Goal: Task Accomplishment & Management: Use online tool/utility

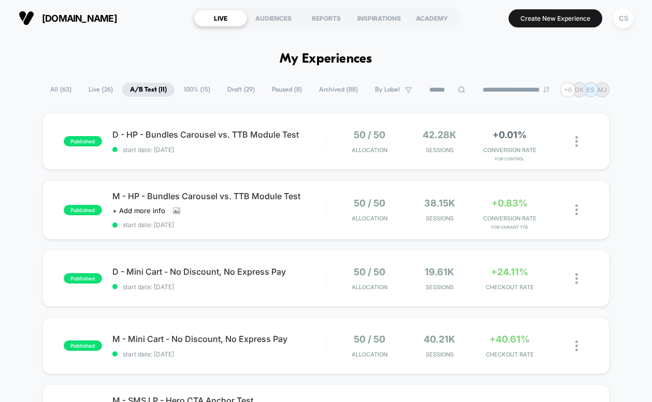
click at [239, 88] on span "Draft ( 29 )" at bounding box center [241, 90] width 43 height 14
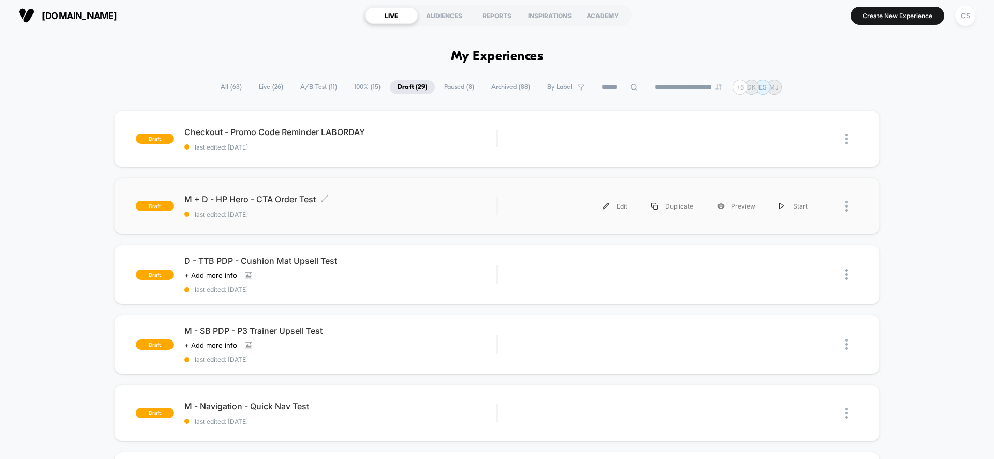
scroll to position [4, 0]
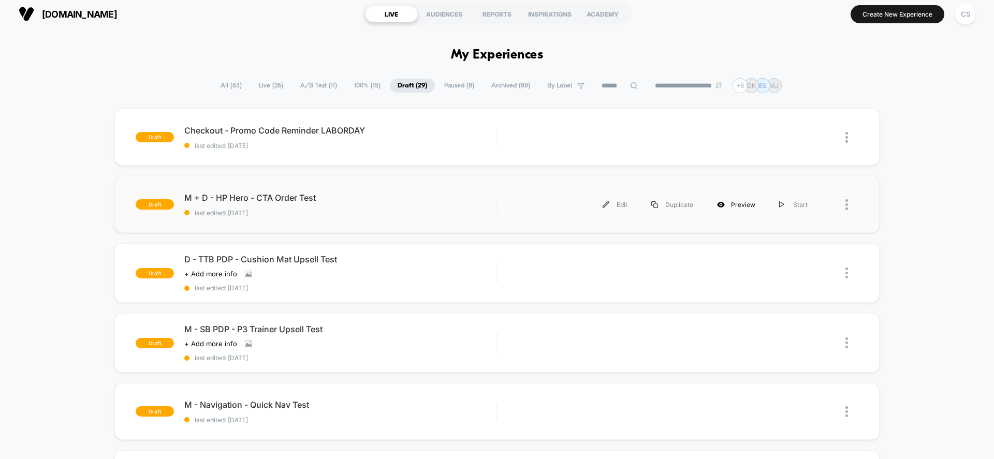
click at [652, 208] on div "Preview" at bounding box center [736, 204] width 62 height 23
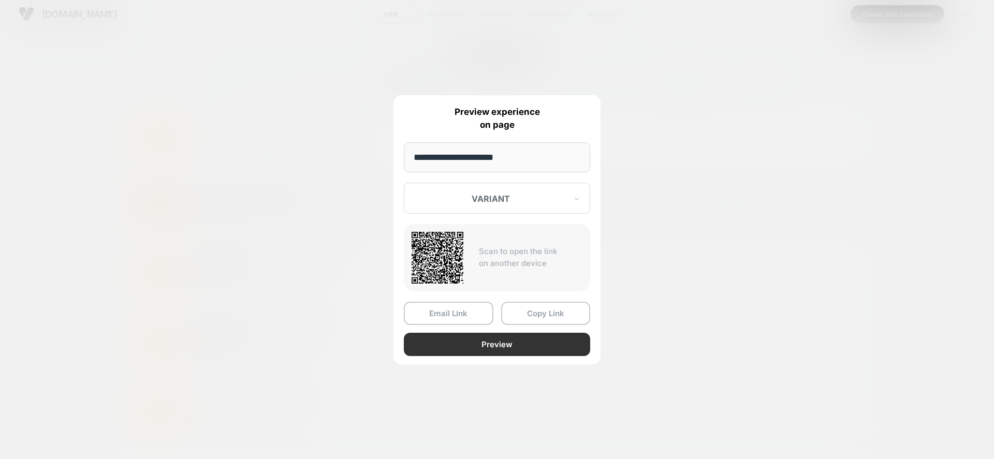
click at [502, 350] on button "Preview" at bounding box center [497, 344] width 186 height 23
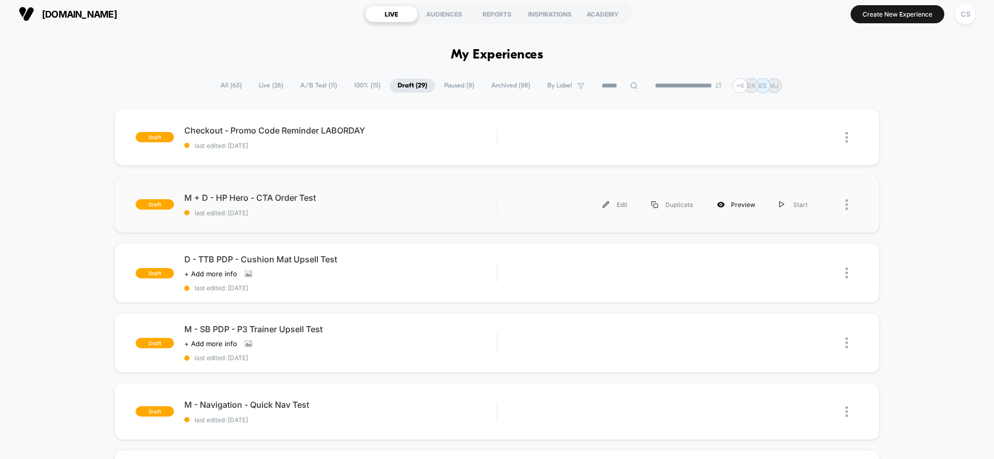
click at [652, 200] on div "Preview" at bounding box center [736, 204] width 62 height 23
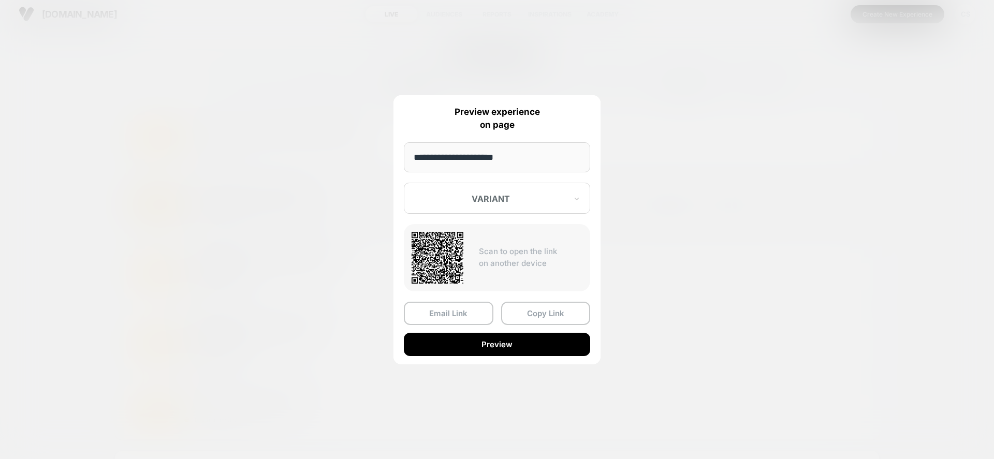
click at [477, 201] on div at bounding box center [491, 199] width 152 height 10
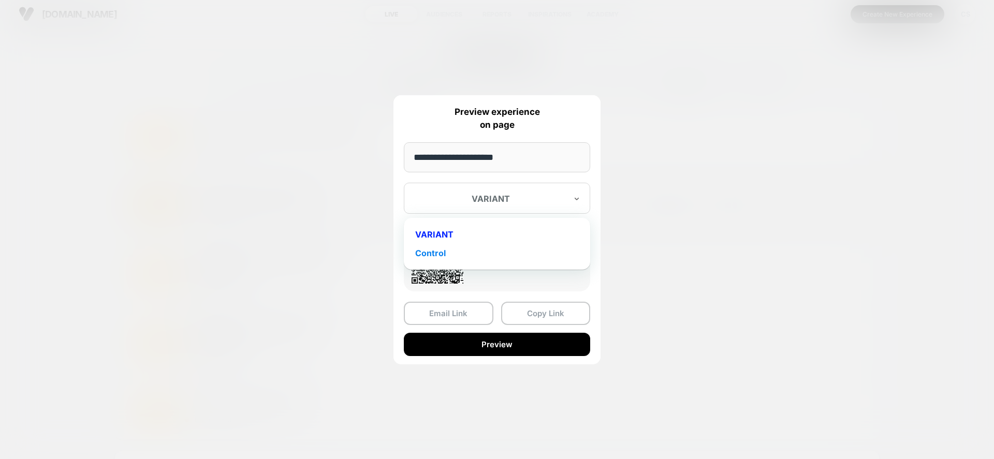
click at [468, 252] on div "Control" at bounding box center [497, 253] width 176 height 19
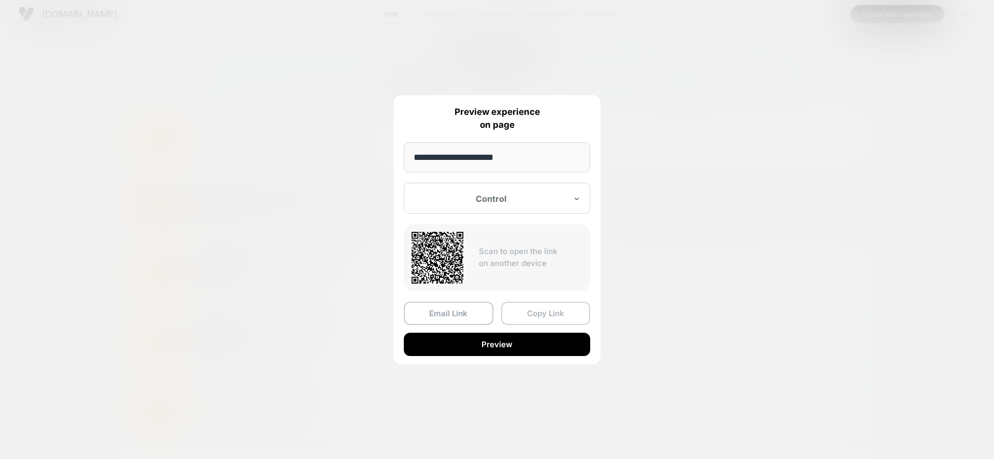
click at [548, 312] on button "Copy Link" at bounding box center [546, 313] width 90 height 23
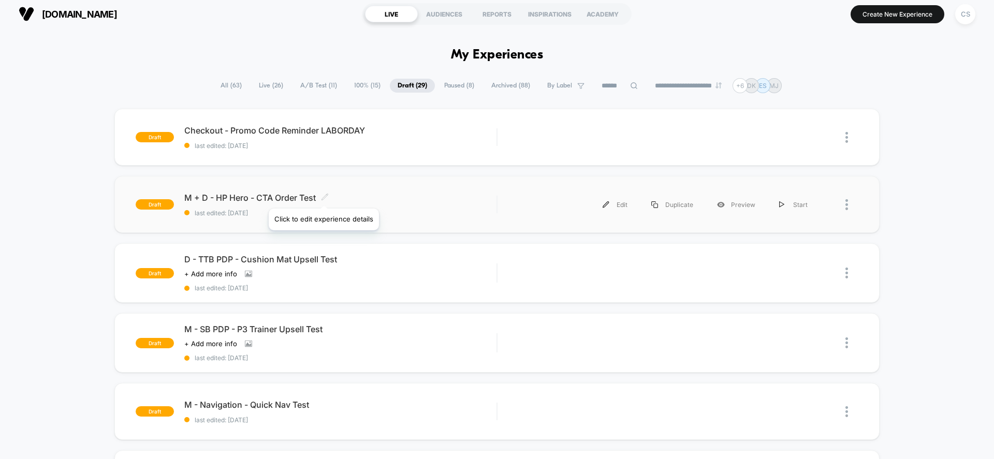
click at [323, 196] on icon at bounding box center [325, 197] width 8 height 8
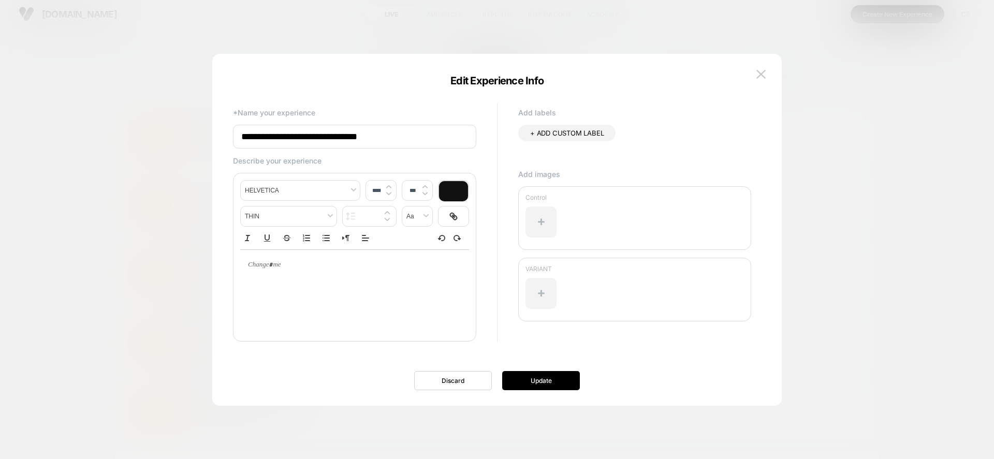
click at [134, 257] on div at bounding box center [497, 229] width 994 height 459
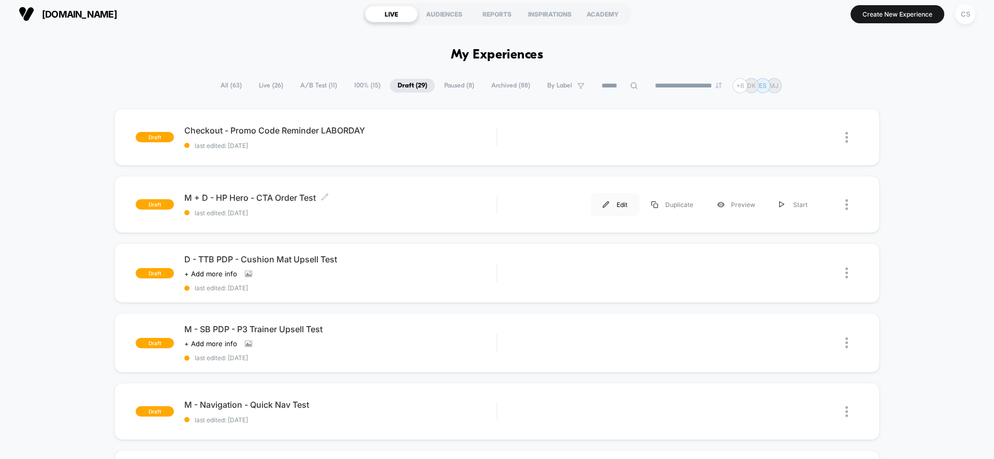
click at [624, 204] on div "Edit" at bounding box center [615, 204] width 49 height 23
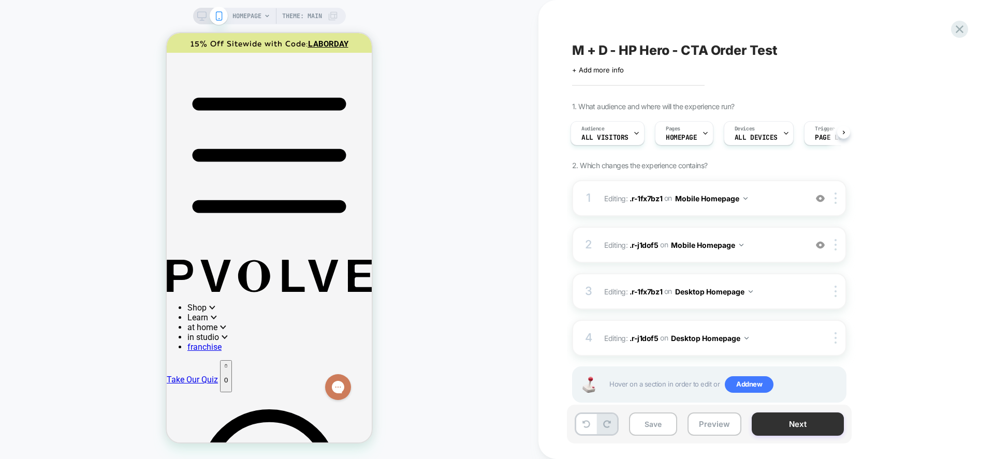
click at [652, 402] on button "Next" at bounding box center [798, 424] width 92 height 23
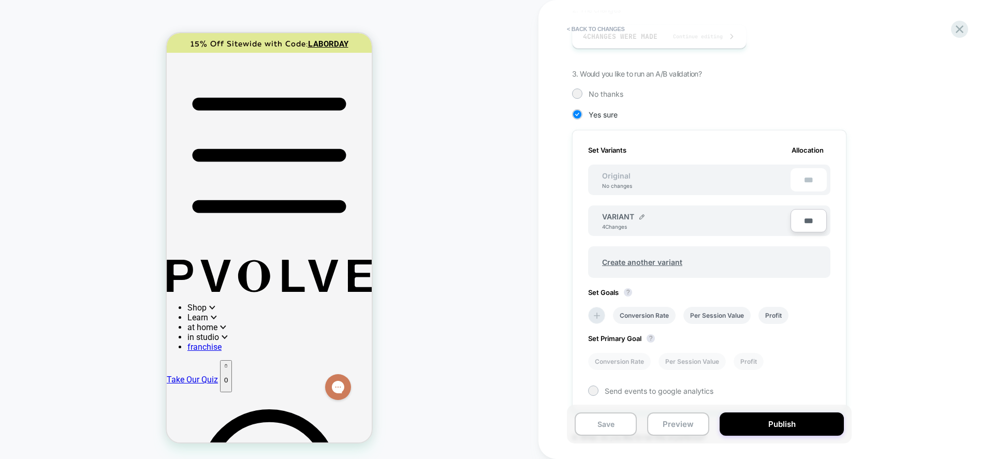
scroll to position [197, 0]
click at [652, 250] on span "Create another variant" at bounding box center [642, 261] width 101 height 24
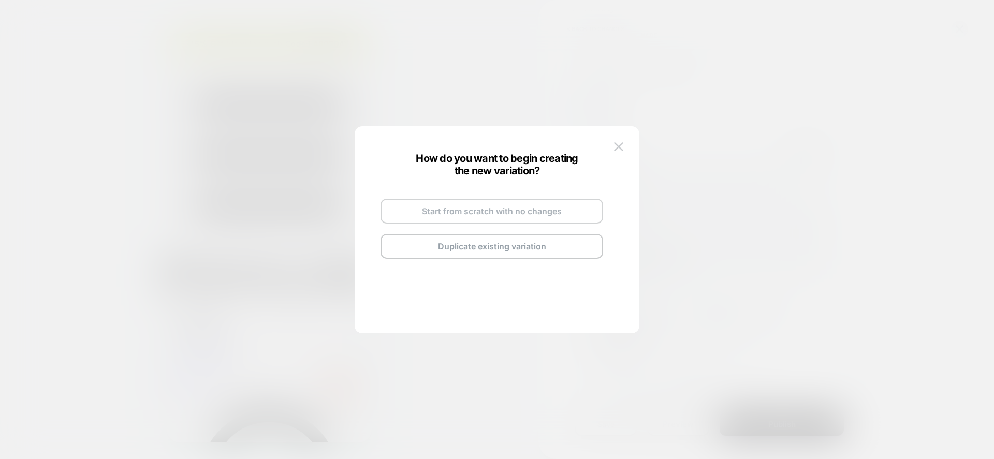
click at [512, 217] on button "Start from scratch with no changes" at bounding box center [492, 211] width 223 height 25
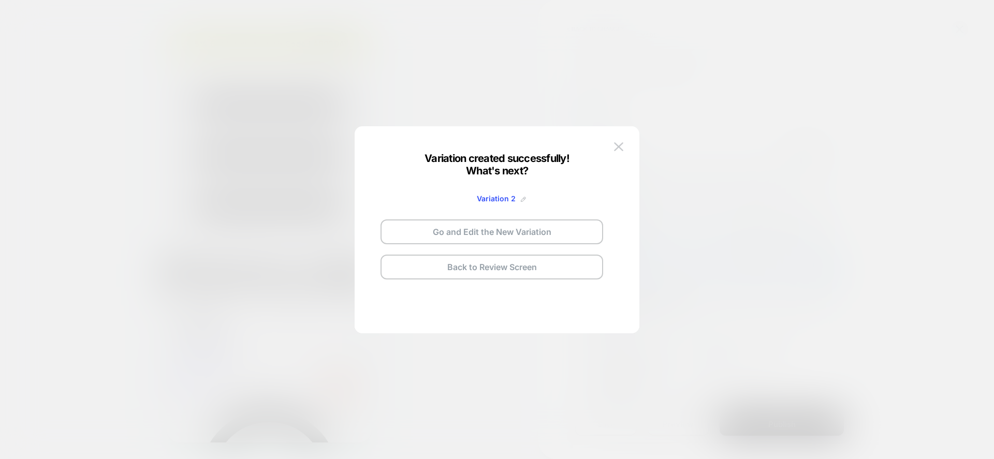
click at [521, 197] on img at bounding box center [523, 199] width 5 height 5
click at [503, 199] on input "**********" at bounding box center [479, 199] width 75 height 20
type input "*******"
click at [559, 196] on strong "Save" at bounding box center [555, 199] width 17 height 8
click at [508, 232] on button "Go and Edit the New Variation" at bounding box center [492, 232] width 223 height 25
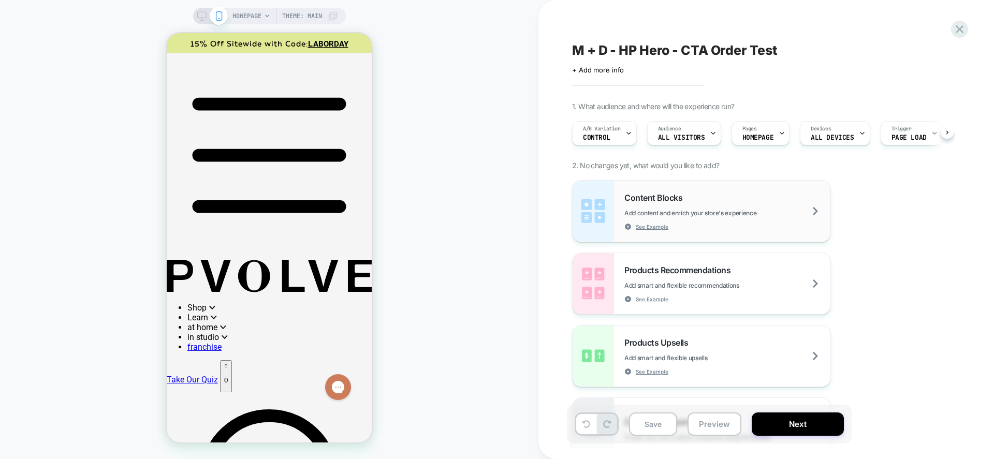
scroll to position [0, 1]
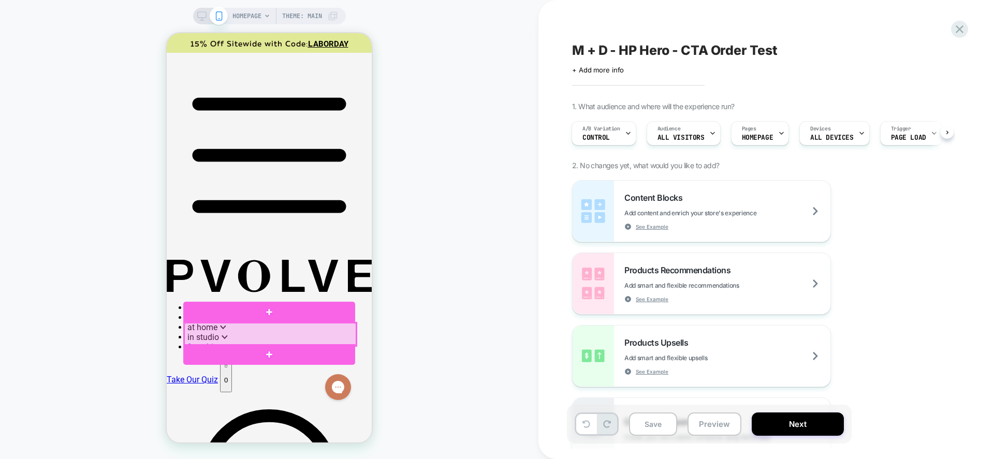
click at [331, 335] on div at bounding box center [270, 334] width 172 height 23
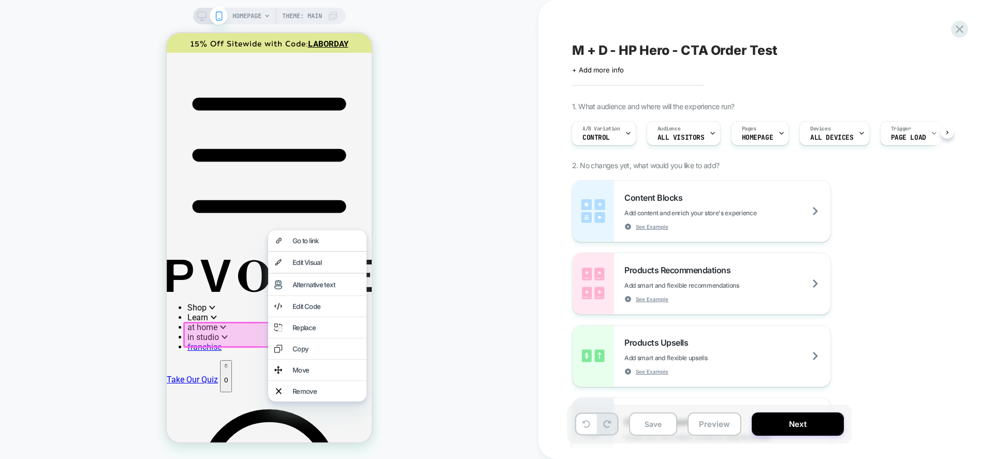
click at [327, 310] on div "Edit Code" at bounding box center [327, 306] width 68 height 8
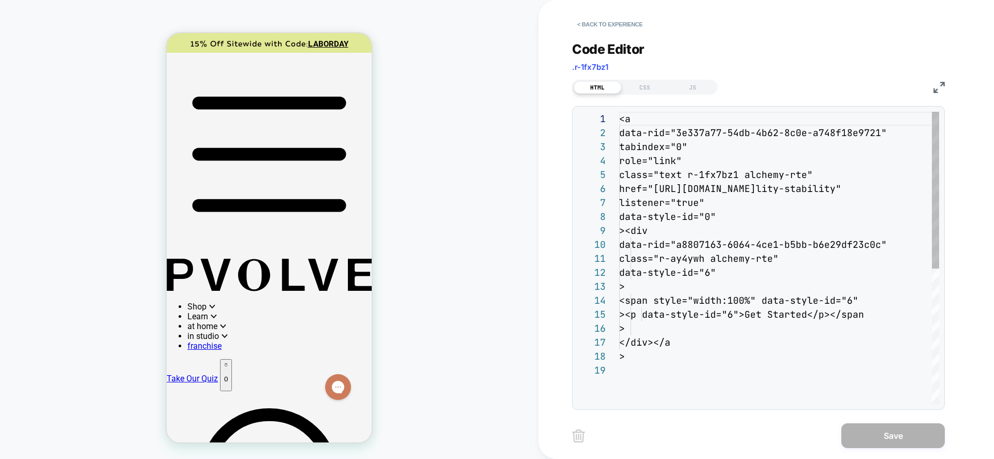
scroll to position [140, 0]
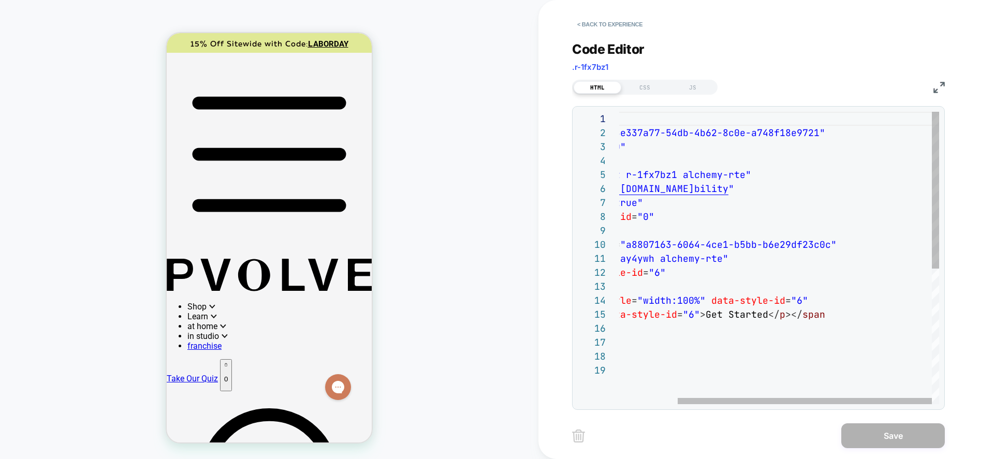
click at [623, 192] on div "< a data-rid = "3e337a77-54db-4b62-8c0e-a748f18e9721" tabindex = "0" role = "li…" at bounding box center [742, 384] width 393 height 544
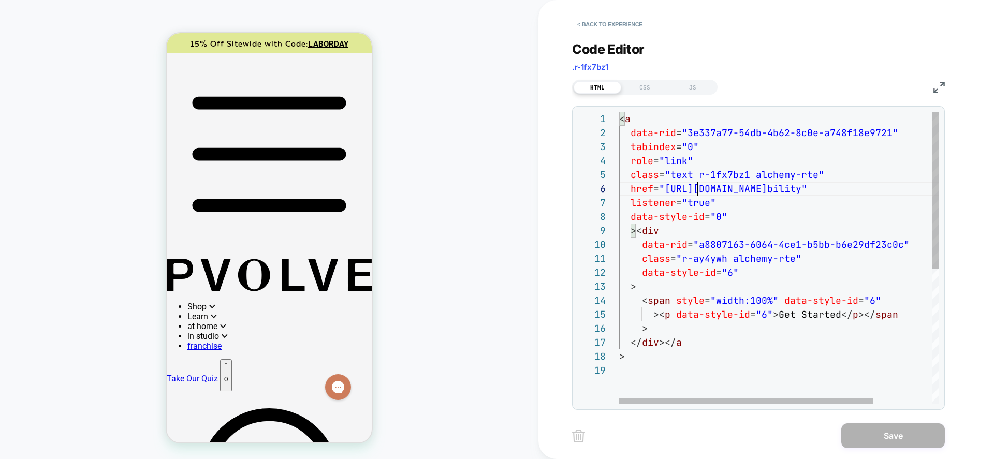
click at [652, 190] on div "< a data-rid = "3e337a77-54db-4b62-8c0e-a748f18e9721" tabindex = "0" role = "li…" at bounding box center [815, 384] width 393 height 544
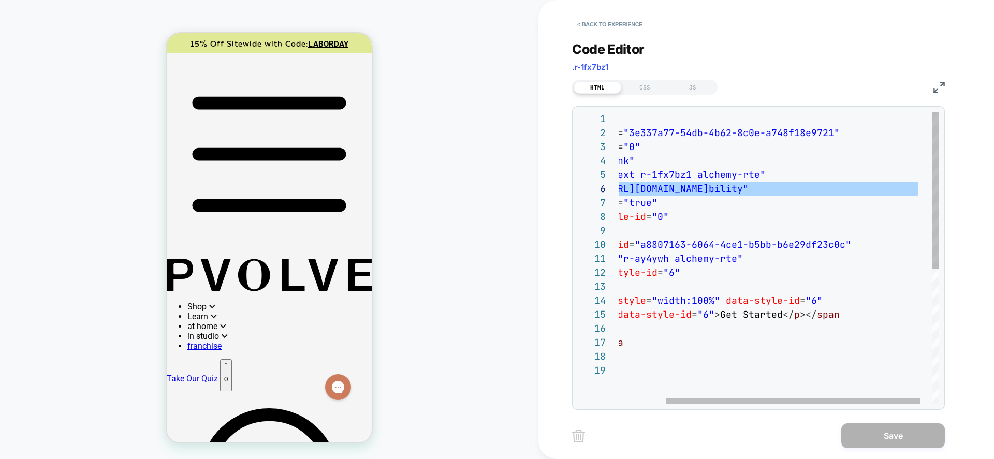
type textarea "**********"
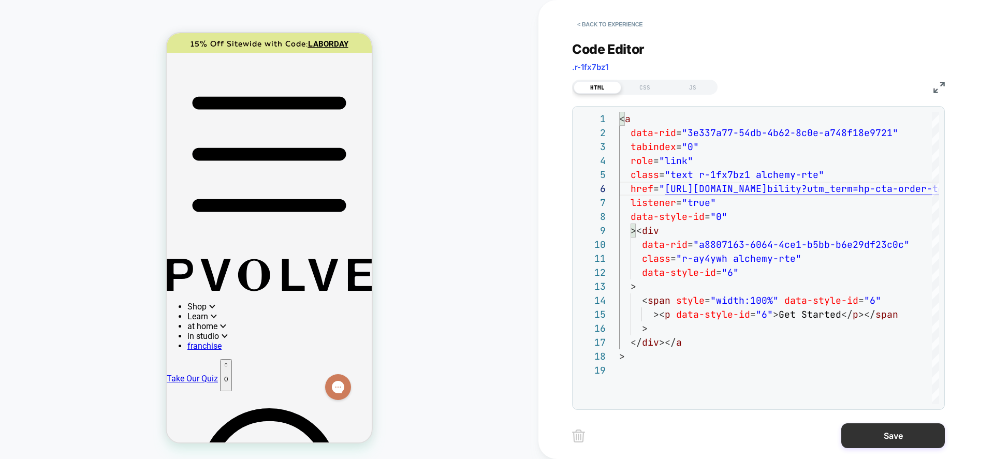
click at [652, 402] on button "Save" at bounding box center [894, 436] width 104 height 25
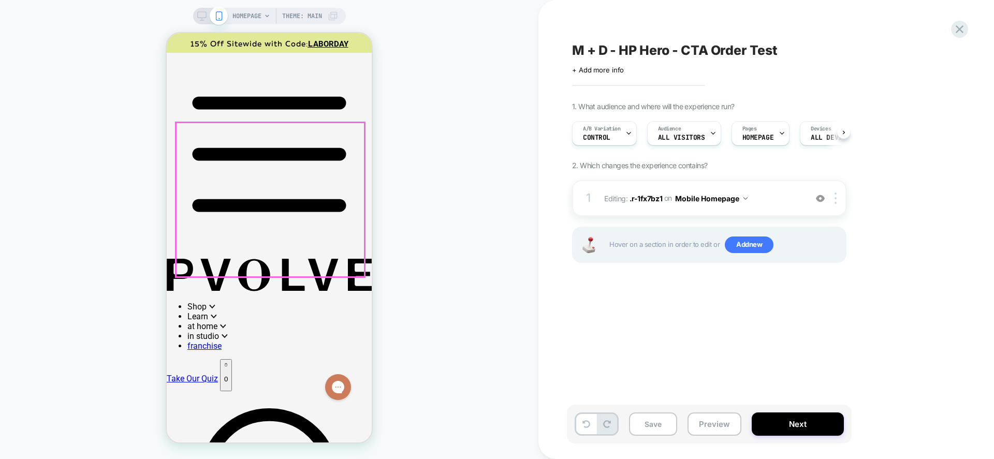
scroll to position [0, 1]
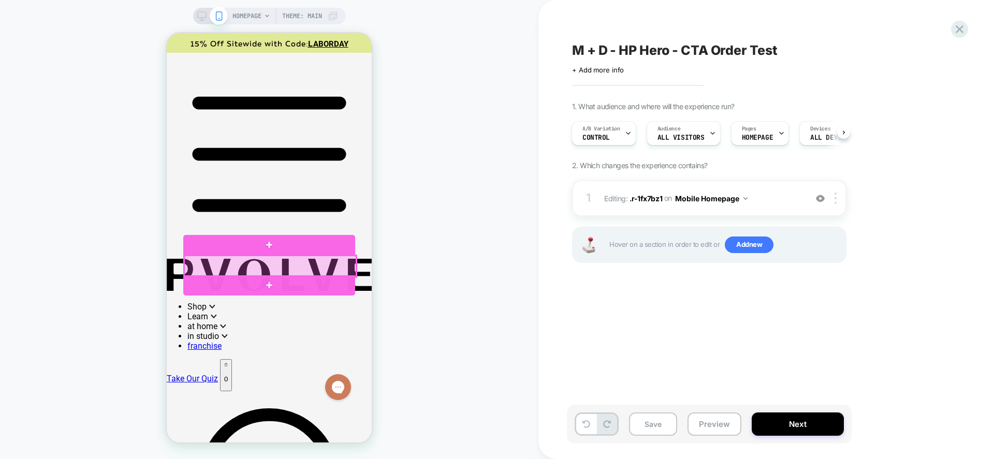
click at [313, 262] on div at bounding box center [270, 266] width 172 height 21
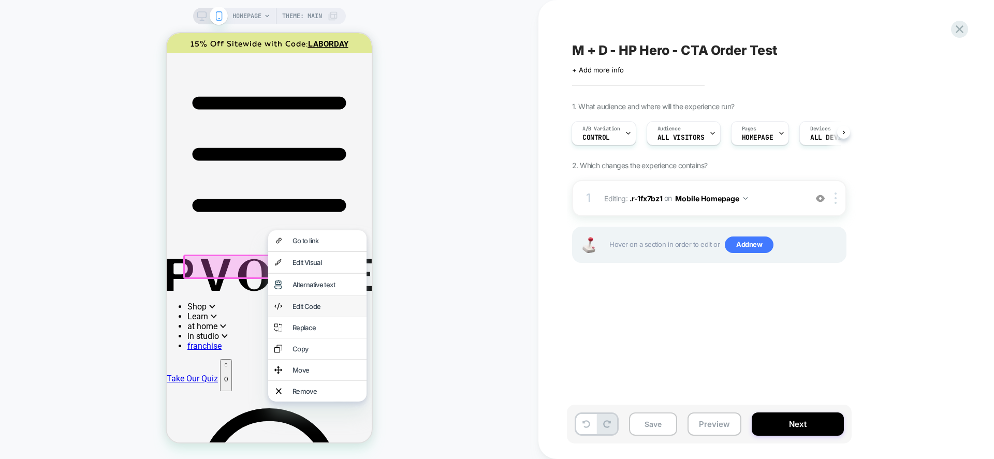
click at [313, 311] on div "Edit Code" at bounding box center [327, 306] width 68 height 8
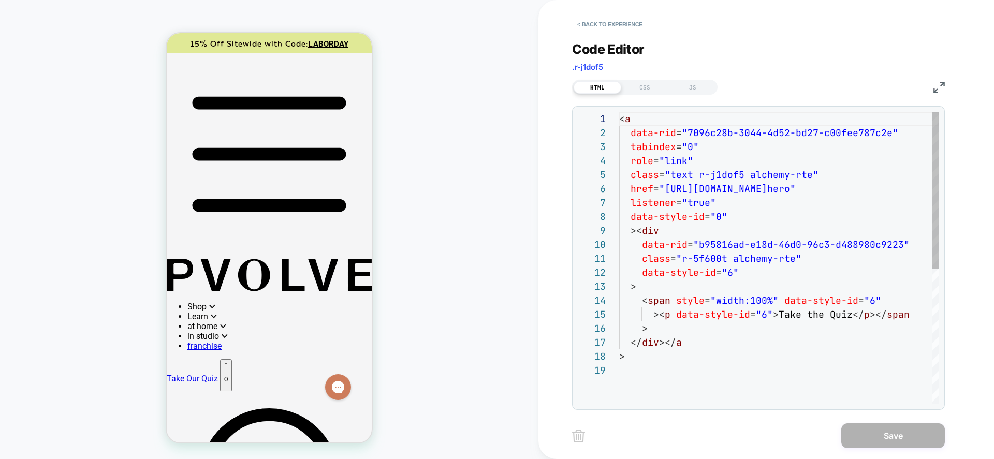
scroll to position [140, 0]
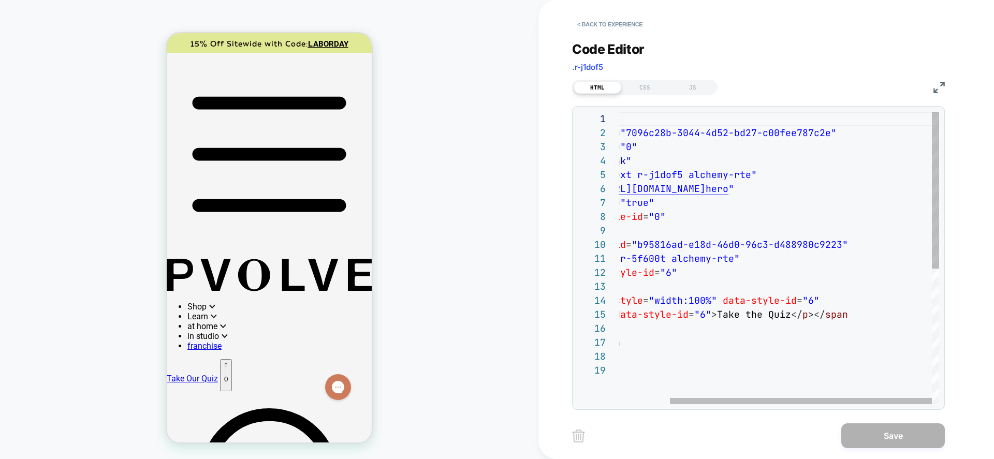
click at [652, 191] on div "< a data-rid = "7096c28b-3044-4d52-bd27-c00fee787c2e" tabindex = "0" role = "li…" at bounding box center [749, 384] width 382 height 544
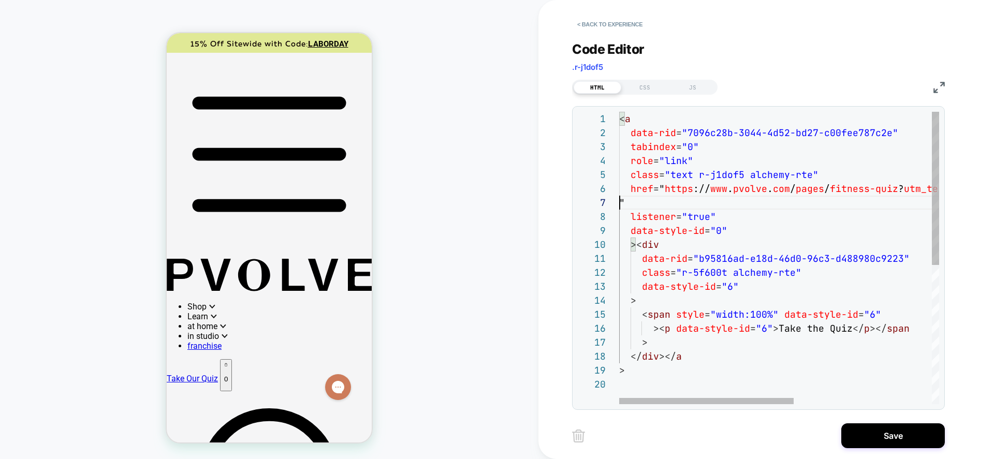
scroll to position [84, 0]
type textarea "**********"
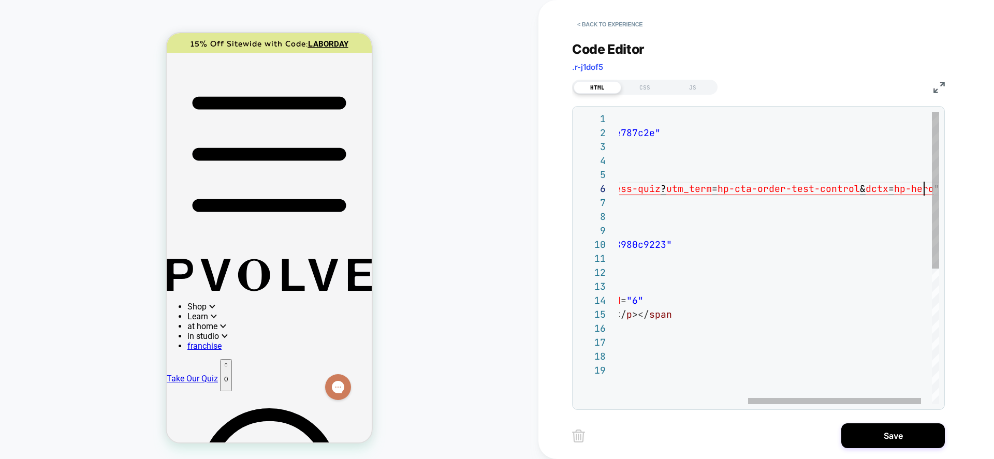
scroll to position [70, 543]
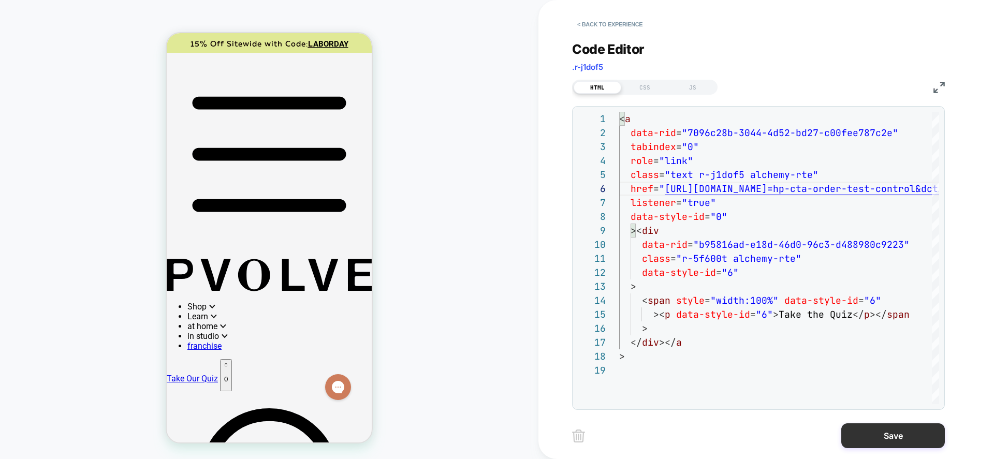
click at [652, 402] on button "Save" at bounding box center [894, 436] width 104 height 25
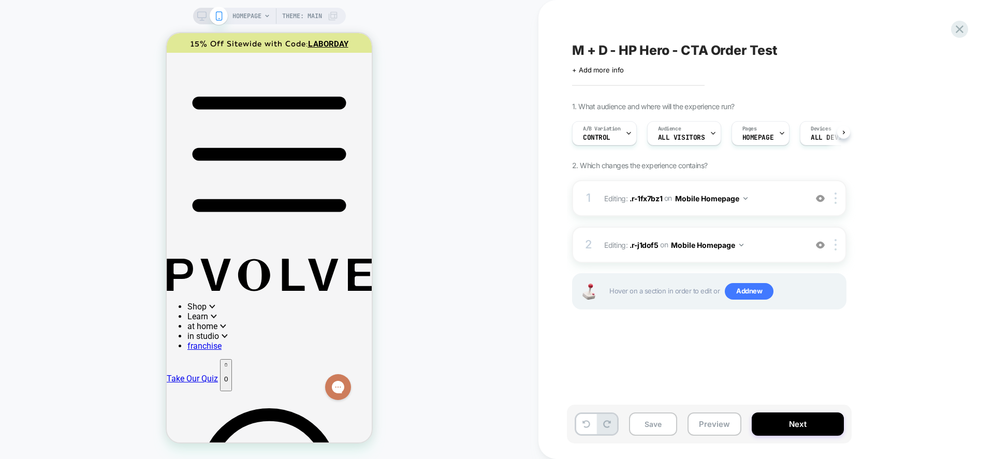
scroll to position [0, 1]
click at [642, 402] on button "Save" at bounding box center [653, 424] width 48 height 23
click at [652, 402] on button "Next" at bounding box center [798, 424] width 92 height 23
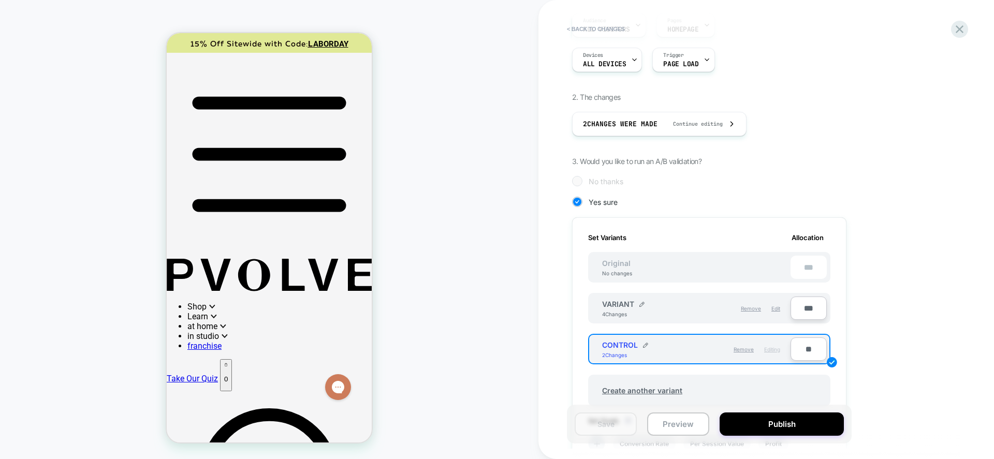
scroll to position [117, 0]
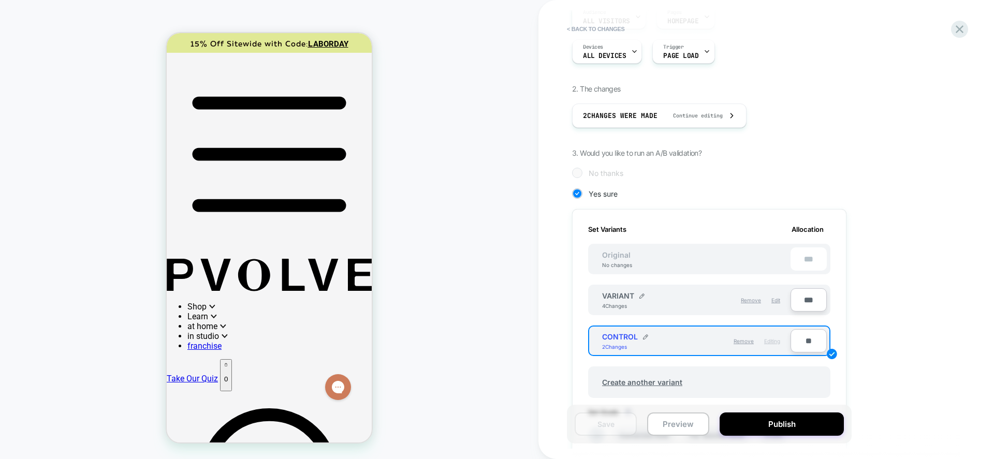
click at [652, 344] on input "**" at bounding box center [809, 340] width 36 height 23
type input "***"
type input "**"
type input "***"
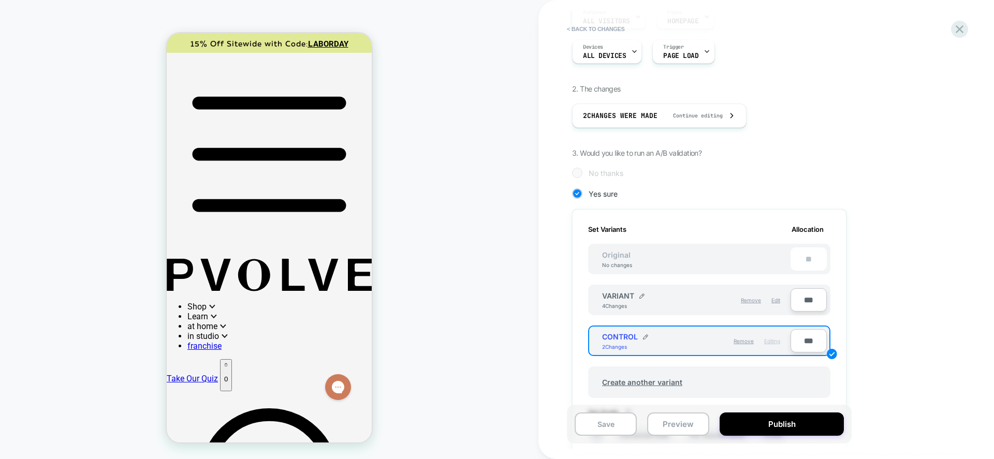
click at [652, 314] on div "1. What audience and where will the experience run? Audience All Visitors Pages…" at bounding box center [761, 301] width 378 height 633
click at [613, 402] on button "Save" at bounding box center [606, 424] width 62 height 23
click at [652, 402] on button "Preview" at bounding box center [678, 424] width 62 height 23
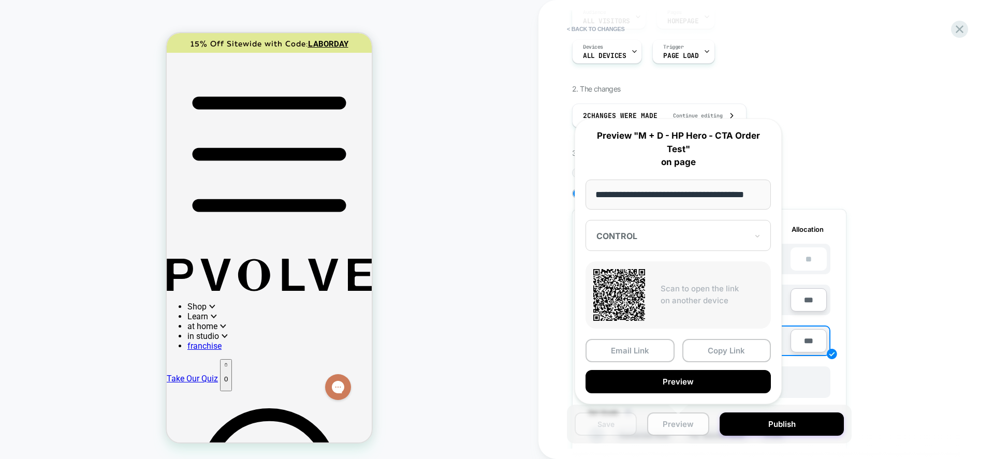
scroll to position [0, 20]
click at [652, 379] on button "Preview" at bounding box center [678, 382] width 185 height 23
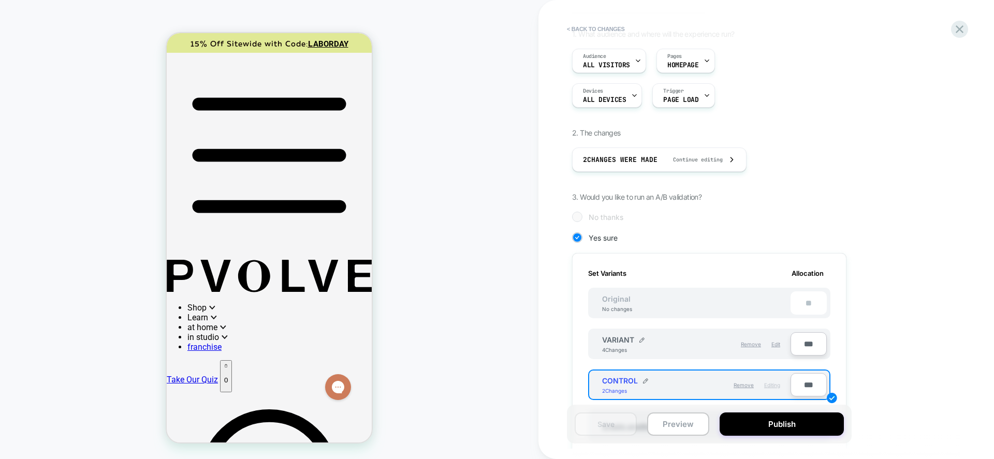
scroll to position [137, 0]
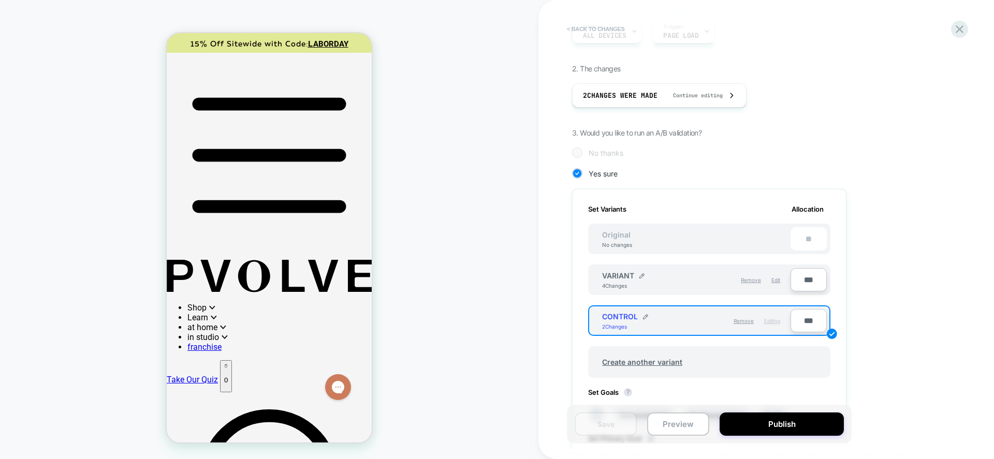
click at [591, 25] on button "< Back to changes" at bounding box center [596, 29] width 68 height 17
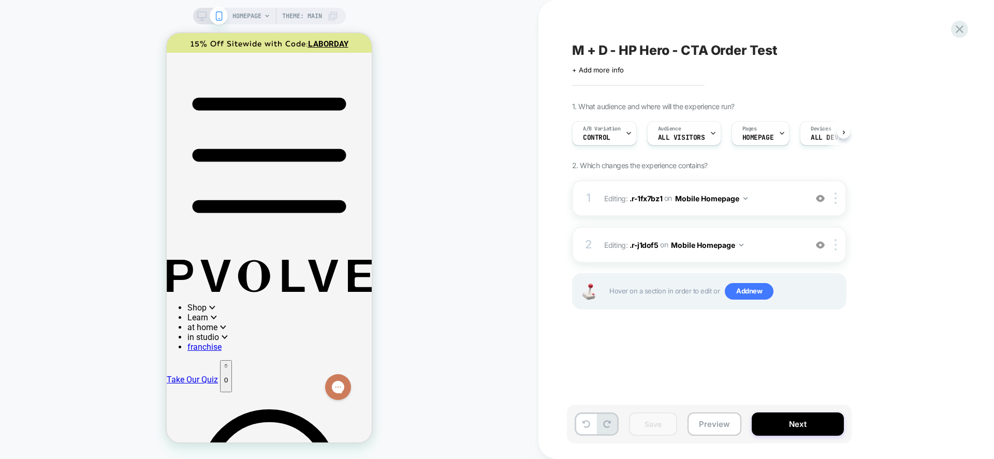
scroll to position [0, 1]
click at [608, 119] on div "A/B Variation CONTROL Audience All Visitors Pages HOMEPAGE Devices ALL DEVICES …" at bounding box center [704, 133] width 275 height 35
click at [608, 131] on span "A/B Variation" at bounding box center [602, 128] width 38 height 7
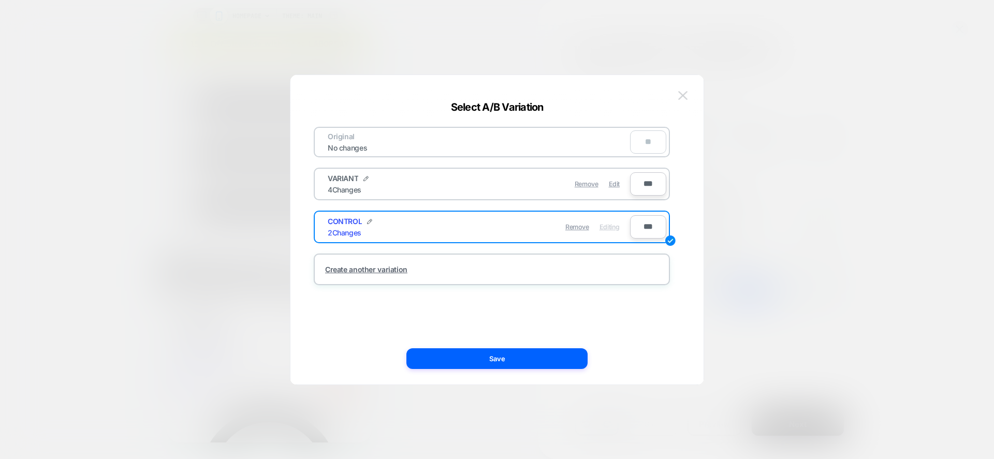
click at [652, 97] on img at bounding box center [683, 95] width 9 height 9
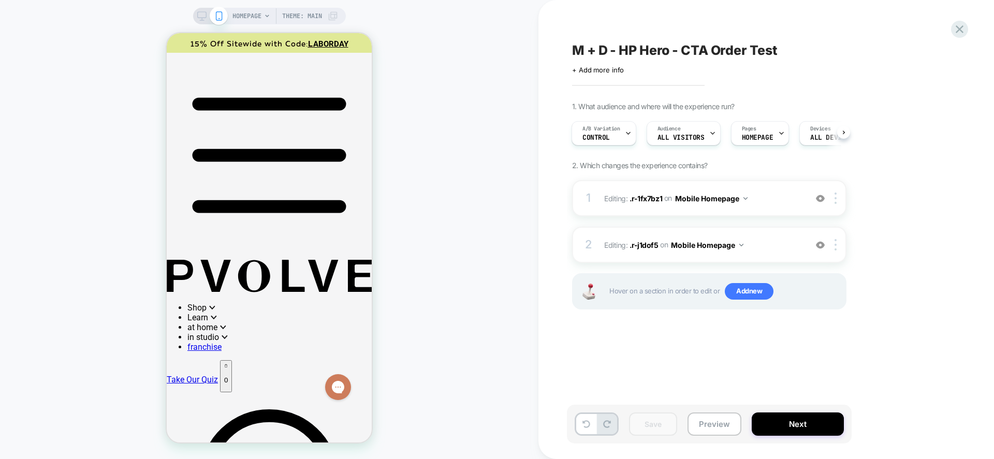
click at [199, 18] on icon at bounding box center [201, 15] width 9 height 9
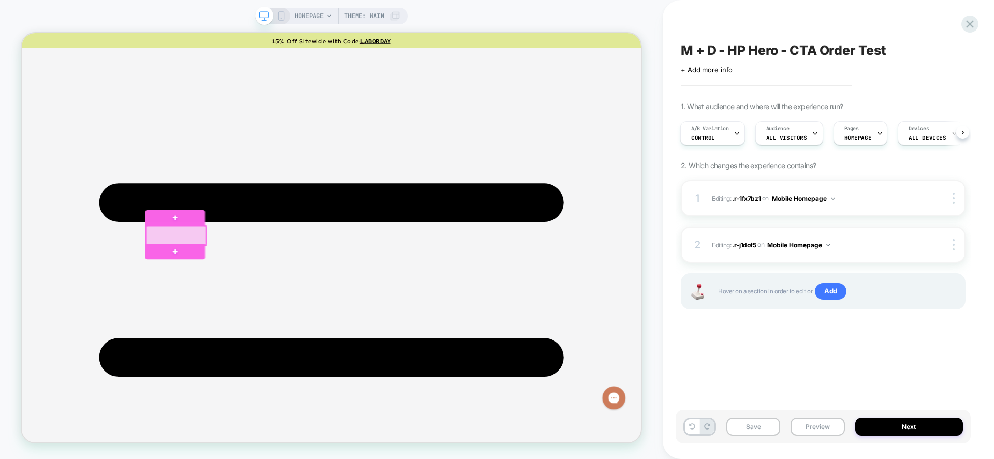
click at [255, 307] on div at bounding box center [228, 304] width 80 height 26
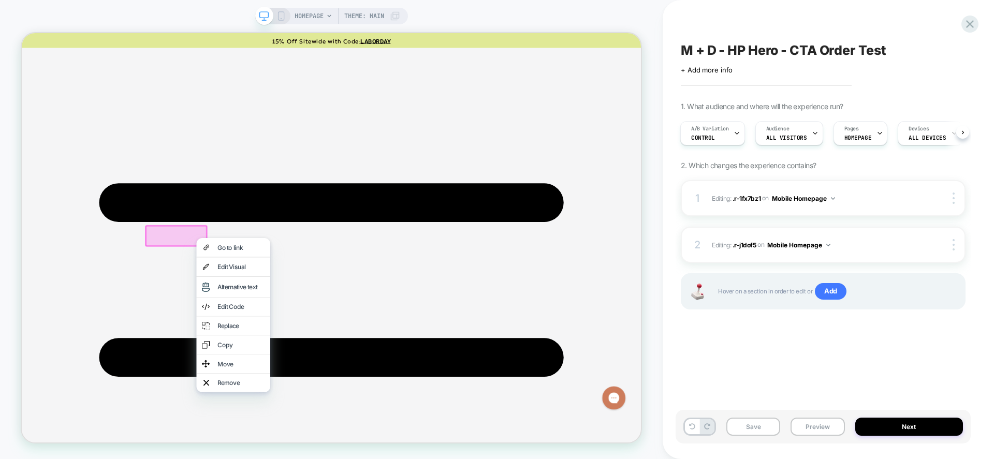
click at [323, 401] on div "Edit Code" at bounding box center [314, 398] width 63 height 10
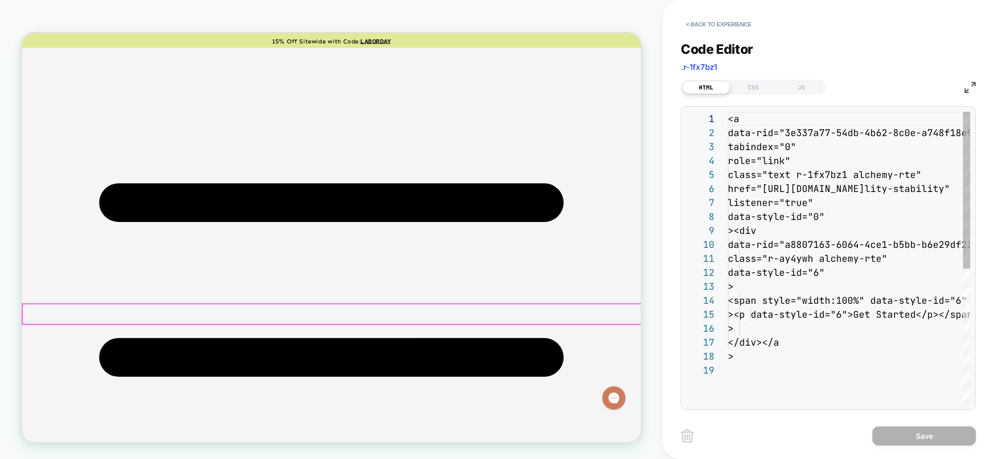
scroll to position [140, 0]
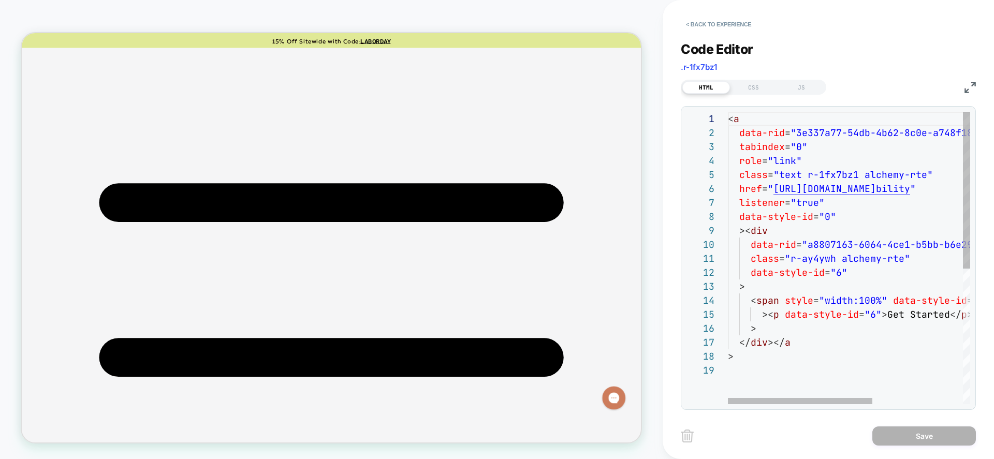
click at [652, 185] on div "< a data-rid = "3e337a77-54db-4b62-8c0e-a748f18e9721" tabindex = "0" role = "li…" at bounding box center [924, 384] width 393 height 544
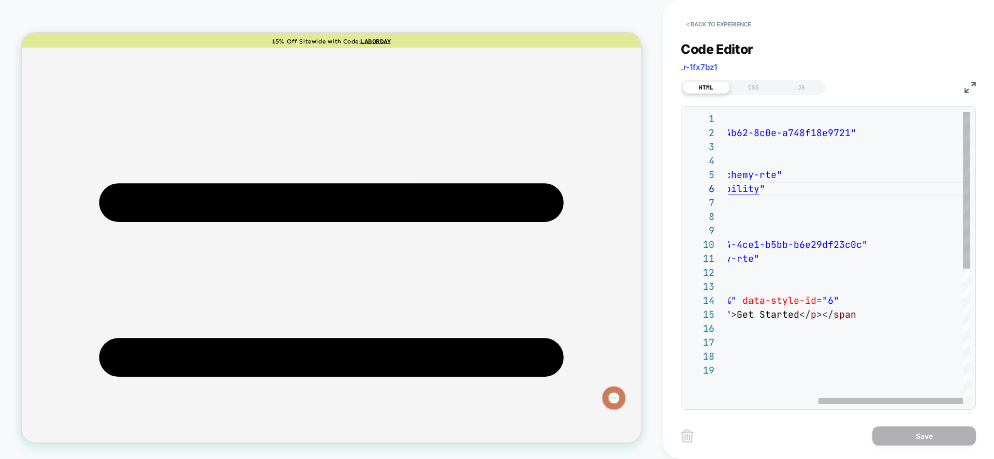
click at [652, 186] on div "< a data-rid = "3e337a77-54db-4b62-8c0e-a748f18e9721" tabindex = "0" role = "li…" at bounding box center [774, 384] width 393 height 544
type textarea "**********"
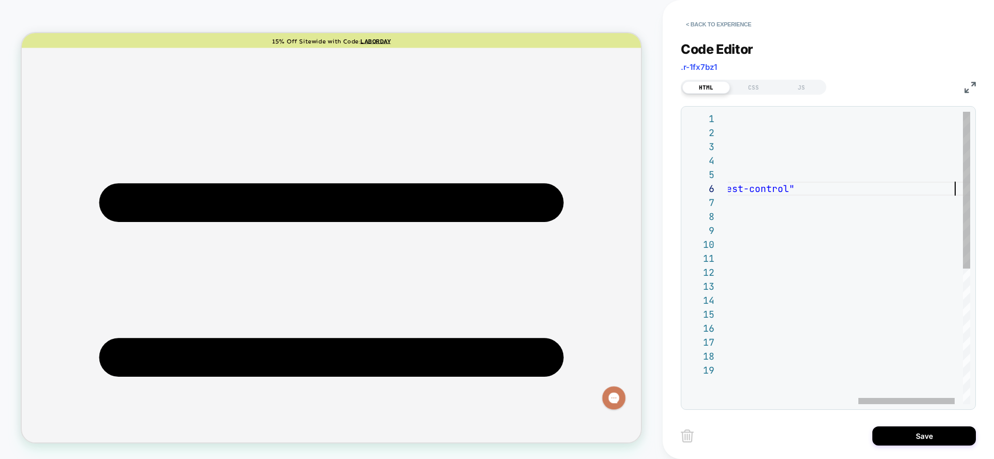
scroll to position [70, 554]
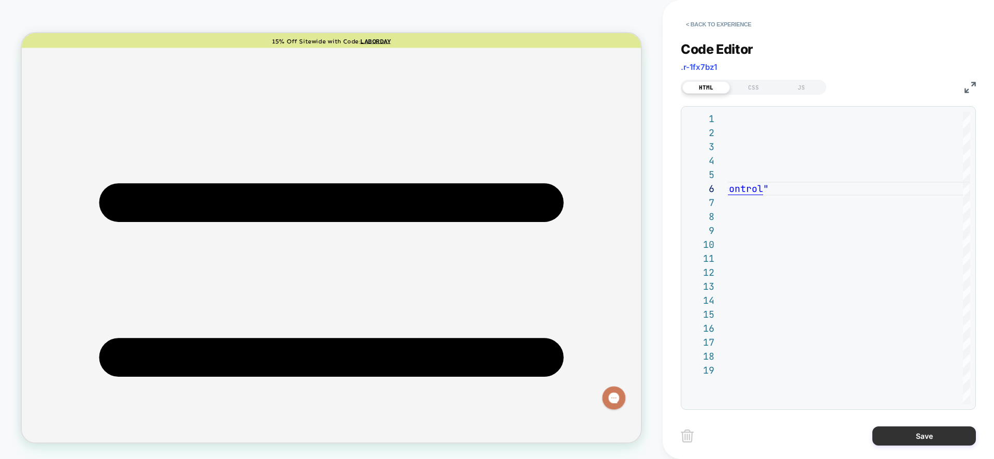
click at [652, 402] on button "Save" at bounding box center [925, 436] width 104 height 19
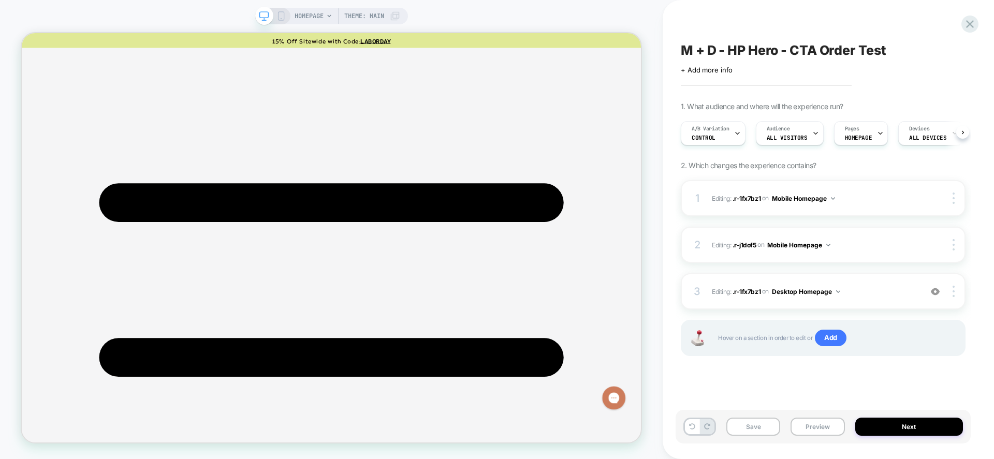
scroll to position [0, 1]
click at [247, 328] on div at bounding box center [227, 331] width 53 height 11
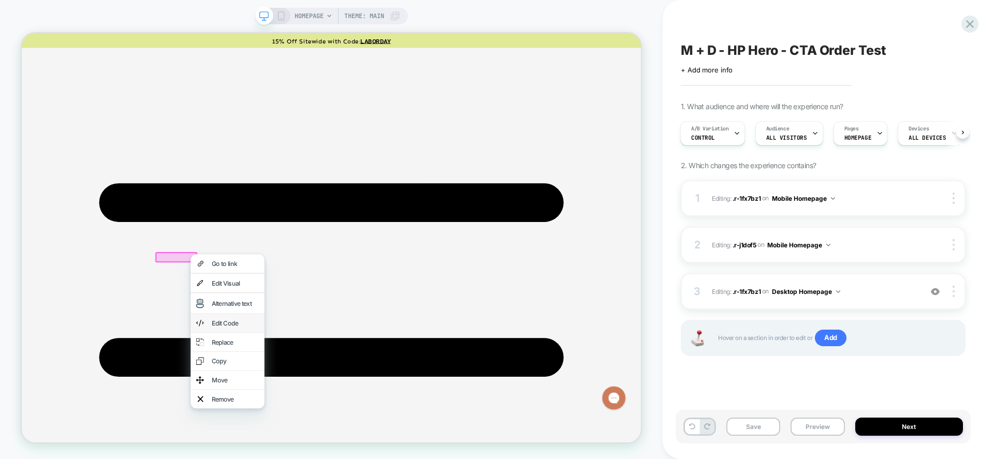
click at [308, 402] on div "Edit Code" at bounding box center [306, 420] width 63 height 10
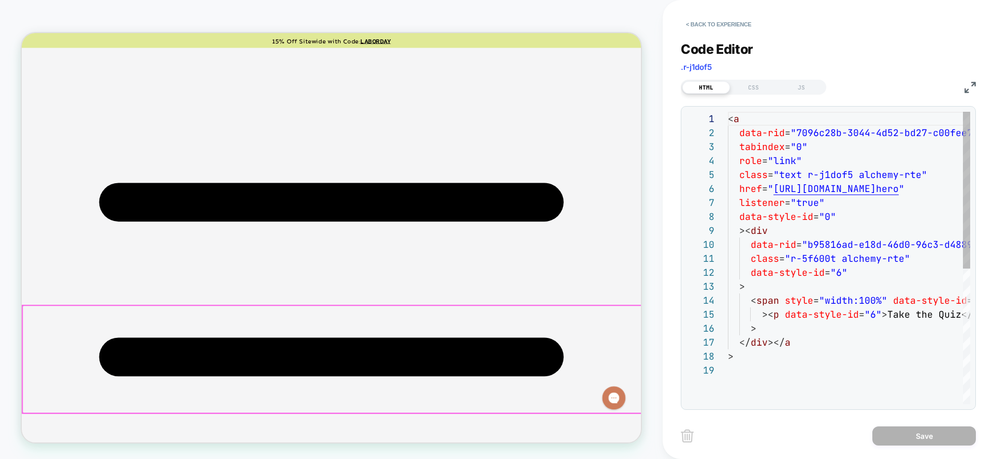
scroll to position [140, 0]
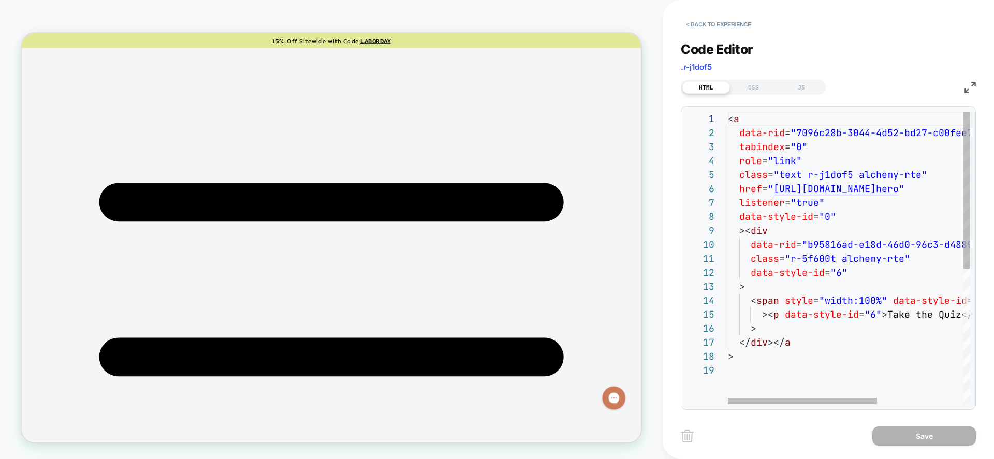
click at [652, 187] on div "< a data-rid = "7096c28b-3044-4d52-bd27-c00fee787c2e" tabindex = "0" role = "li…" at bounding box center [919, 384] width 382 height 544
click at [652, 188] on div "< a data-rid = "7096c28b-3044-4d52-bd27-c00fee787c2e" tabindex = "0" role = "li…" at bounding box center [919, 384] width 382 height 544
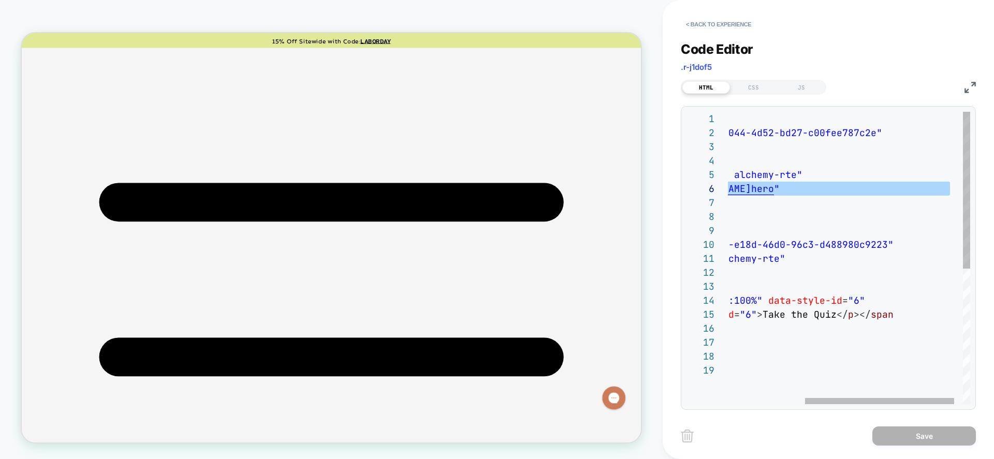
type textarea "**********"
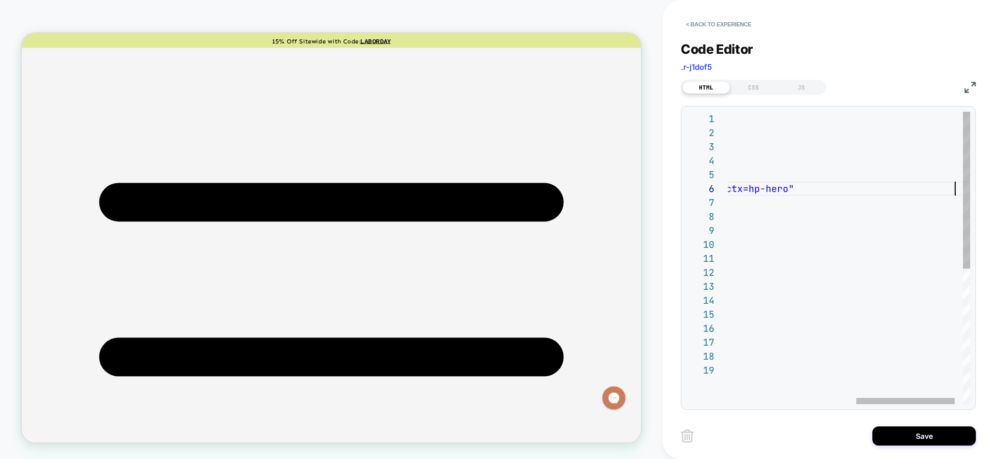
scroll to position [70, 543]
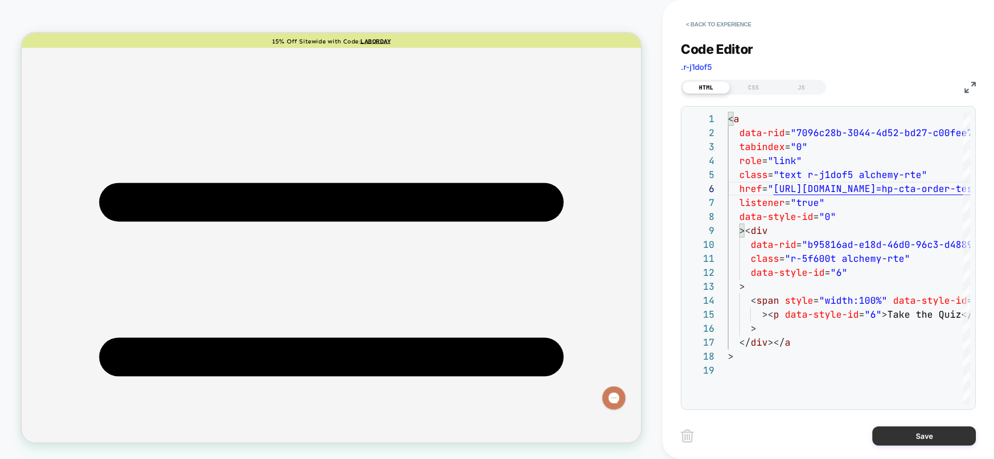
click at [652, 402] on button "Save" at bounding box center [925, 436] width 104 height 19
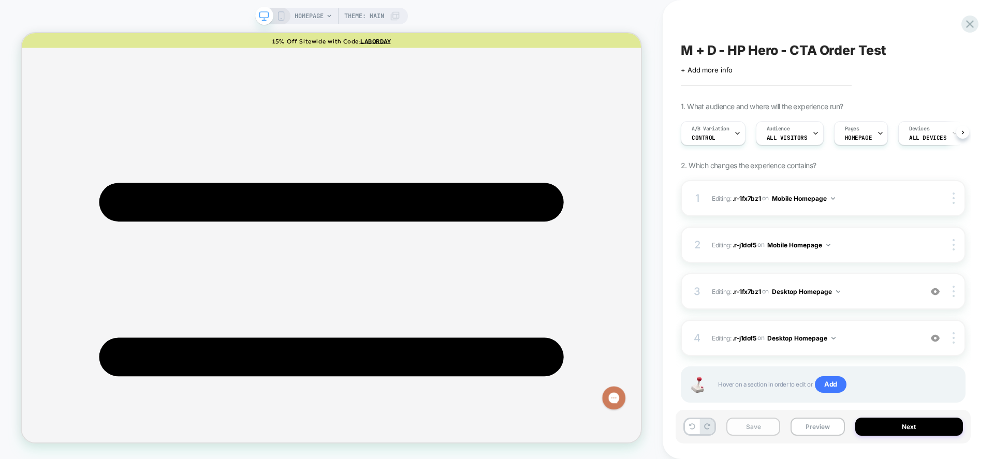
scroll to position [0, 1]
click at [652, 402] on button "Save" at bounding box center [754, 427] width 54 height 18
click at [652, 402] on button "Next" at bounding box center [910, 427] width 108 height 18
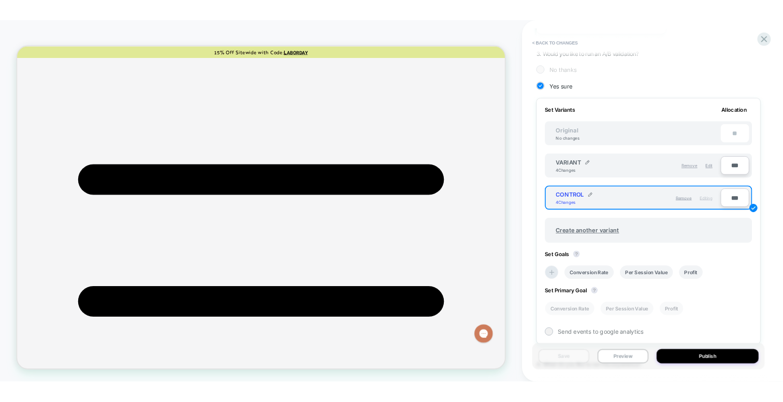
scroll to position [232, 0]
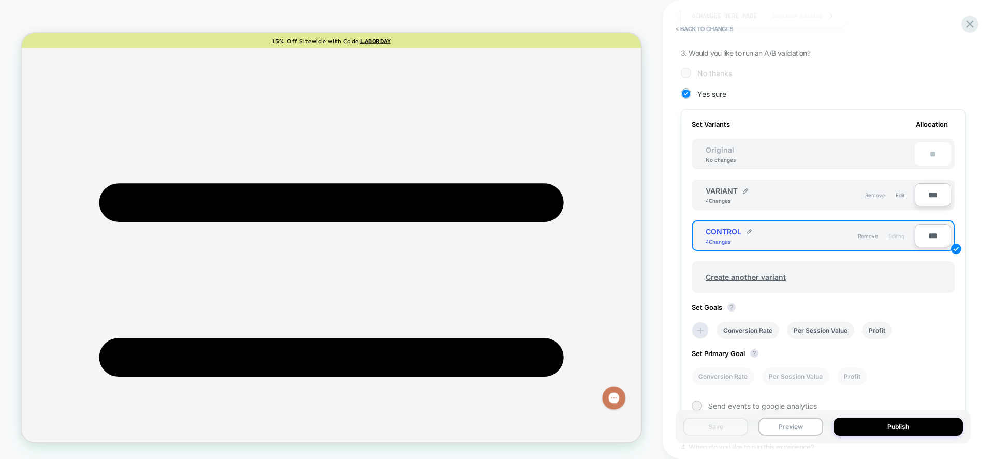
click at [652, 195] on div "Review " M + D - HP Hero - CTA Order Test " before publish Click to edit experi…" at bounding box center [823, 229] width 295 height 439
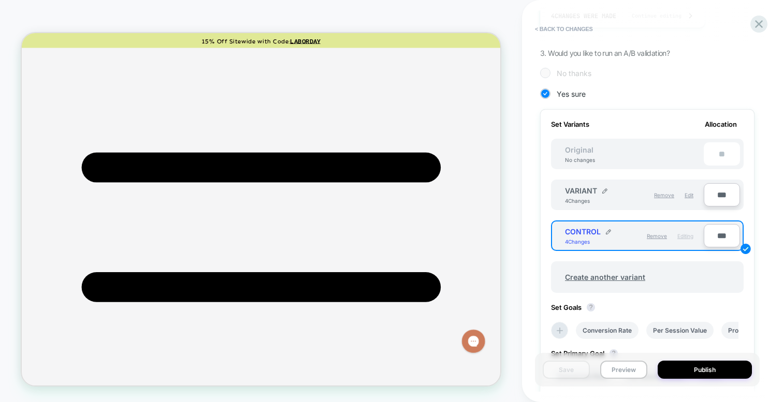
click at [516, 183] on div "HOMEPAGE Theme: MAIN" at bounding box center [261, 201] width 522 height 382
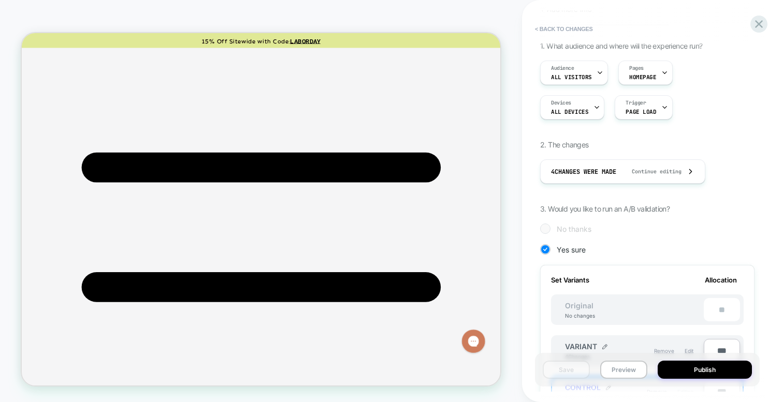
scroll to position [75, 0]
click at [621, 371] on button "Preview" at bounding box center [623, 370] width 47 height 18
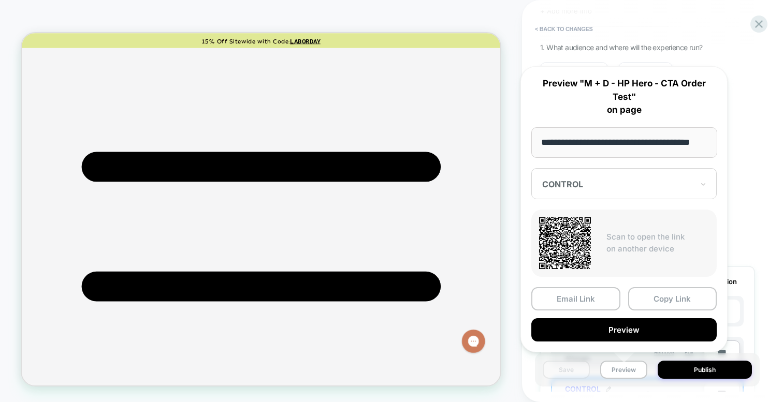
scroll to position [0, 0]
click at [652, 81] on div "Review " M + D - HP Hero - CTA Order Test " before publish Click to edit experi…" at bounding box center [652, 201] width 225 height 402
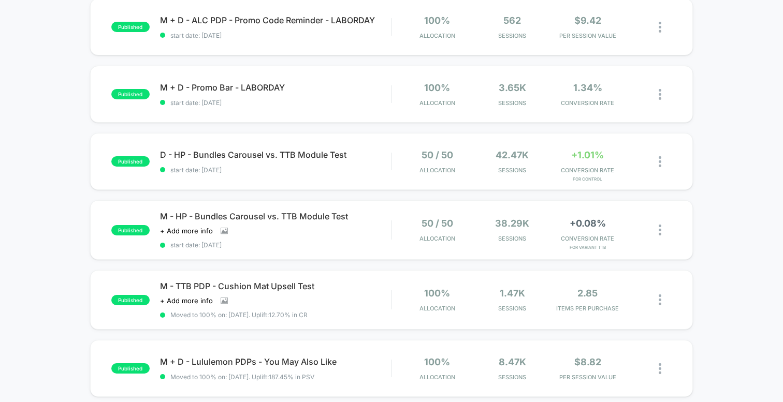
scroll to position [465, 0]
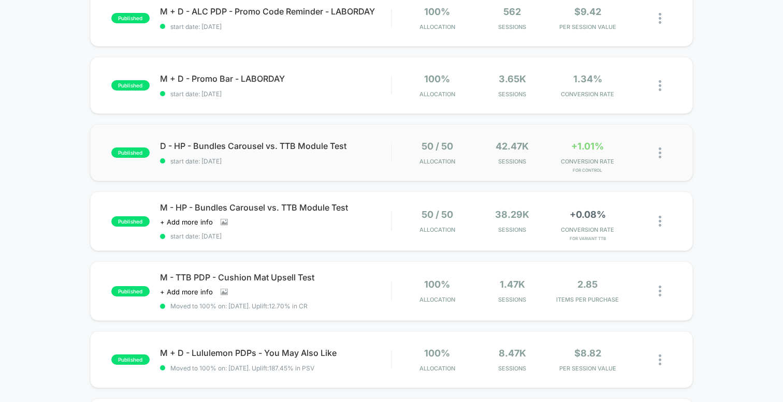
click at [659, 149] on img at bounding box center [660, 153] width 3 height 11
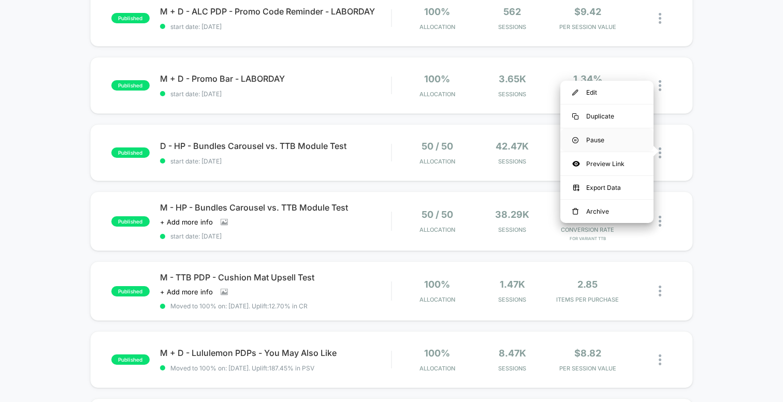
click at [592, 139] on div "Pause" at bounding box center [606, 139] width 93 height 23
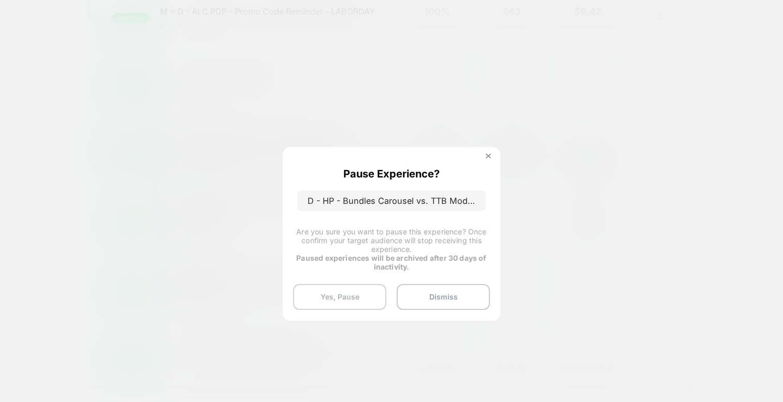
click at [344, 299] on button "Yes, Pause" at bounding box center [339, 297] width 93 height 26
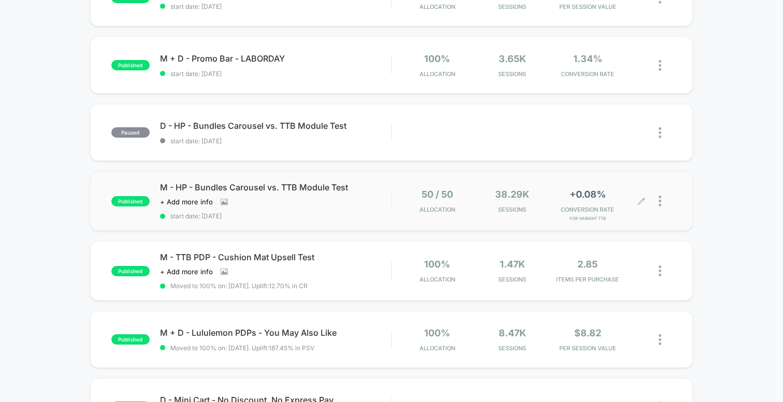
scroll to position [535, 0]
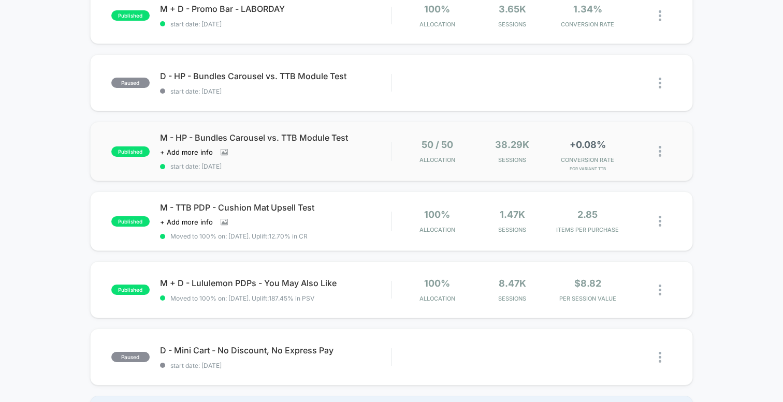
click at [661, 148] on img at bounding box center [660, 151] width 3 height 11
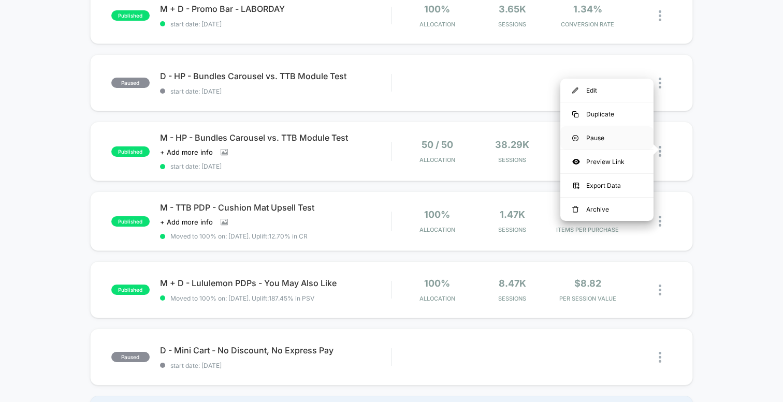
click at [592, 138] on div "Pause" at bounding box center [606, 137] width 93 height 23
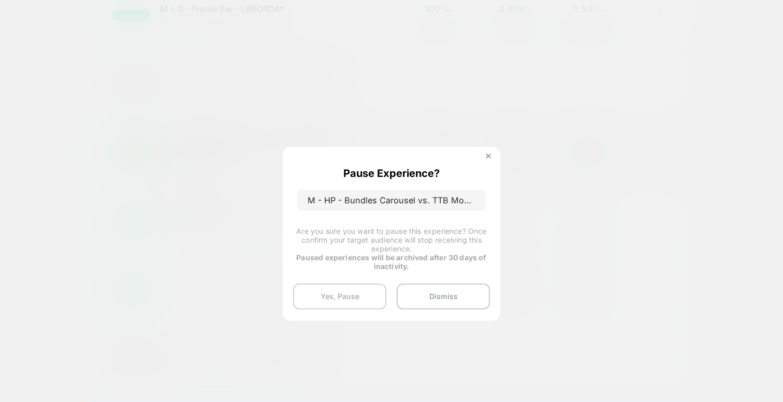
click at [335, 290] on button "Yes, Pause" at bounding box center [339, 297] width 93 height 26
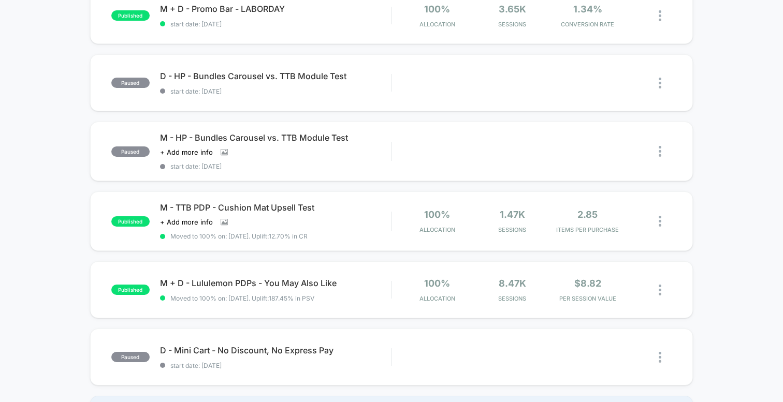
click at [66, 215] on div "published M + D - Mini Cart - Promo Reminder - LABORDAY Click to view images Cl…" at bounding box center [391, 8] width 783 height 860
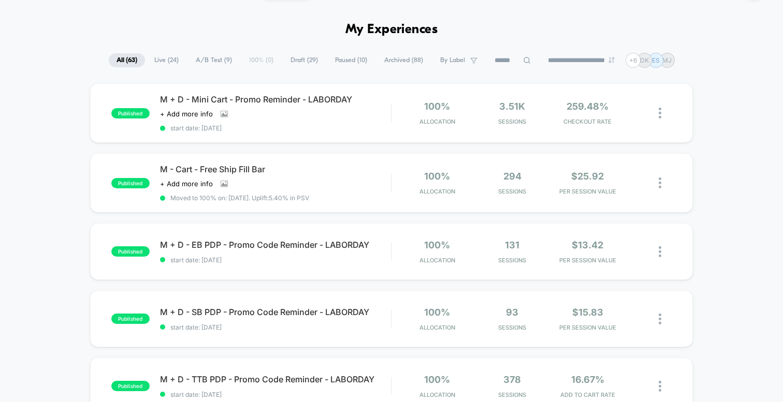
scroll to position [0, 0]
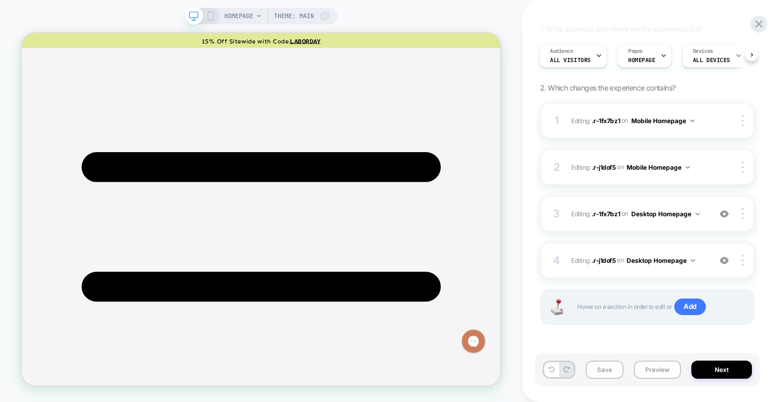
scroll to position [98, 0]
click at [607, 372] on button "Save" at bounding box center [605, 370] width 38 height 18
click at [652, 367] on button "Preview" at bounding box center [657, 370] width 47 height 18
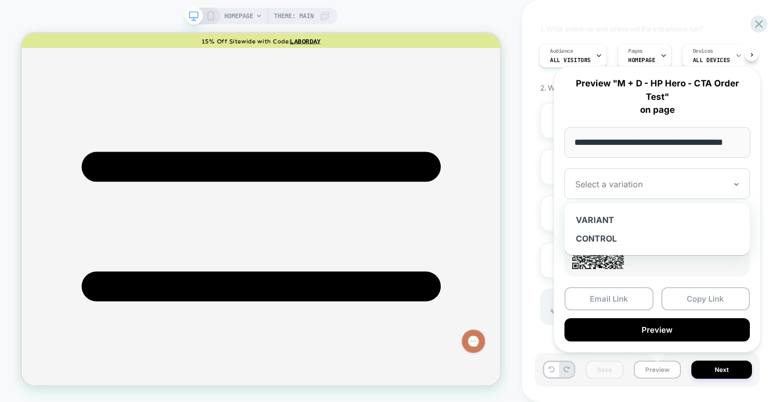
scroll to position [0, 0]
click at [628, 183] on div at bounding box center [650, 184] width 151 height 10
click at [617, 242] on div "CONTROL" at bounding box center [657, 238] width 175 height 19
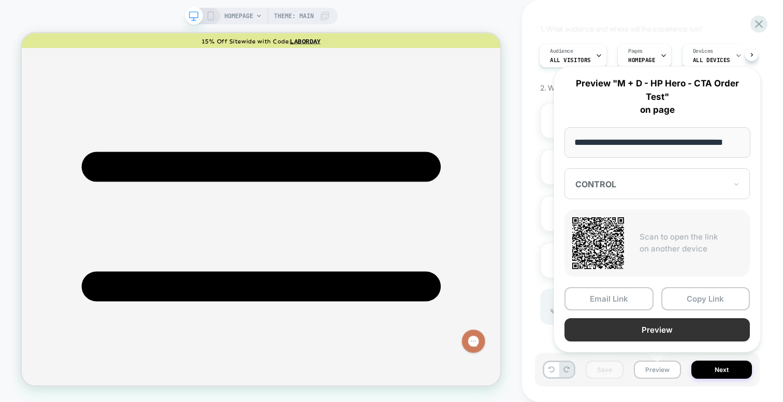
click at [645, 330] on button "Preview" at bounding box center [657, 330] width 185 height 23
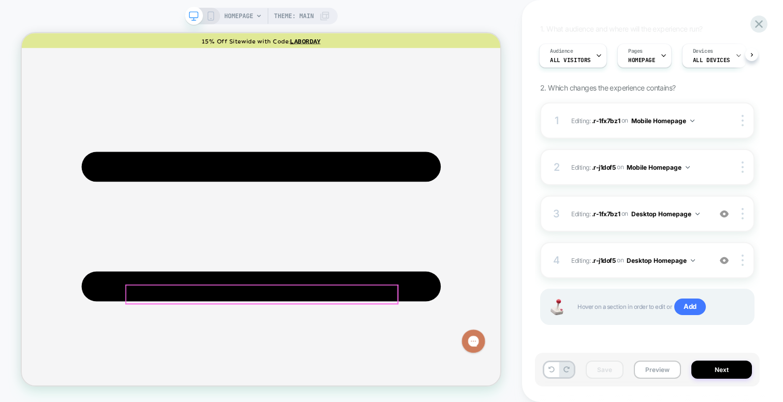
scroll to position [40, 0]
click at [603, 215] on span ".r-1fx7bz1" at bounding box center [606, 214] width 28 height 8
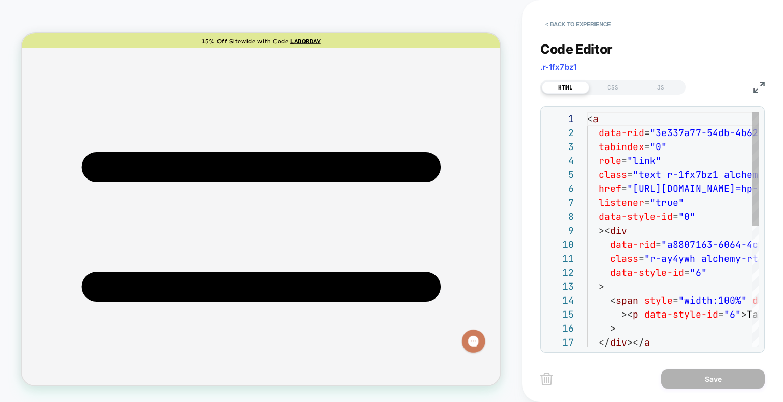
scroll to position [140, 0]
click at [566, 24] on button "< Back to experience" at bounding box center [578, 24] width 76 height 17
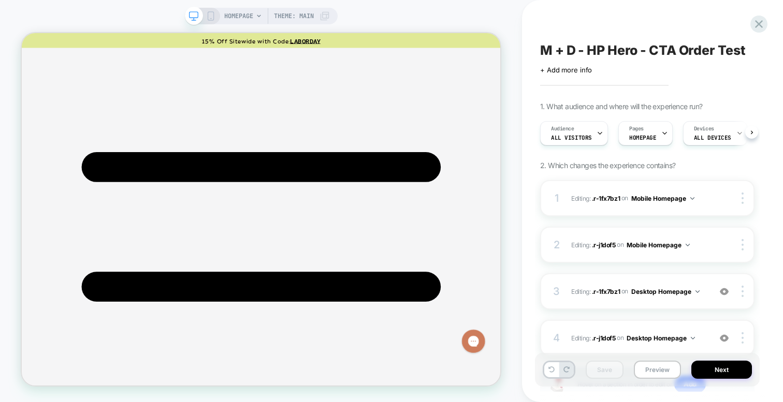
scroll to position [0, 1]
click at [583, 136] on span "All Visitors" at bounding box center [571, 137] width 41 height 7
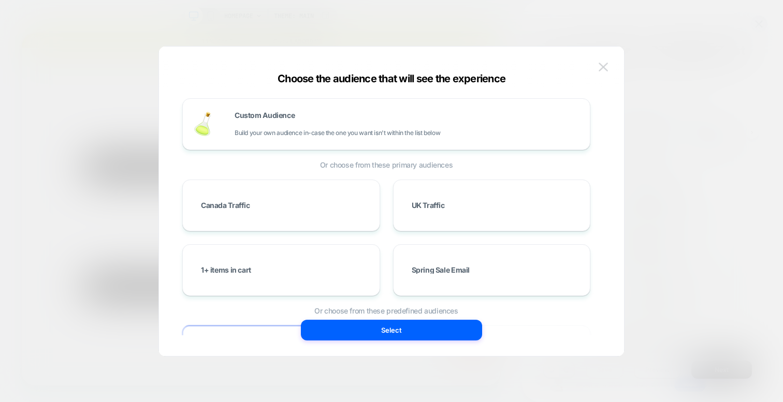
click at [607, 62] on button at bounding box center [604, 68] width 16 height 16
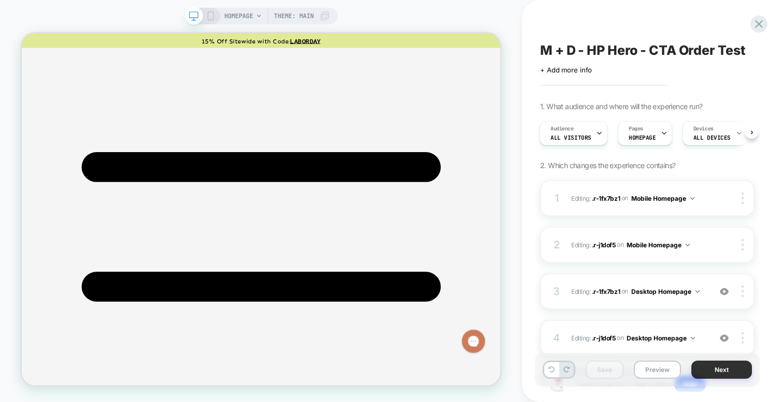
click at [719, 373] on button "Next" at bounding box center [721, 370] width 61 height 18
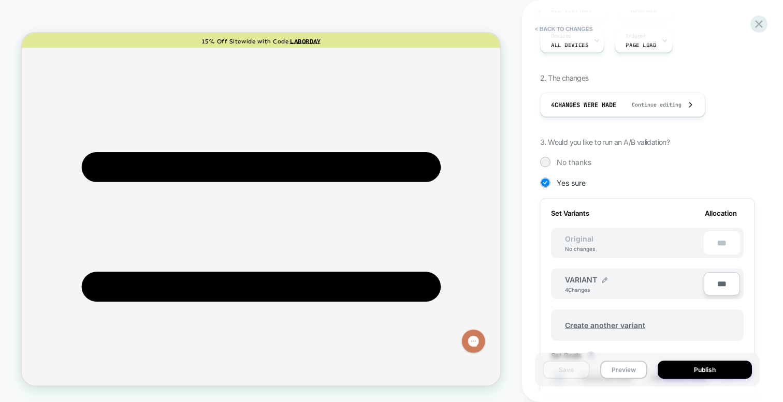
scroll to position [143, 0]
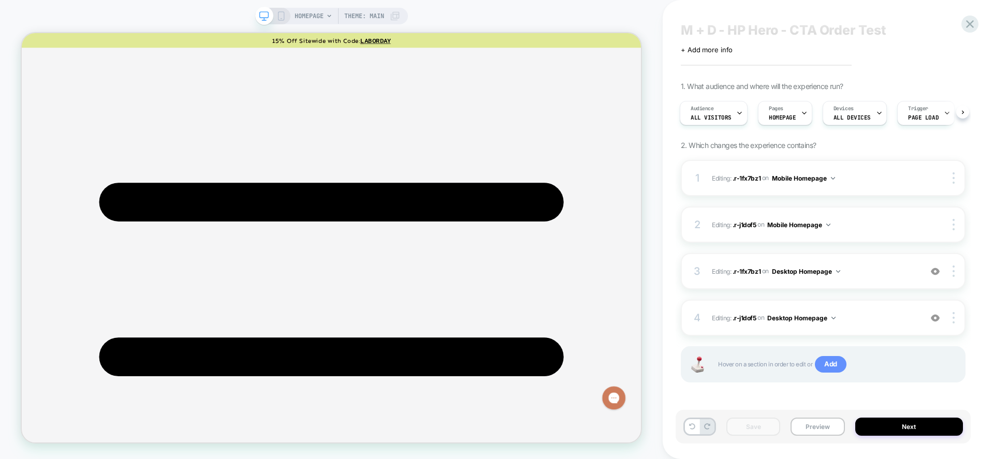
scroll to position [21, 0]
click at [783, 402] on button "Next" at bounding box center [910, 427] width 108 height 18
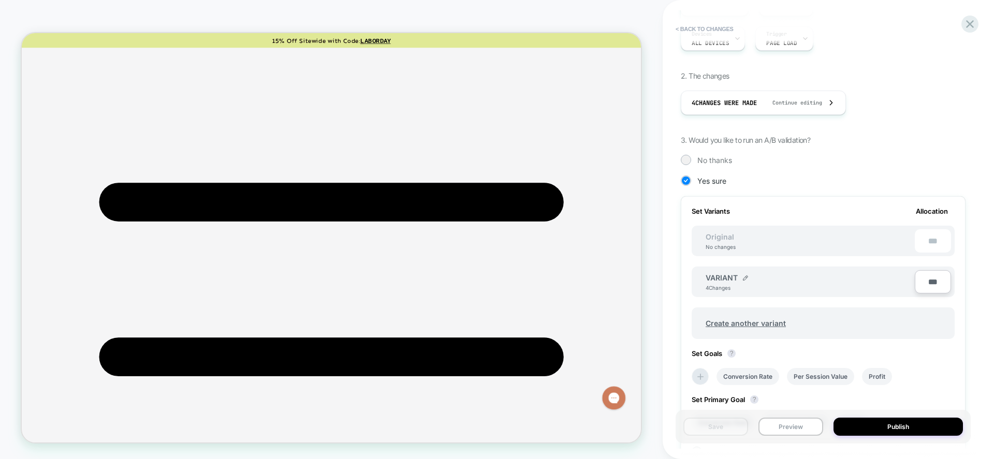
scroll to position [152, 0]
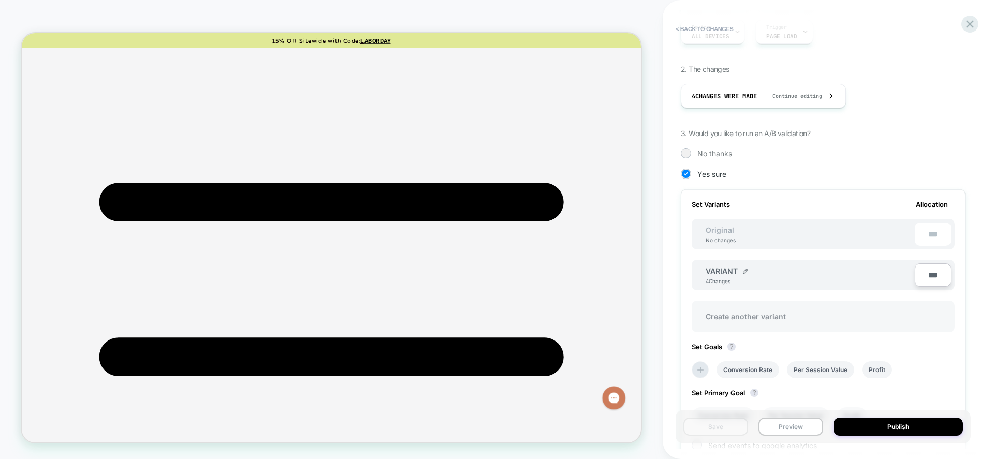
click at [738, 317] on span "Create another variant" at bounding box center [746, 317] width 101 height 24
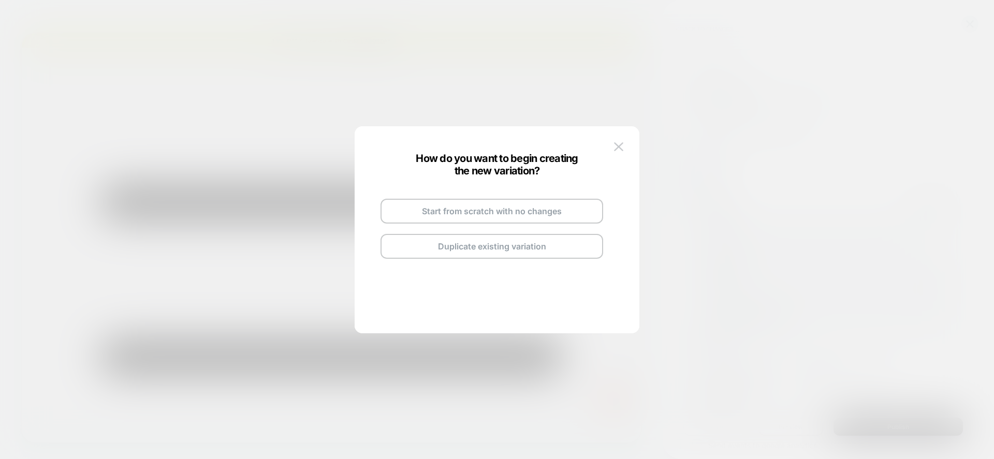
drag, startPoint x: 451, startPoint y: 224, endPoint x: 449, endPoint y: 219, distance: 5.9
click at [450, 222] on div "Start from scratch with no changes Duplicate existing variation" at bounding box center [491, 219] width 243 height 102
click at [449, 219] on button "Start from scratch with no changes" at bounding box center [492, 211] width 223 height 25
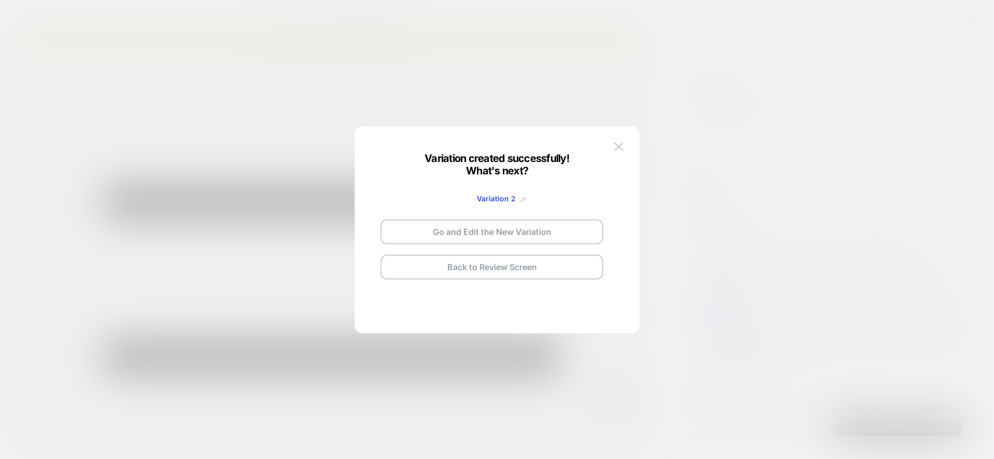
click at [523, 197] on img at bounding box center [523, 199] width 5 height 5
click at [495, 200] on input "**********" at bounding box center [479, 199] width 75 height 20
type input "*******"
click at [563, 193] on button "Save" at bounding box center [556, 198] width 36 height 15
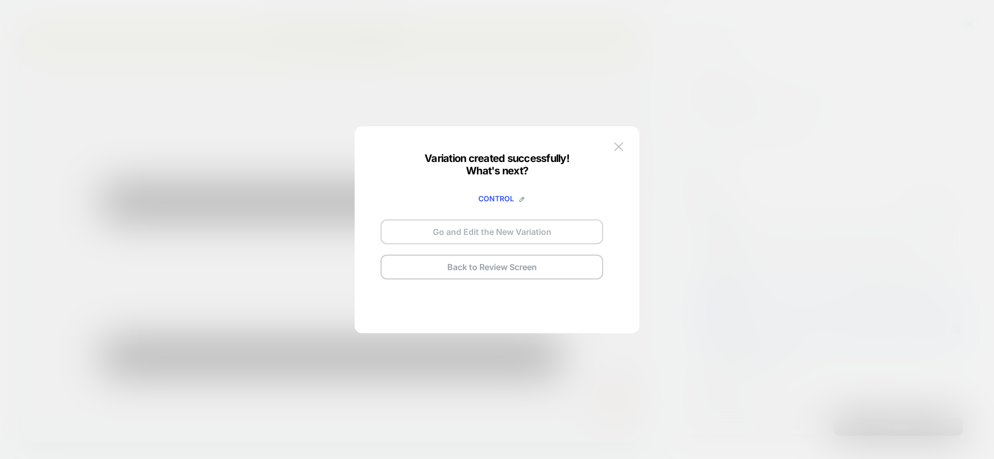
click at [515, 226] on button "Go and Edit the New Variation" at bounding box center [492, 232] width 223 height 25
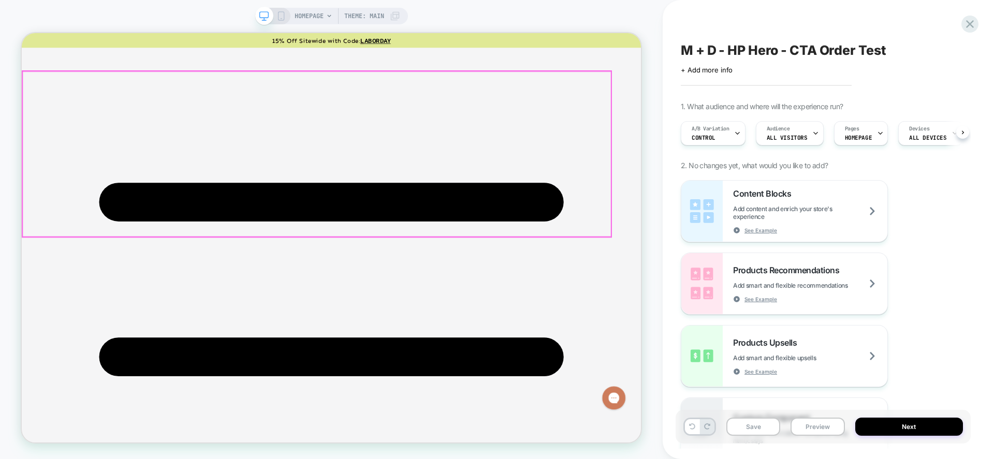
scroll to position [0, 1]
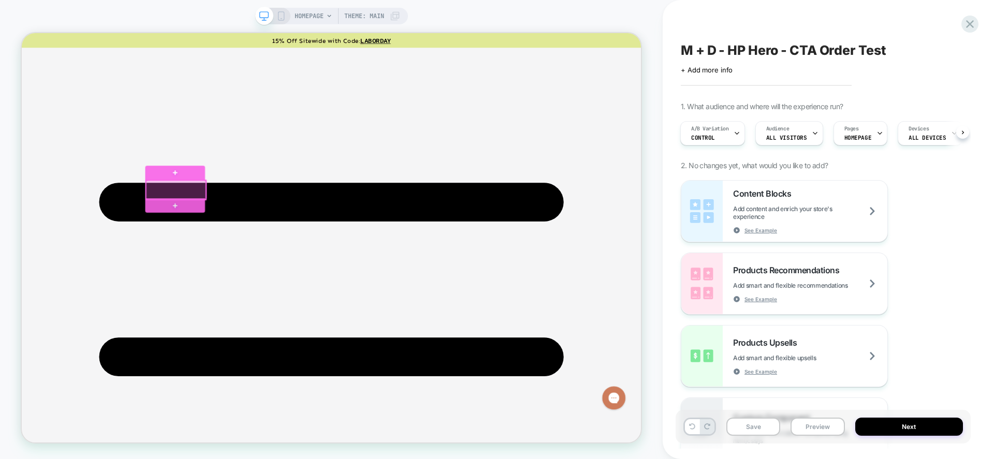
click at [259, 235] on div at bounding box center [228, 243] width 80 height 26
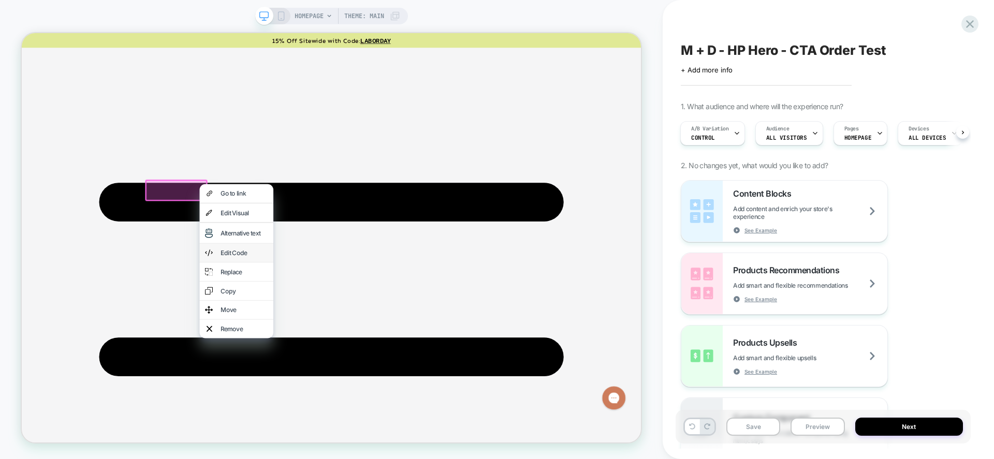
click at [324, 328] on div "Edit Code" at bounding box center [318, 326] width 63 height 10
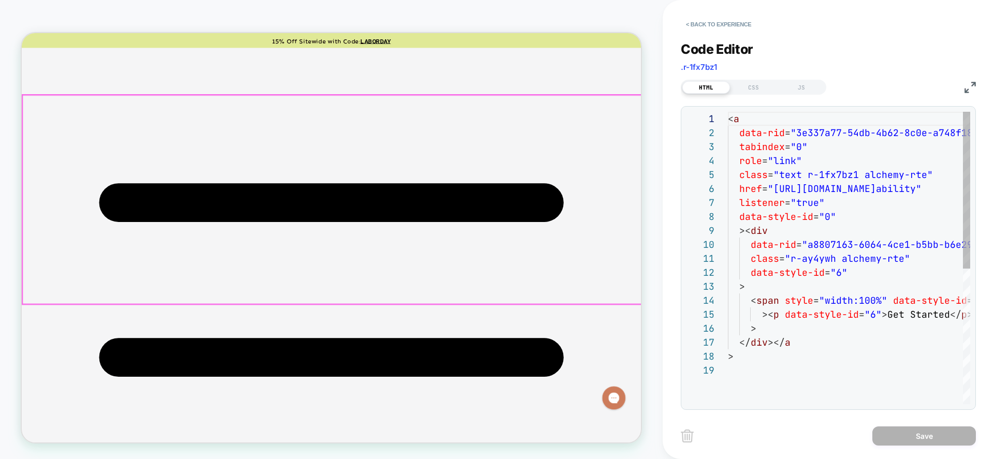
scroll to position [140, 0]
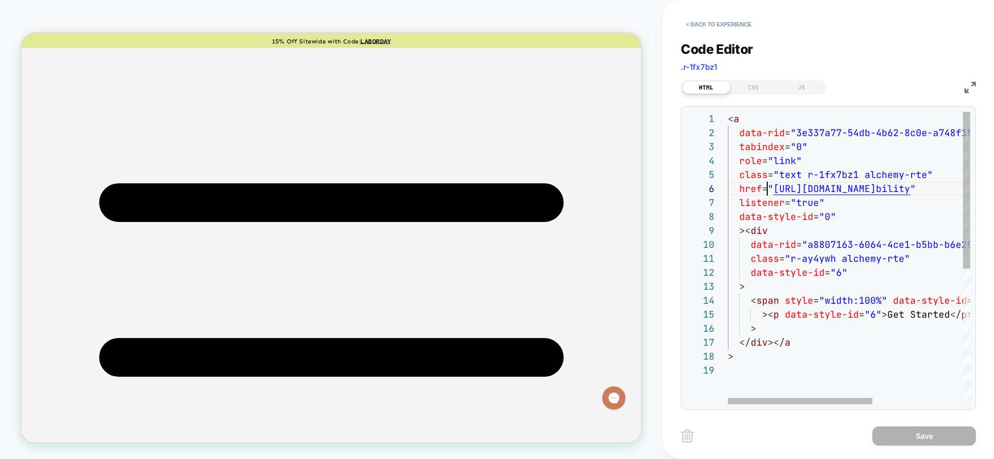
click at [766, 188] on div "< a data-rid = "3e337a77-54db-4b62-8c0e-a748f18e9721" tabindex = "0" role = "li…" at bounding box center [924, 384] width 393 height 544
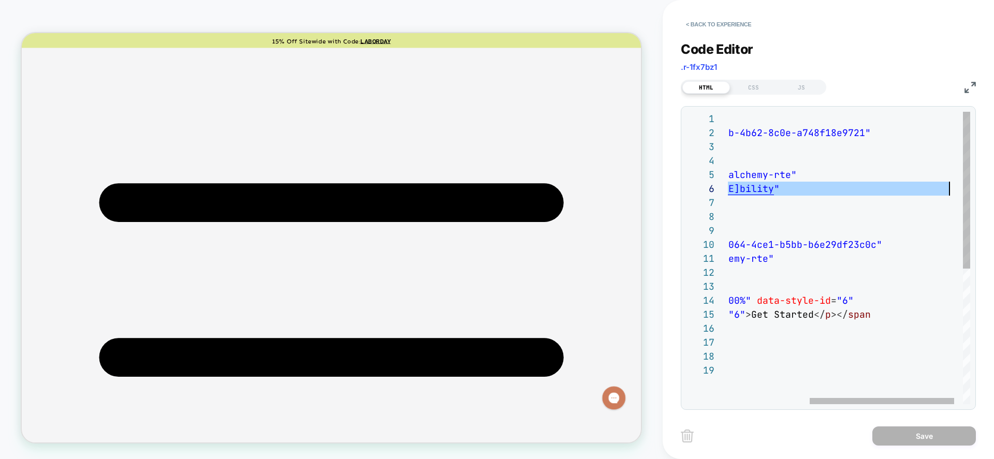
type textarea "**********"
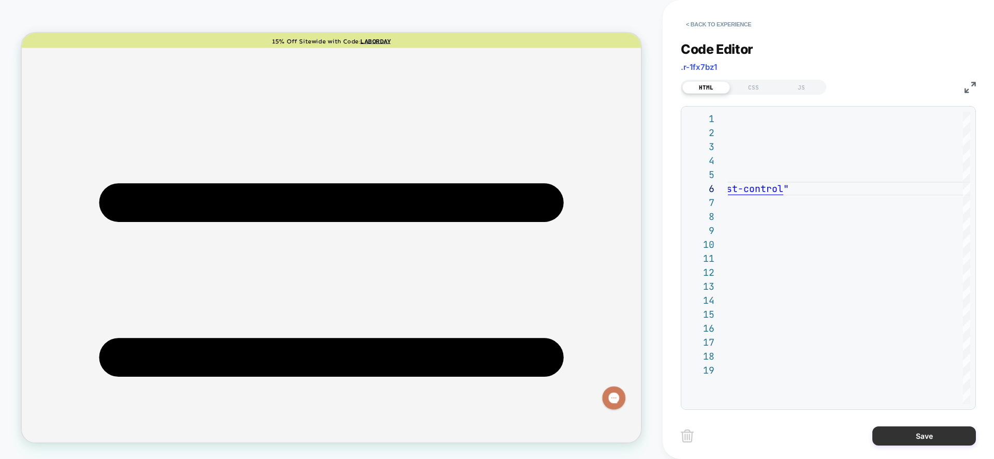
click at [783, 402] on button "Save" at bounding box center [925, 436] width 104 height 19
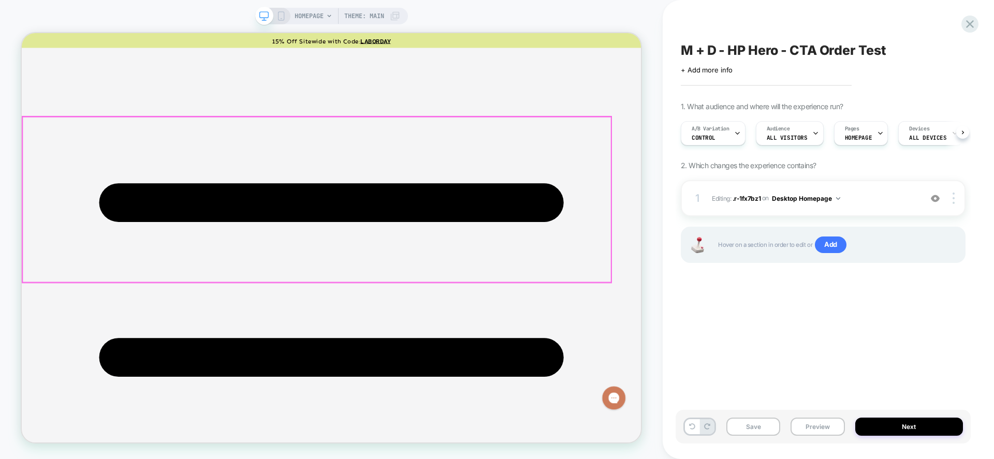
scroll to position [0, 1]
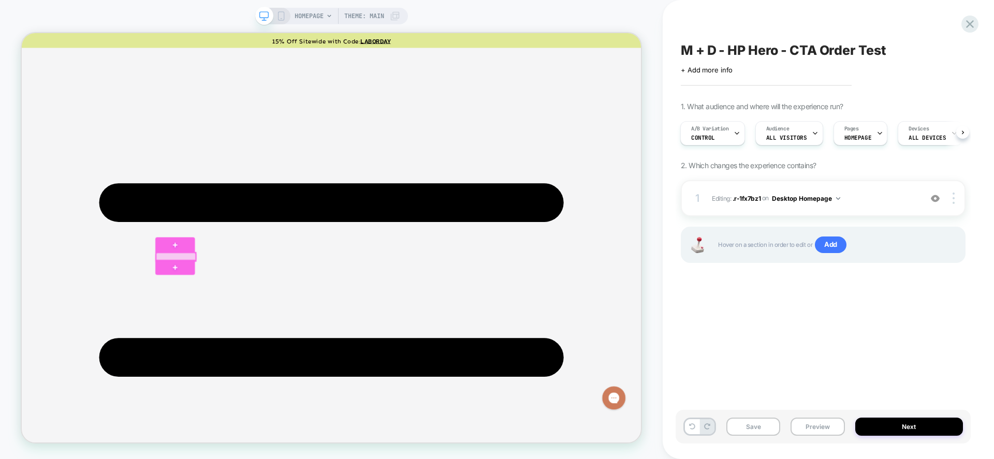
click at [248, 329] on div at bounding box center [227, 331] width 53 height 11
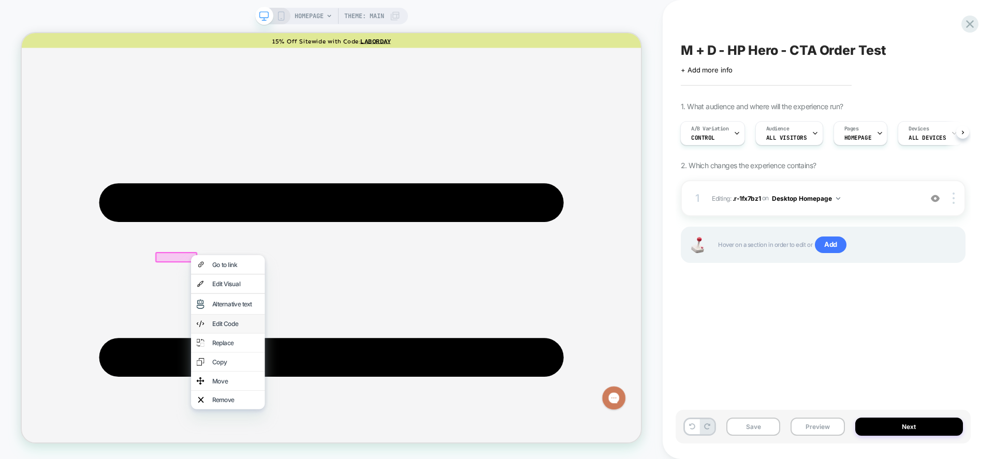
click at [289, 402] on div "Edit Code" at bounding box center [307, 421] width 63 height 10
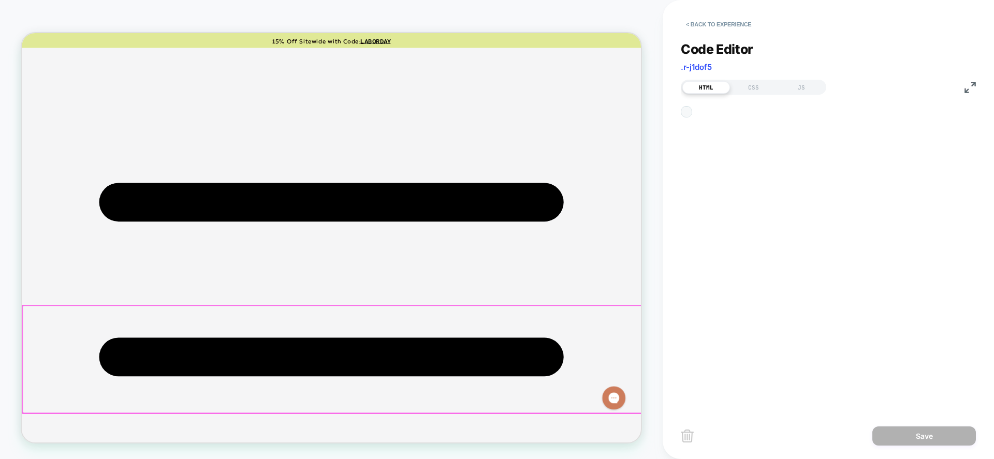
scroll to position [140, 0]
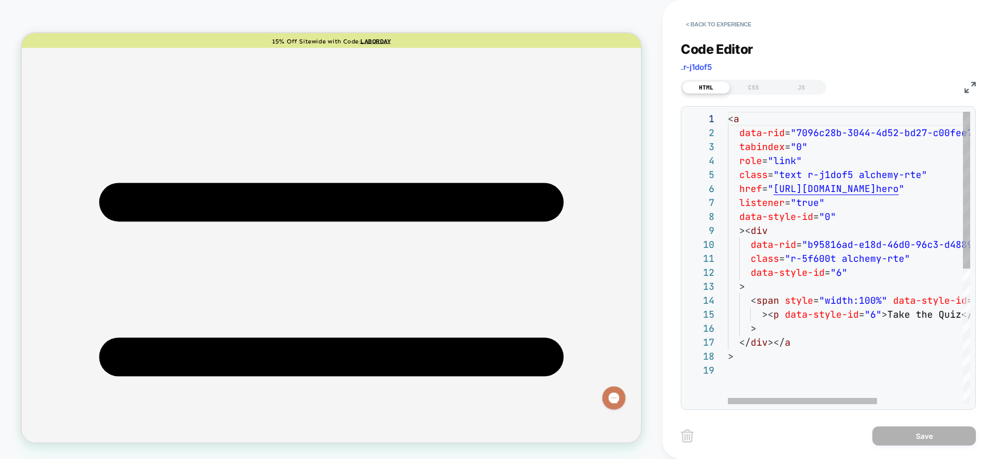
click at [770, 182] on div "< a data-rid = "7096c28b-3044-4d52-bd27-c00fee787c2e" tabindex = "0" role = "li…" at bounding box center [919, 384] width 382 height 544
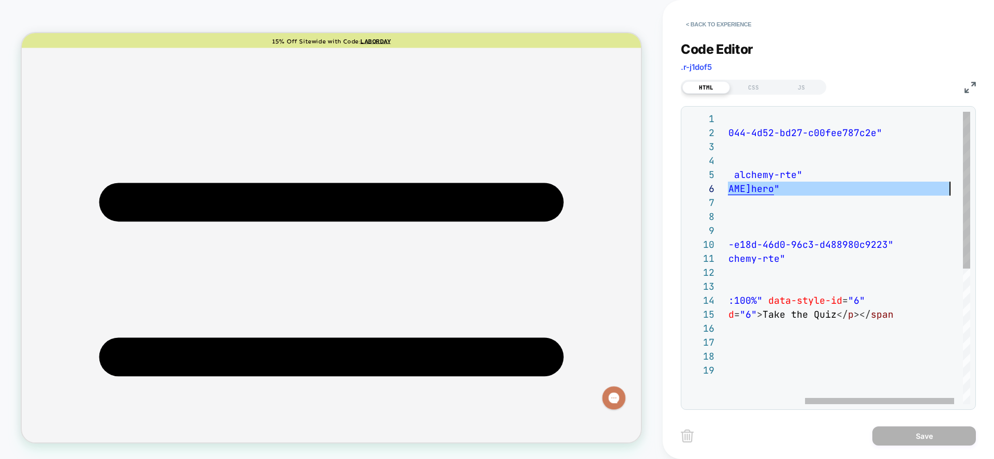
type textarea "**********"
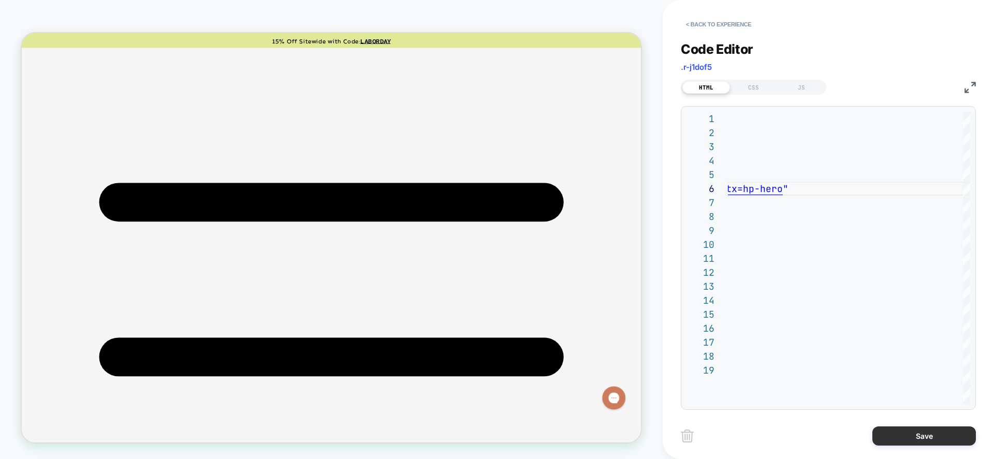
click at [783, 402] on button "Save" at bounding box center [925, 436] width 104 height 19
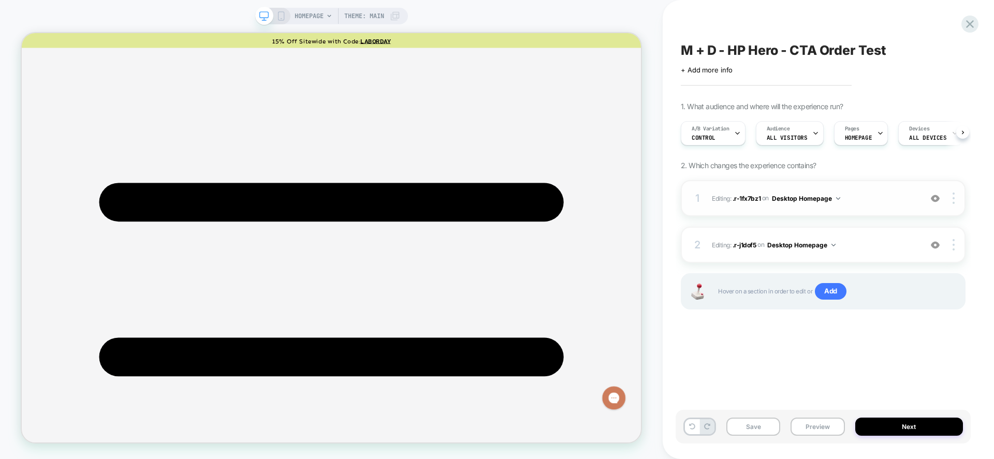
scroll to position [0, 1]
click at [749, 402] on button "Save" at bounding box center [754, 427] width 54 height 18
click at [285, 13] on div "HOMEPAGE Theme: MAIN" at bounding box center [331, 16] width 153 height 17
click at [279, 12] on icon at bounding box center [281, 15] width 9 height 9
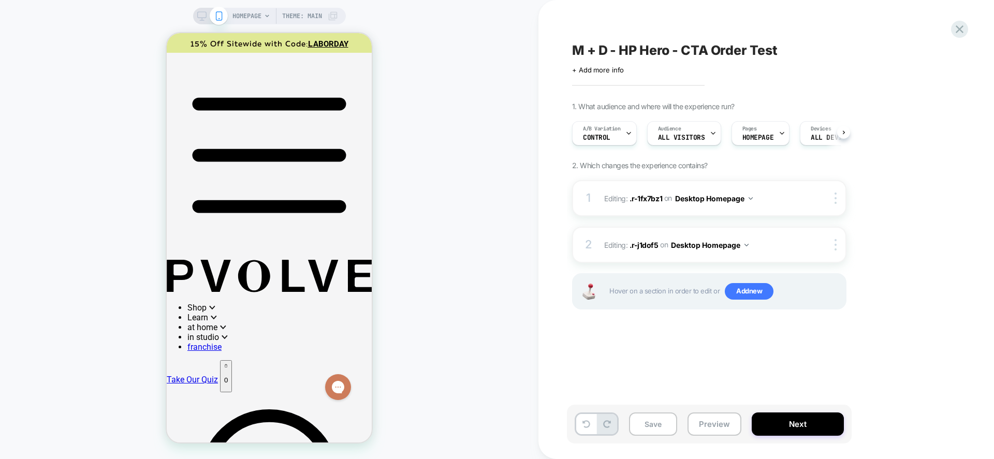
scroll to position [0, 1]
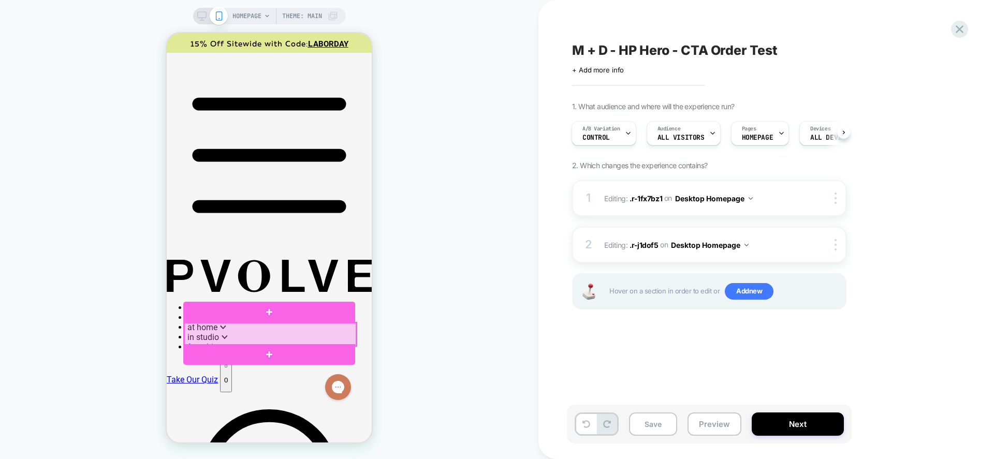
click at [306, 336] on div at bounding box center [270, 334] width 172 height 23
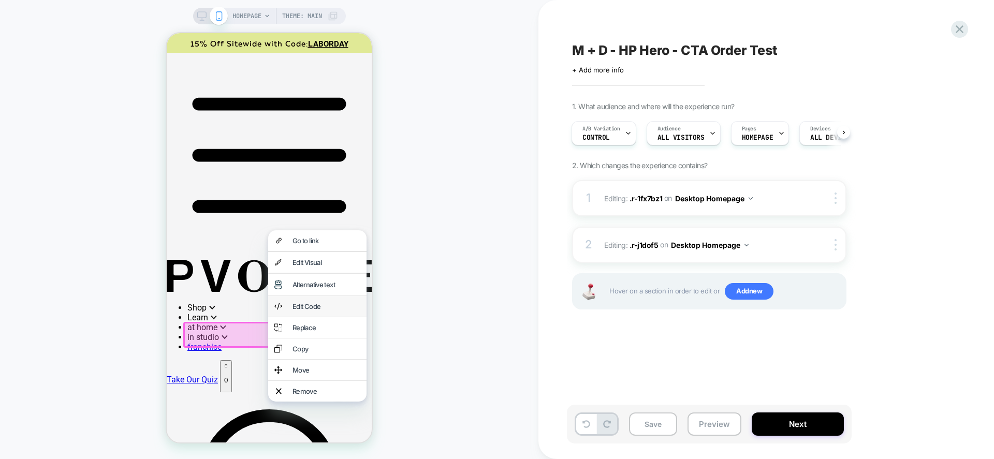
click at [320, 311] on div "Edit Code" at bounding box center [327, 306] width 68 height 8
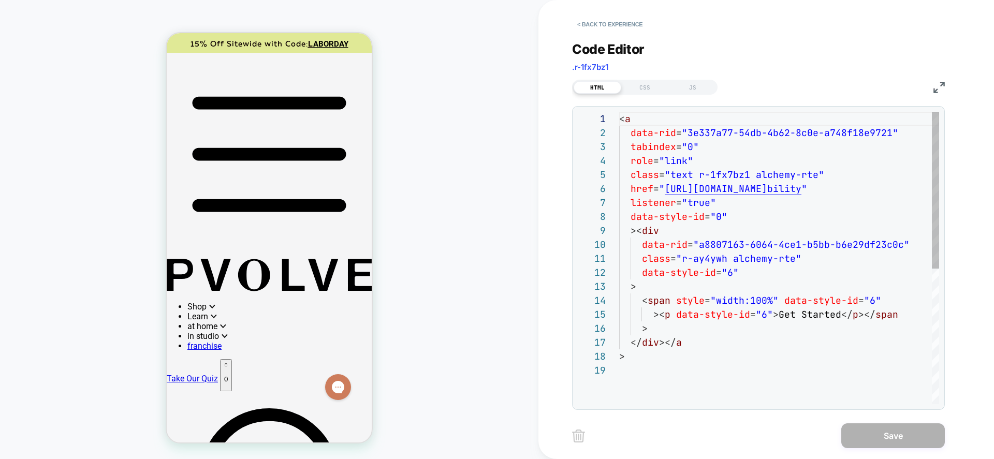
scroll to position [95, 0]
click at [658, 189] on div "< a data-rid = "3e337a77-54db-4b62-8c0e-a748f18e9721" tabindex = "0" role = "li…" at bounding box center [815, 384] width 393 height 544
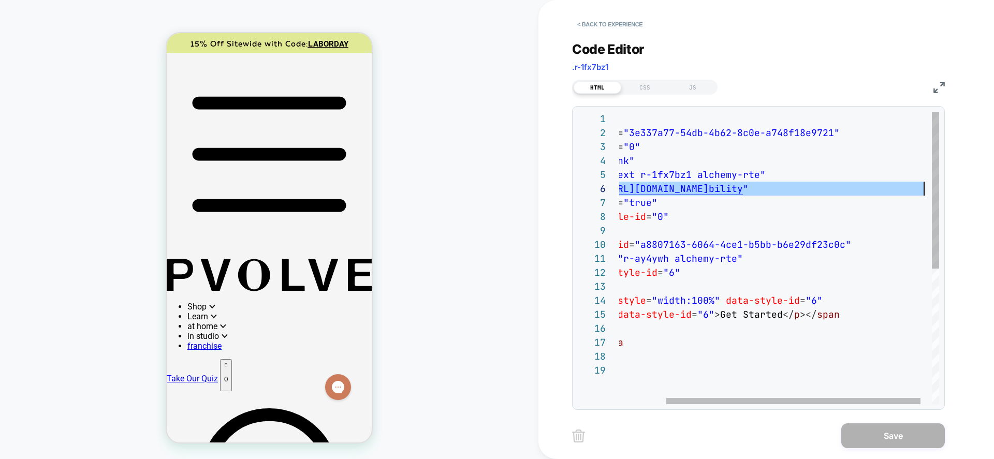
scroll to position [70, 358]
type textarea "**********"
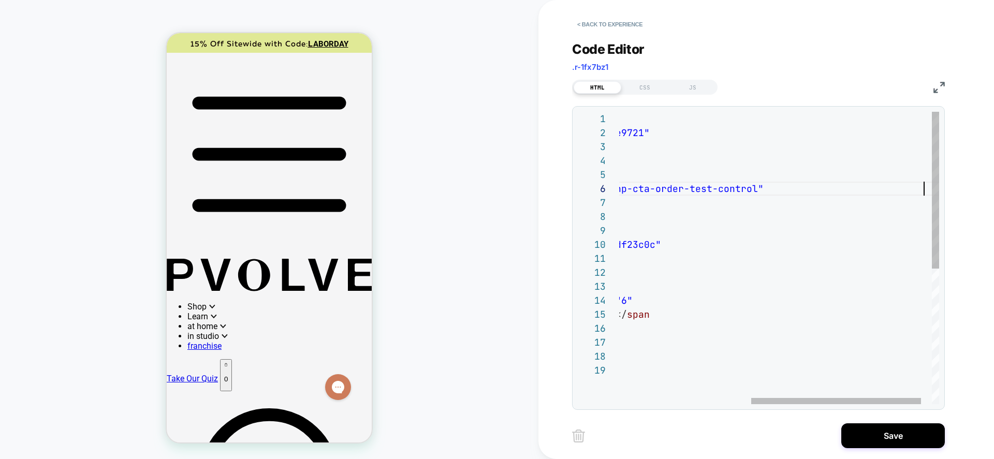
scroll to position [70, 554]
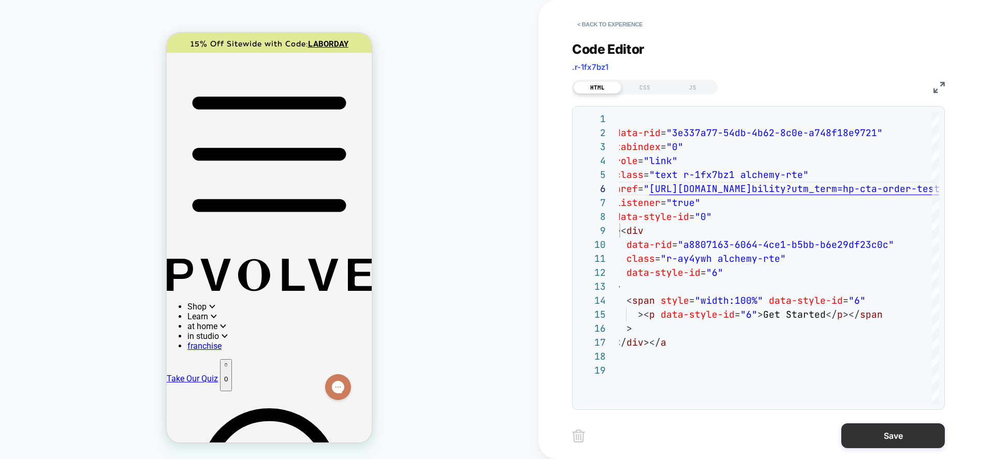
click at [783, 402] on button "Save" at bounding box center [894, 436] width 104 height 25
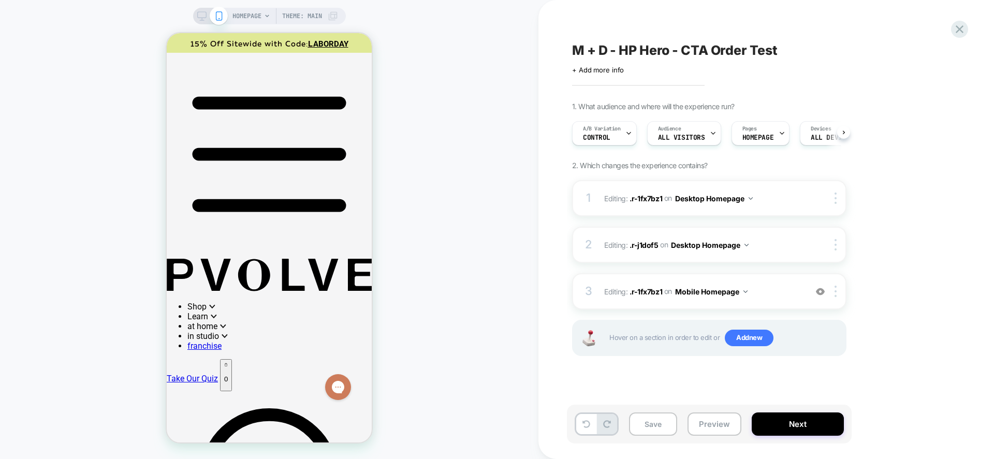
scroll to position [0, 1]
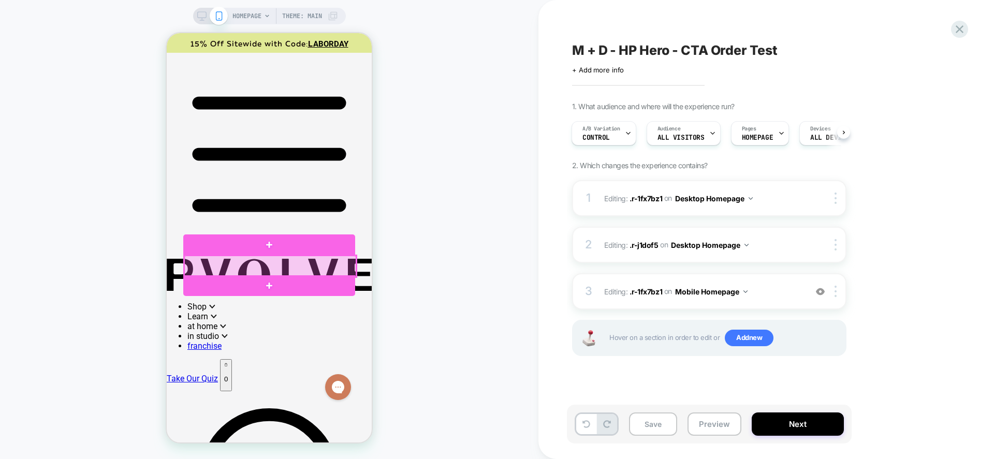
click at [272, 261] on div at bounding box center [270, 266] width 172 height 21
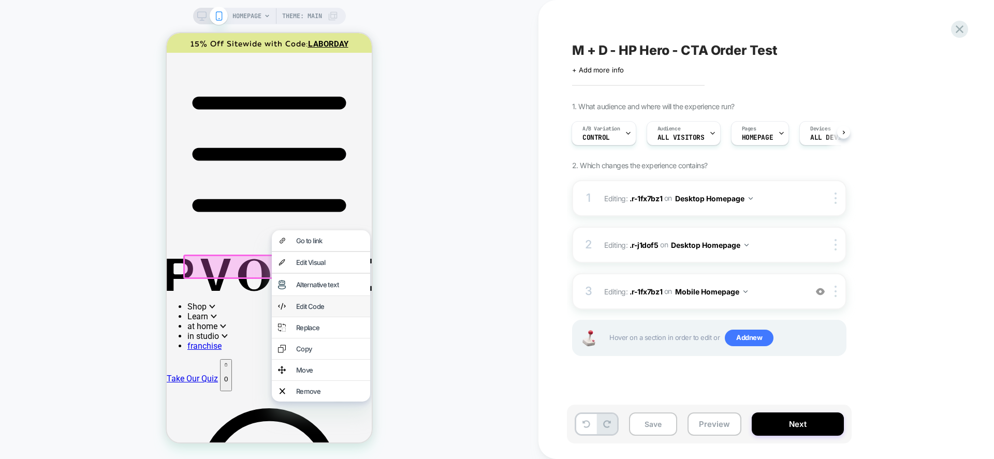
click at [319, 311] on div "Edit Code" at bounding box center [330, 306] width 68 height 8
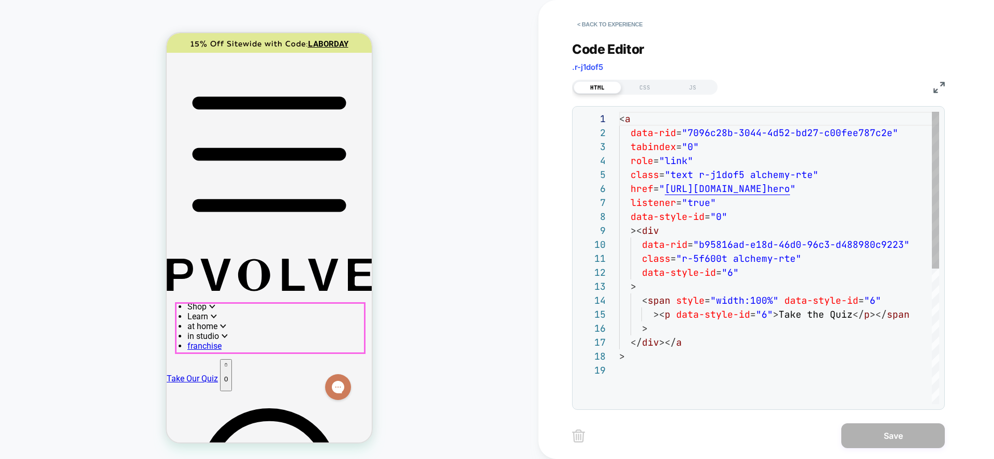
scroll to position [140, 0]
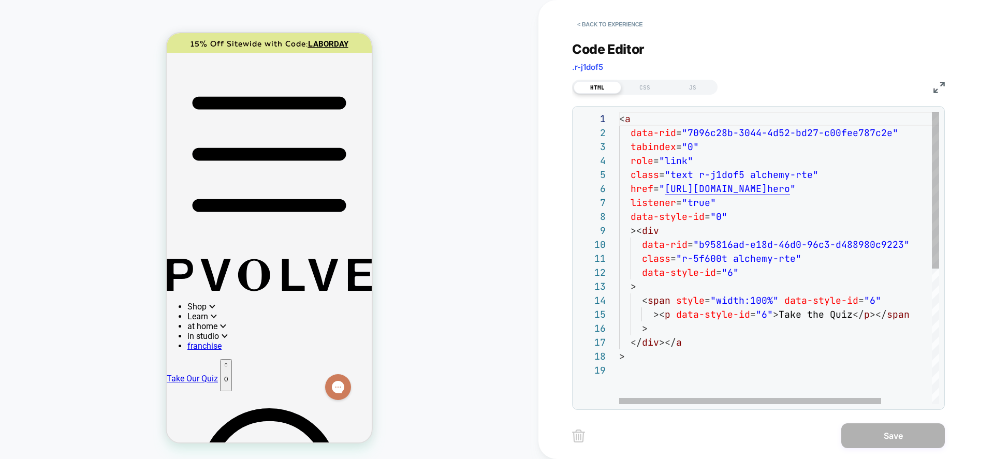
click at [652, 183] on div "< a data-rid = "7096c28b-3044-4d52-bd27-c00fee787c2e" tabindex = "0" role = "li…" at bounding box center [810, 384] width 382 height 544
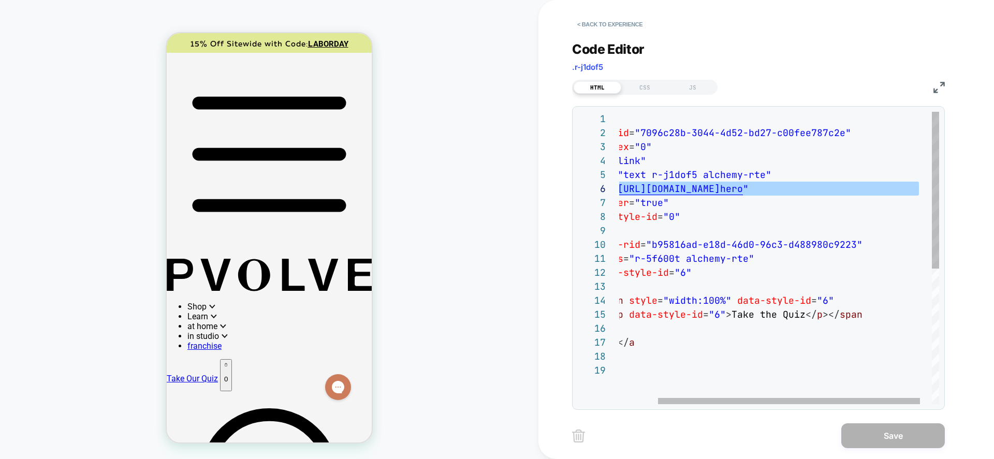
type textarea "**********"
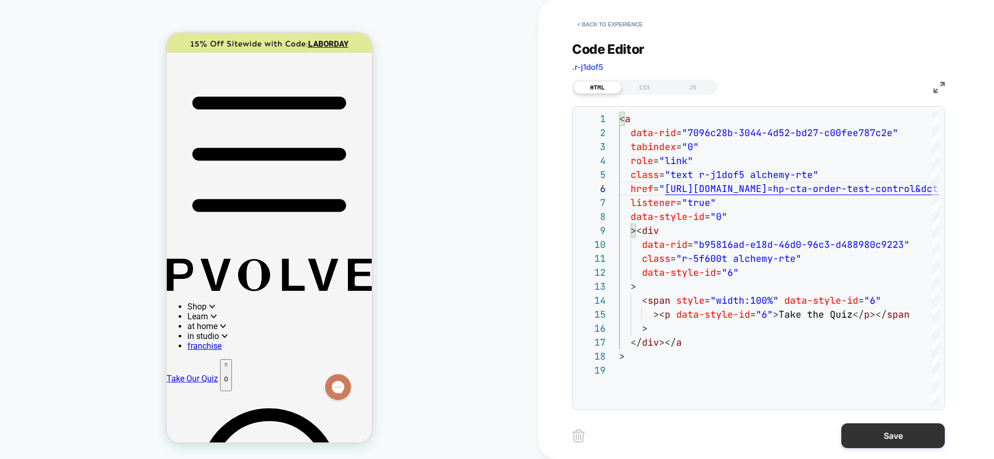
click at [783, 402] on button "Save" at bounding box center [894, 436] width 104 height 25
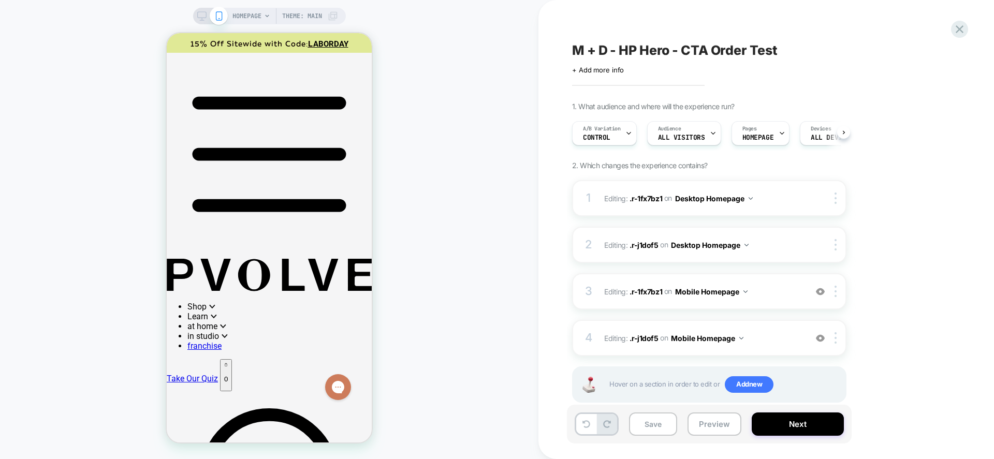
scroll to position [0, 1]
click at [649, 402] on button "Save" at bounding box center [653, 424] width 48 height 23
click at [725, 402] on button "Preview" at bounding box center [715, 424] width 54 height 23
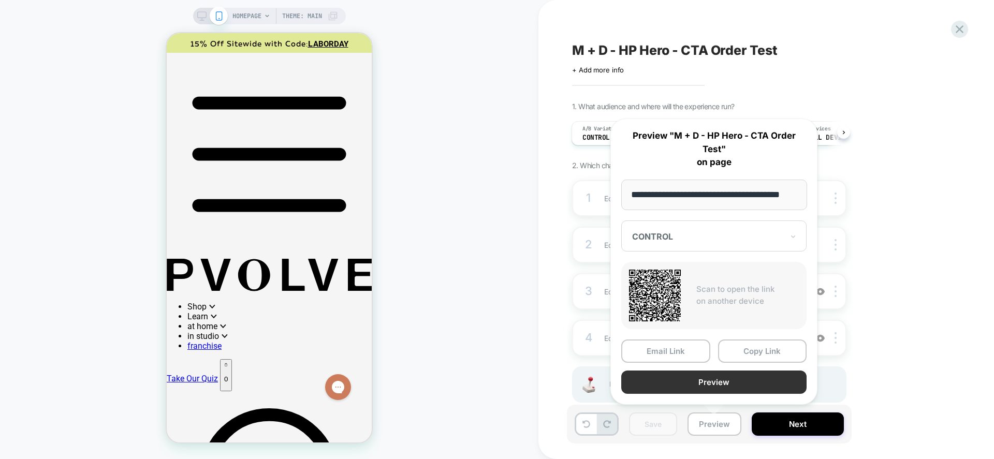
scroll to position [0, 0]
click at [698, 378] on button "Preview" at bounding box center [714, 382] width 185 height 23
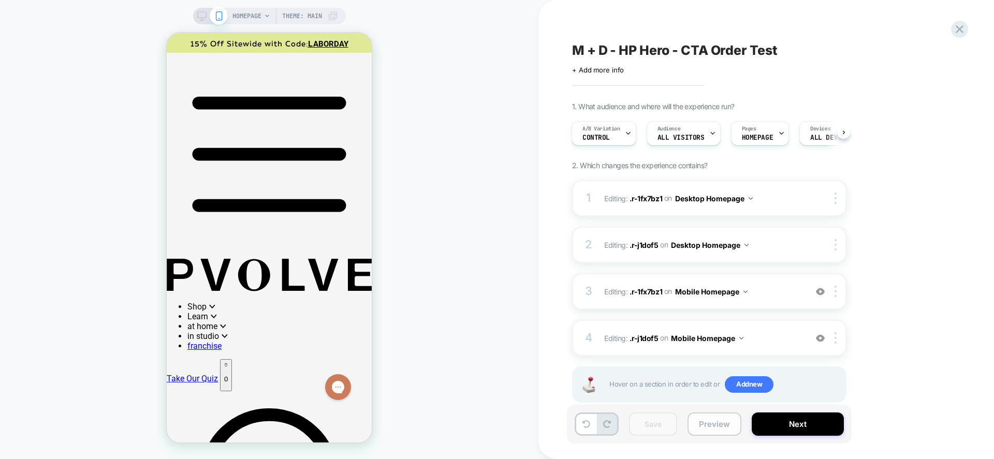
click at [731, 402] on button "Preview" at bounding box center [715, 424] width 54 height 23
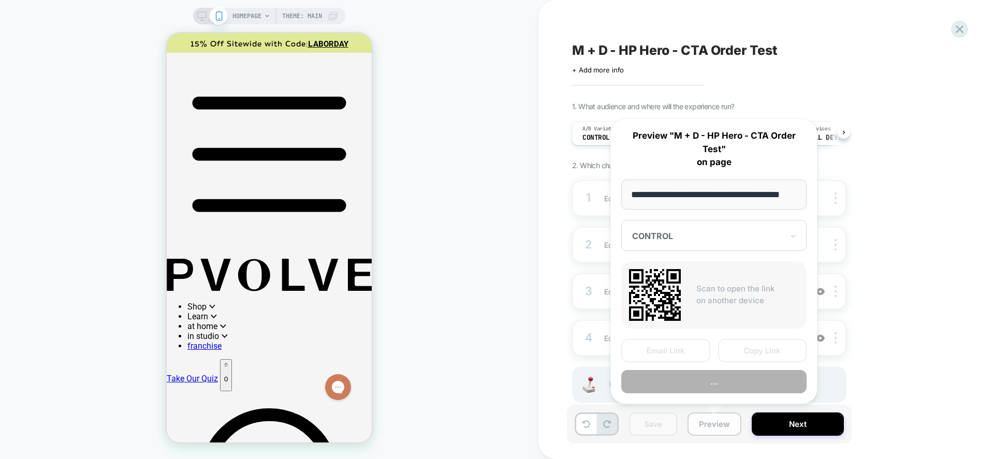
scroll to position [0, 20]
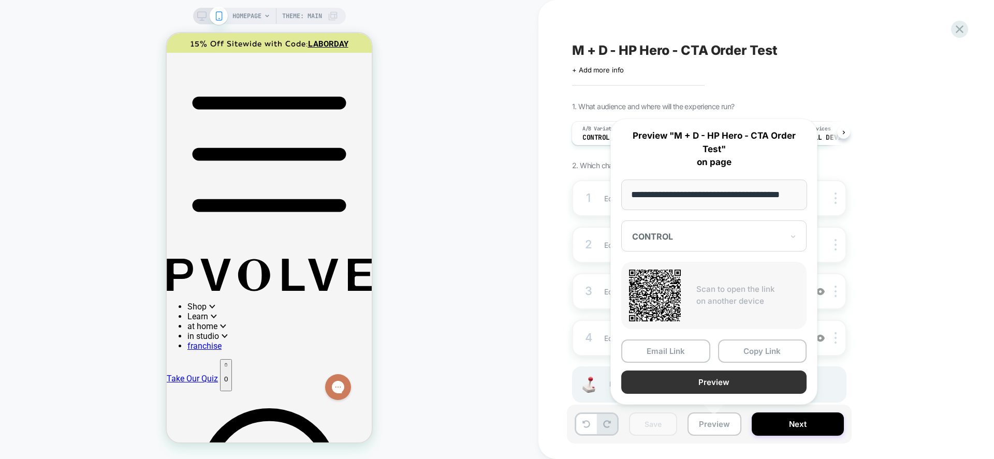
click at [727, 381] on button "Preview" at bounding box center [714, 382] width 185 height 23
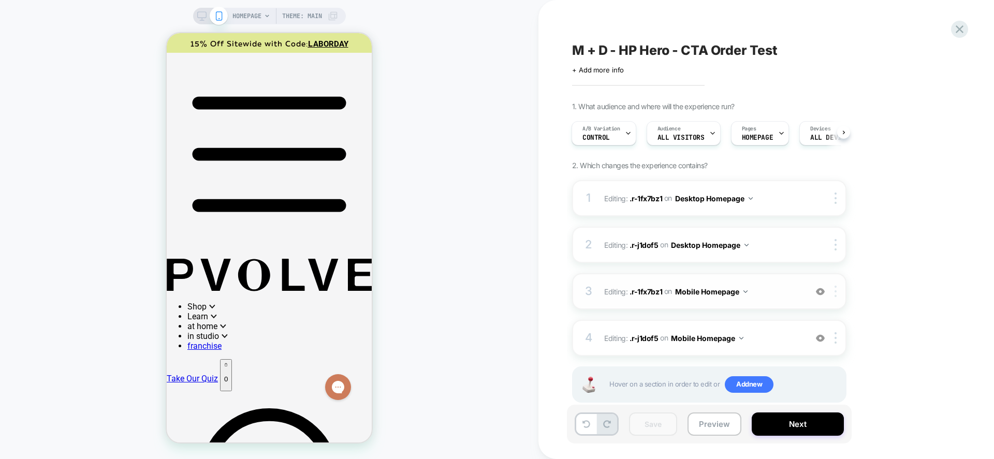
click at [783, 292] on div at bounding box center [837, 291] width 17 height 11
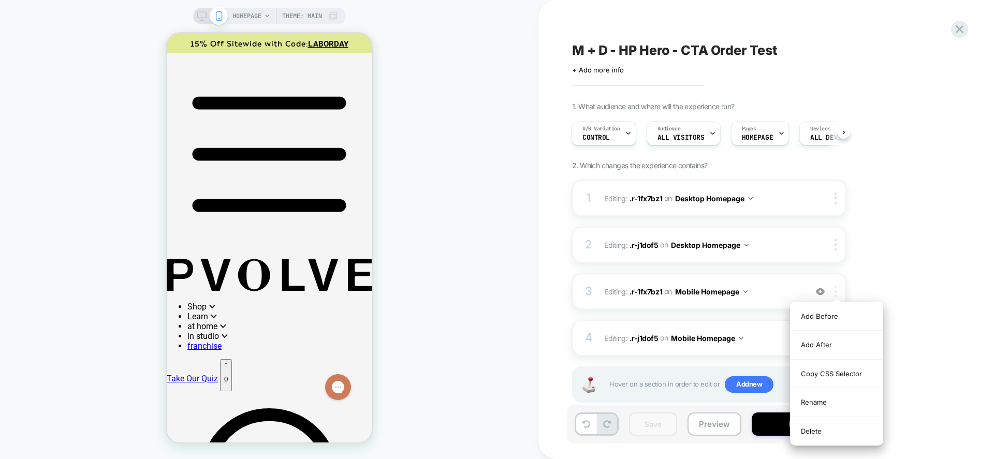
click at [783, 292] on div at bounding box center [837, 291] width 17 height 11
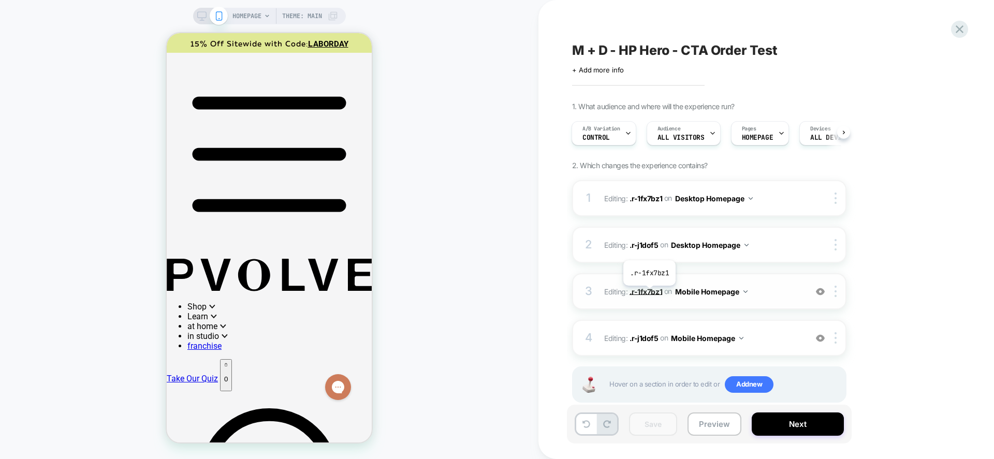
click at [650, 294] on span ".r-1fx7bz1" at bounding box center [646, 291] width 33 height 9
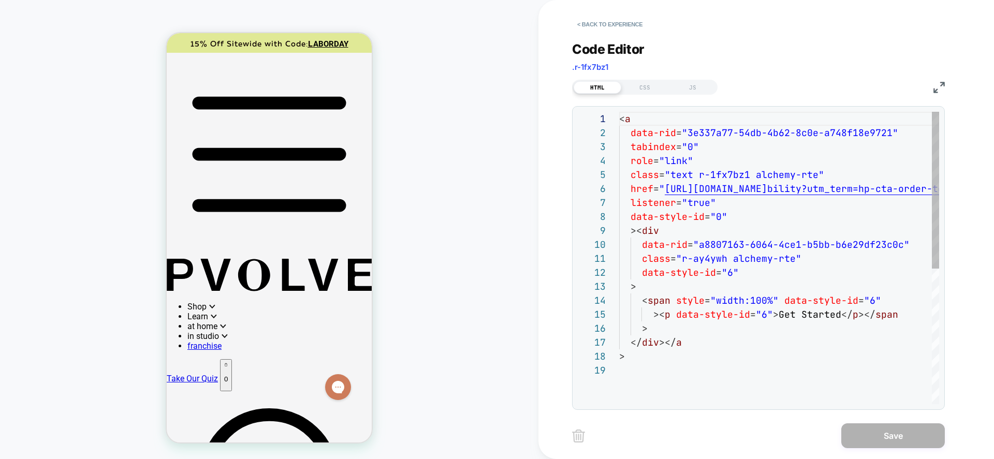
scroll to position [95, 0]
click at [783, 199] on div "< a data-rid = "3e337a77-54db-4b62-8c0e-a748f18e9721" tabindex = "0" role = "li…" at bounding box center [913, 384] width 589 height 544
click at [783, 189] on div "< a data-rid = "3e337a77-54db-4b62-8c0e-a748f18e9721" tabindex = "0" role = "li…" at bounding box center [913, 384] width 589 height 544
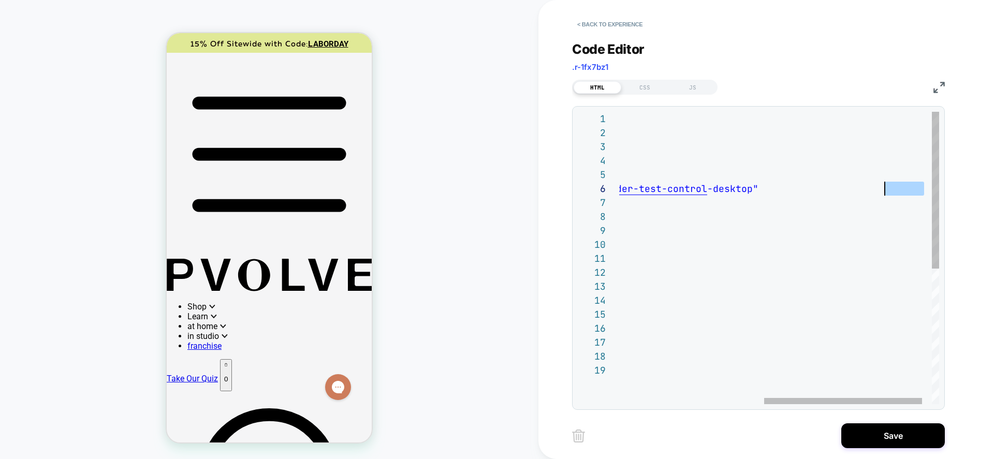
scroll to position [70, 554]
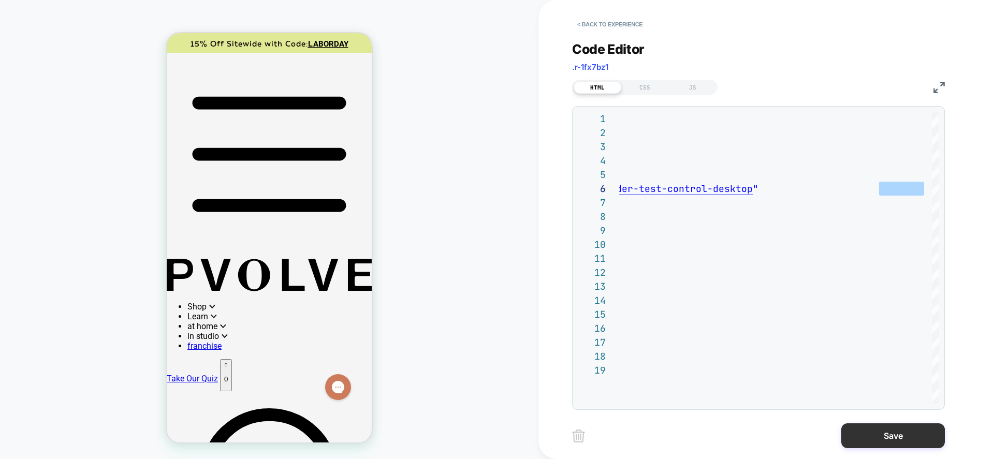
type textarea "**********"
click at [783, 402] on button "Save" at bounding box center [894, 436] width 104 height 25
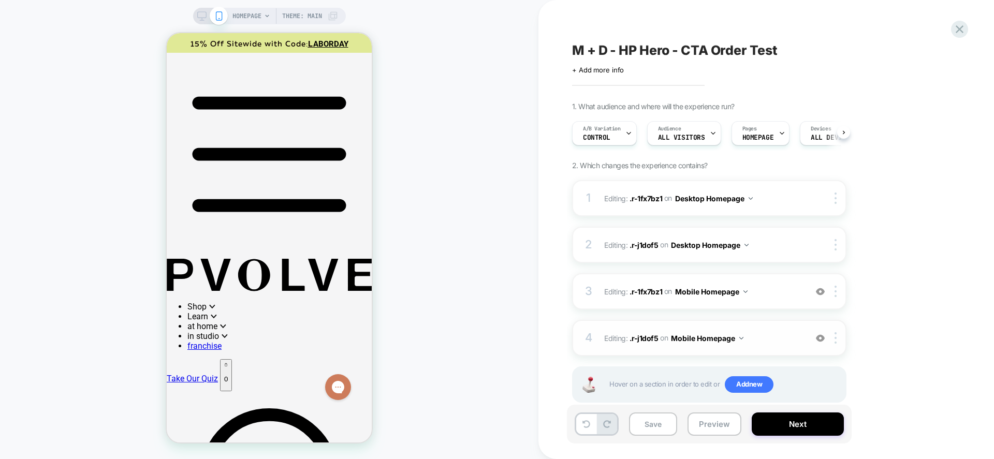
scroll to position [0, 1]
click at [640, 329] on div "4 Editing : .r-j1dof5 .r-j1dof5 on Mobile Homepage Add Before Add After Copy CS…" at bounding box center [709, 338] width 275 height 36
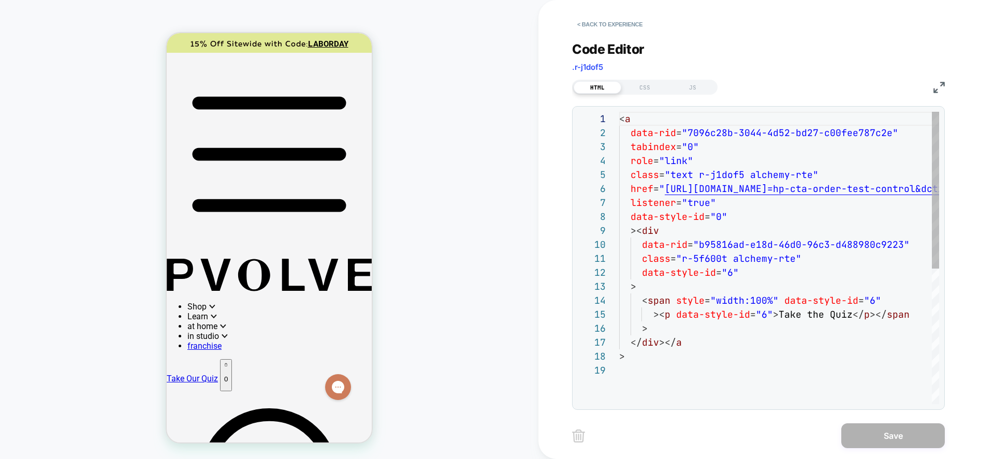
scroll to position [122, 0]
click at [783, 190] on div "< a data-rid = "7096c28b-3044-4d52-bd27-c00fee787c2e" tabindex = "0" role = "li…" at bounding box center [908, 384] width 578 height 544
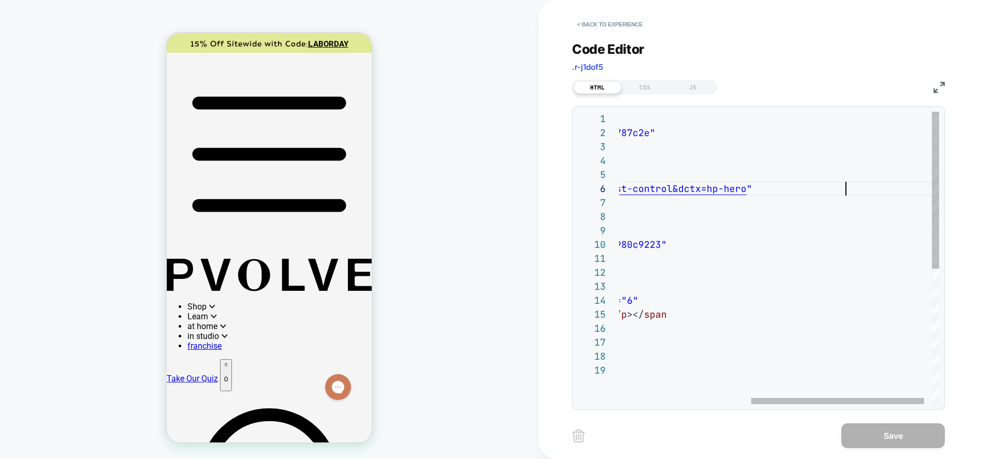
type textarea "**********"
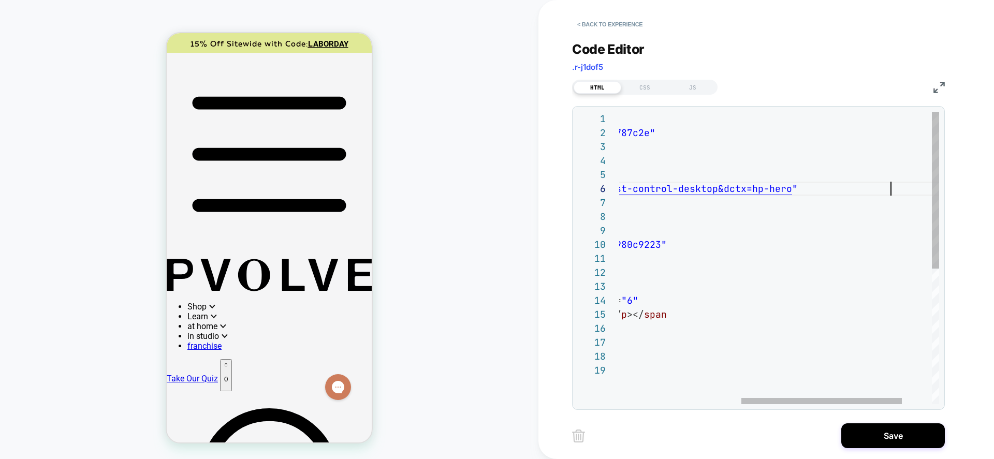
scroll to position [70, 515]
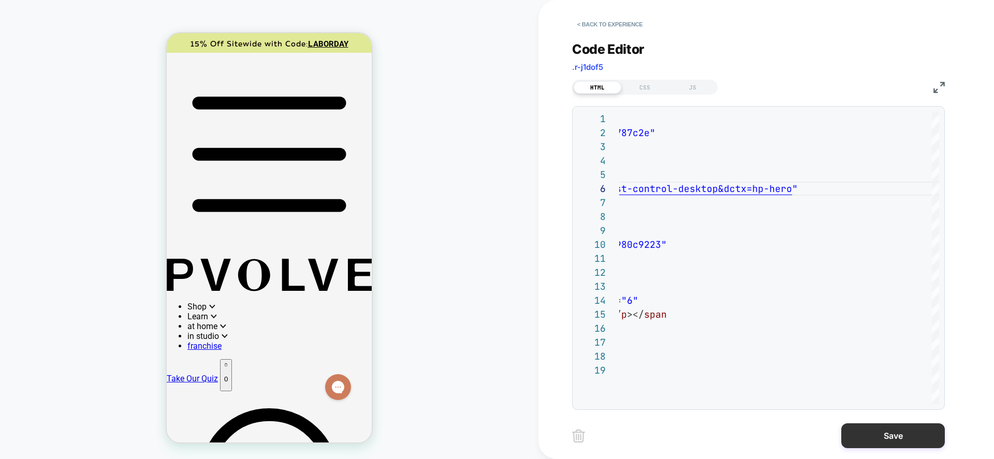
click at [783, 402] on button "Save" at bounding box center [894, 436] width 104 height 25
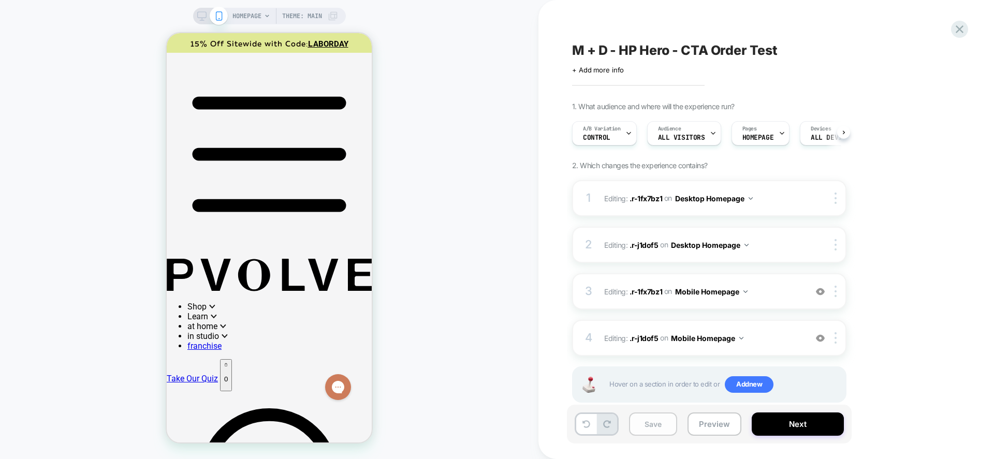
scroll to position [0, 1]
click at [659, 402] on button "Save" at bounding box center [653, 424] width 48 height 23
click at [655, 291] on span ".r-1fx7bz1" at bounding box center [646, 291] width 33 height 9
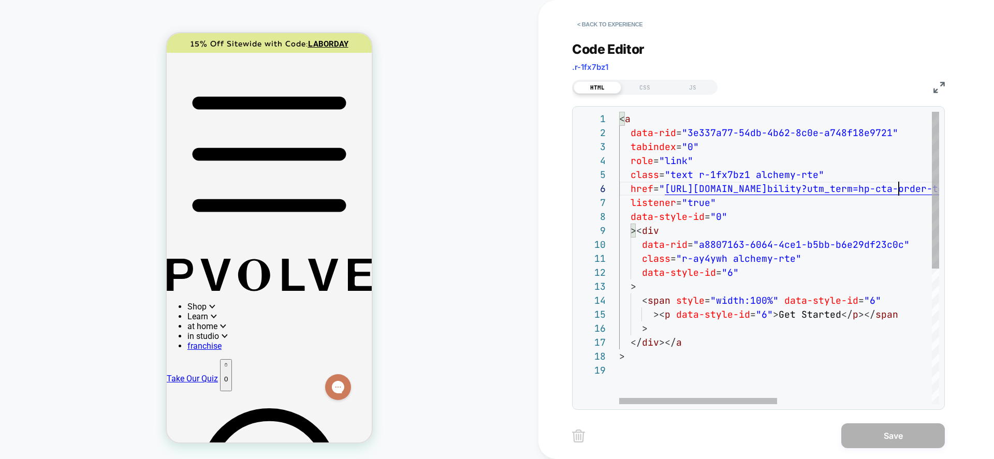
scroll to position [70, 603]
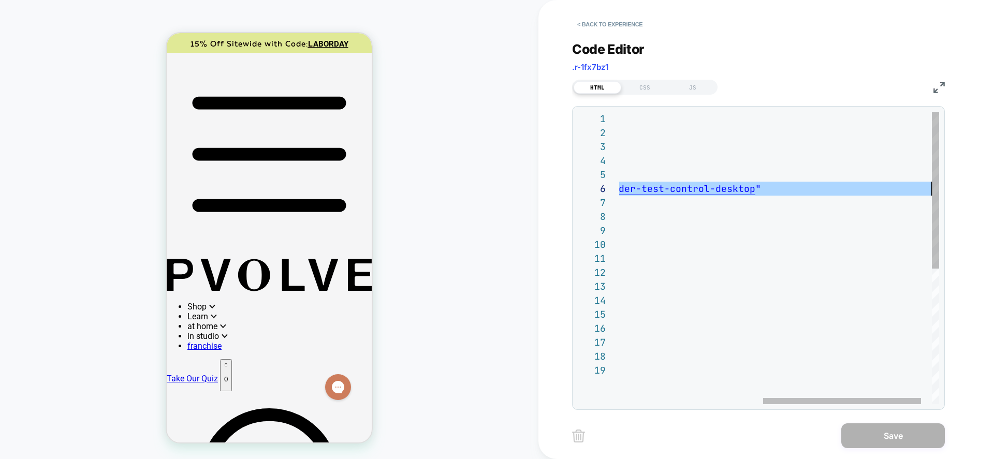
drag, startPoint x: 898, startPoint y: 186, endPoint x: 869, endPoint y: 180, distance: 29.8
click at [783, 188] on div "< a data-rid = "3e337a77-54db-4b62-8c0e-a748f18e9721" tabindex = "0" role = "li…" at bounding box center [644, 384] width 633 height 544
click at [783, 195] on div "< a data-rid = "3e337a77-54db-4b62-8c0e-a748f18e9721" tabindex = "0" role = "li…" at bounding box center [644, 384] width 633 height 544
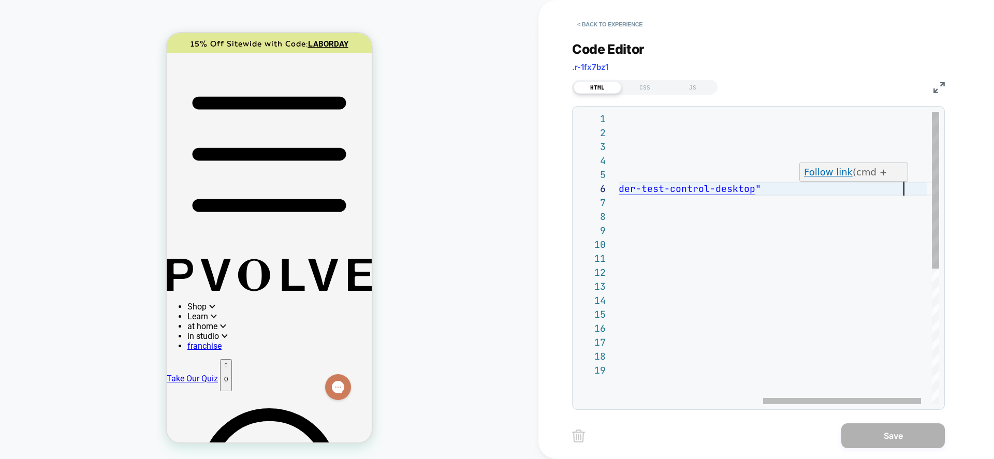
click at [783, 190] on div "< a data-rid = "3e337a77-54db-4b62-8c0e-a748f18e9721" tabindex = "0" role = "li…" at bounding box center [644, 384] width 633 height 544
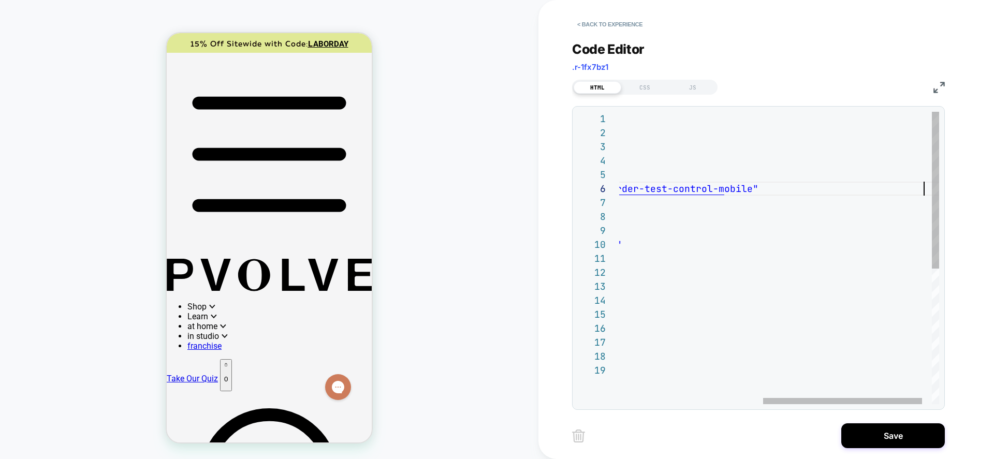
scroll to position [70, 593]
type textarea "**********"
click at [783, 402] on div "< Back to experience Code Editor .r-1fx7bz1 HTML CSS JS 1 2 3 4 5 6 7 8 9 10 11…" at bounding box center [766, 229] width 388 height 459
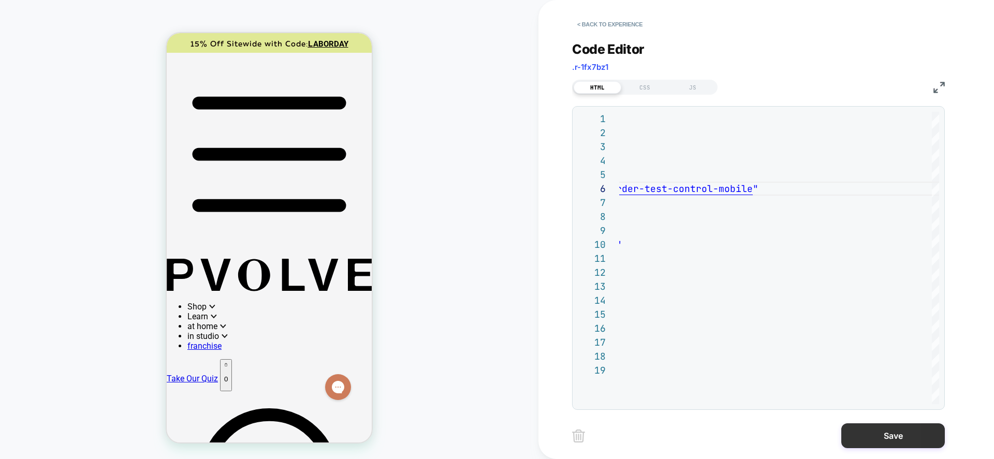
click at [783, 402] on button "Save" at bounding box center [894, 436] width 104 height 25
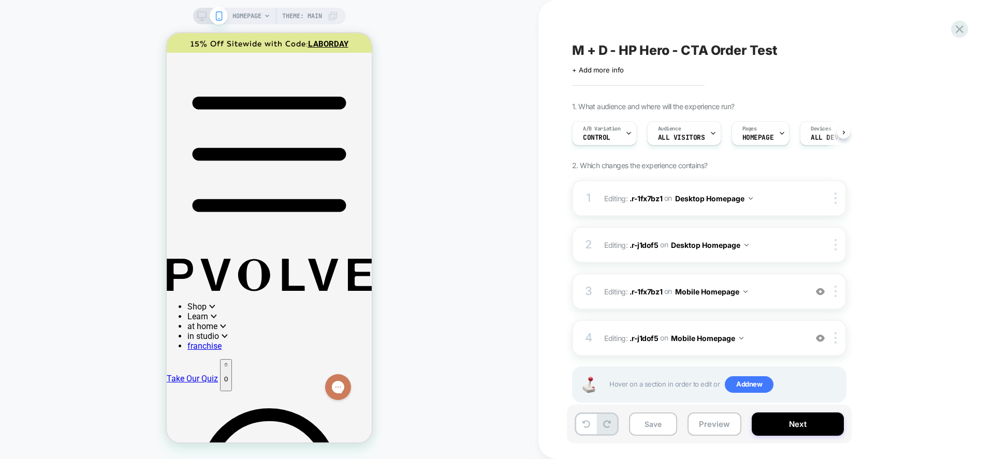
scroll to position [0, 1]
click at [641, 341] on span ".r-j1dof5" at bounding box center [644, 338] width 29 height 9
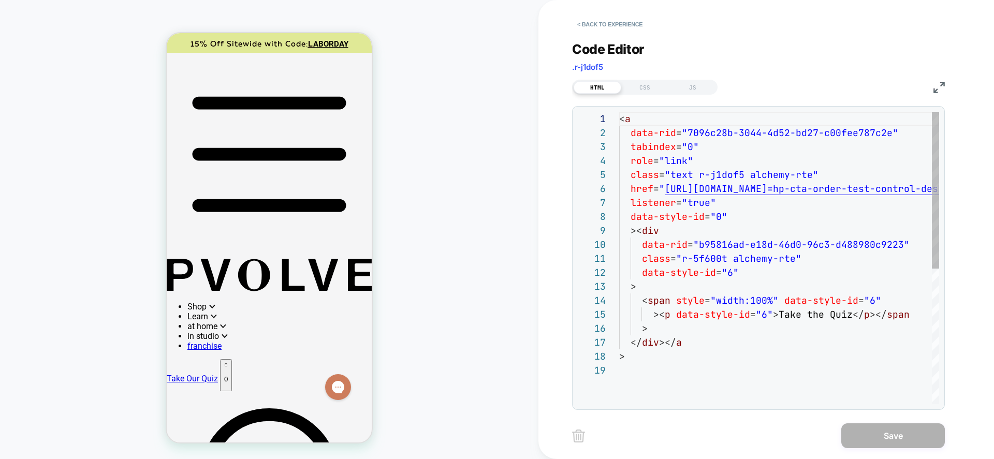
scroll to position [140, 0]
click at [783, 188] on div "< a data-rid = "7096c28b-3044-4d52-bd27-c00fee787c2e" tabindex = "0" role = "li…" at bounding box center [930, 384] width 623 height 544
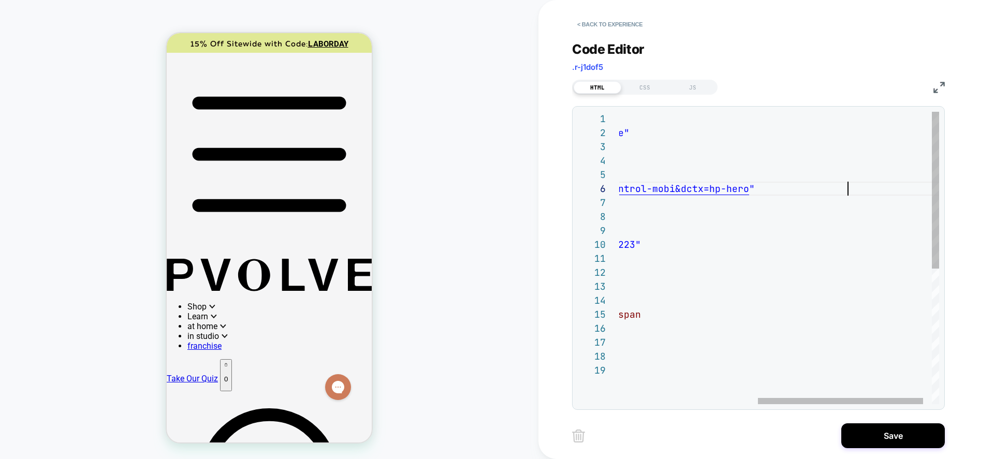
scroll to position [70, 509]
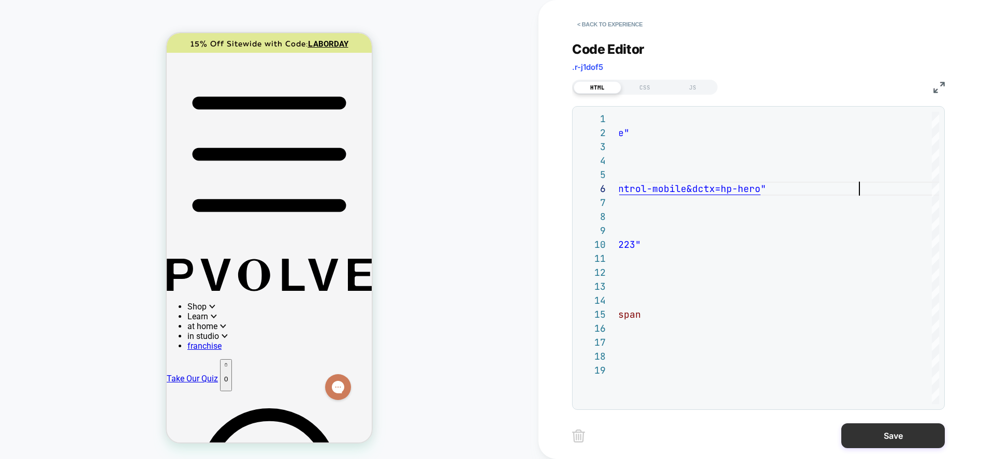
type textarea "**********"
click at [783, 402] on button "Save" at bounding box center [894, 436] width 104 height 25
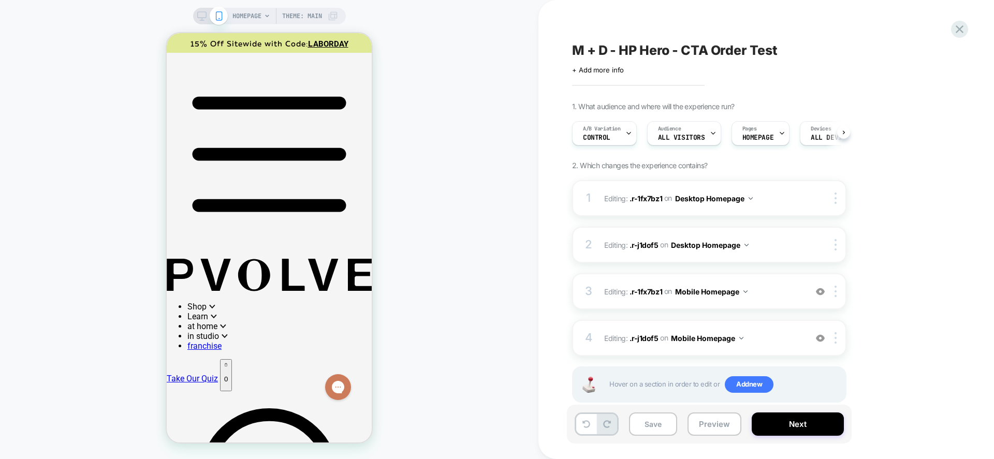
scroll to position [0, 1]
click at [651, 402] on button "Save" at bounding box center [653, 424] width 48 height 23
click at [605, 132] on span "A/B Variation" at bounding box center [602, 128] width 38 height 7
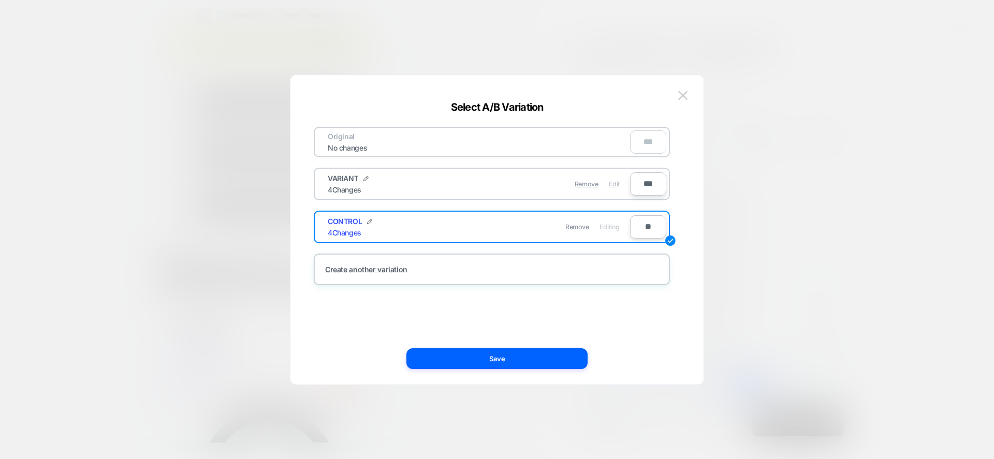
click at [615, 184] on span "Edit" at bounding box center [614, 184] width 11 height 8
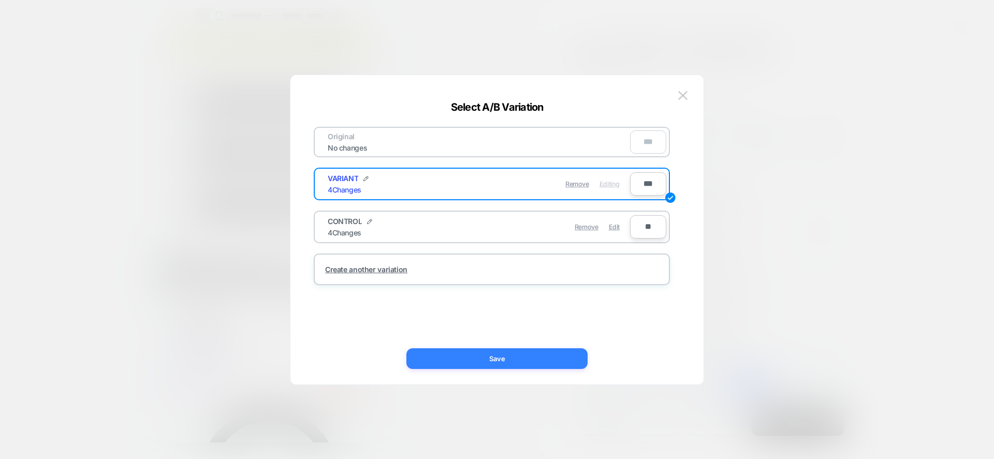
click at [523, 364] on button "Save" at bounding box center [497, 359] width 181 height 21
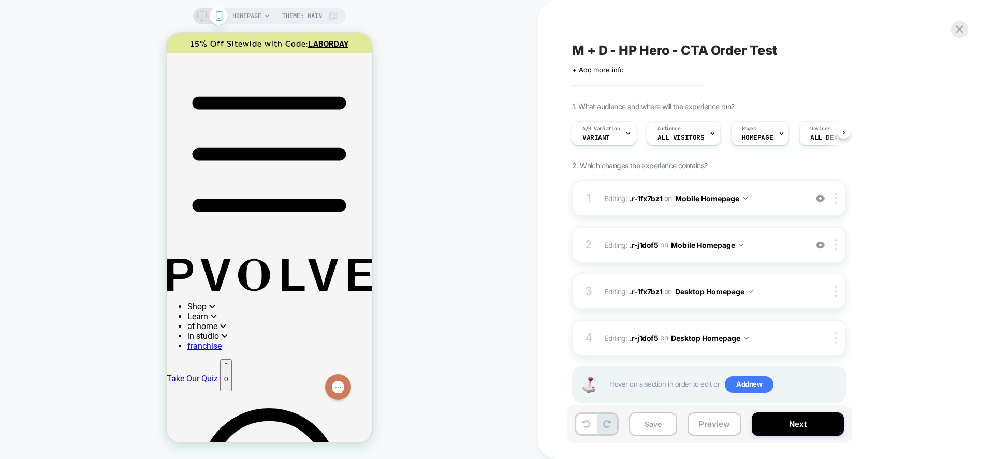
click at [648, 204] on span "Editing : .r-1fx7bz1 .r-1fx7bz1 on Mobile Homepage" at bounding box center [702, 198] width 197 height 15
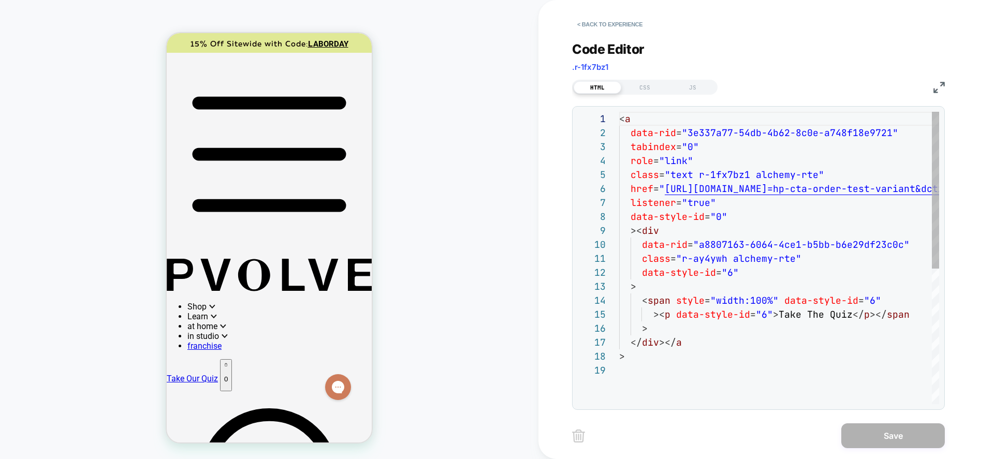
scroll to position [95, 0]
click at [783, 191] on div "< a data-rid = "3e337a77-54db-4b62-8c0e-a748f18e9721" tabindex = "0" role = "li…" at bounding box center [908, 384] width 578 height 544
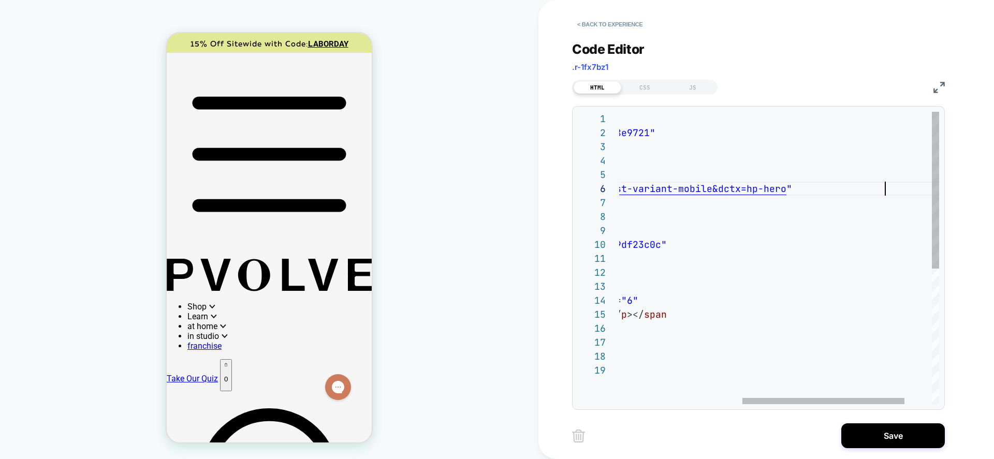
scroll to position [70, 509]
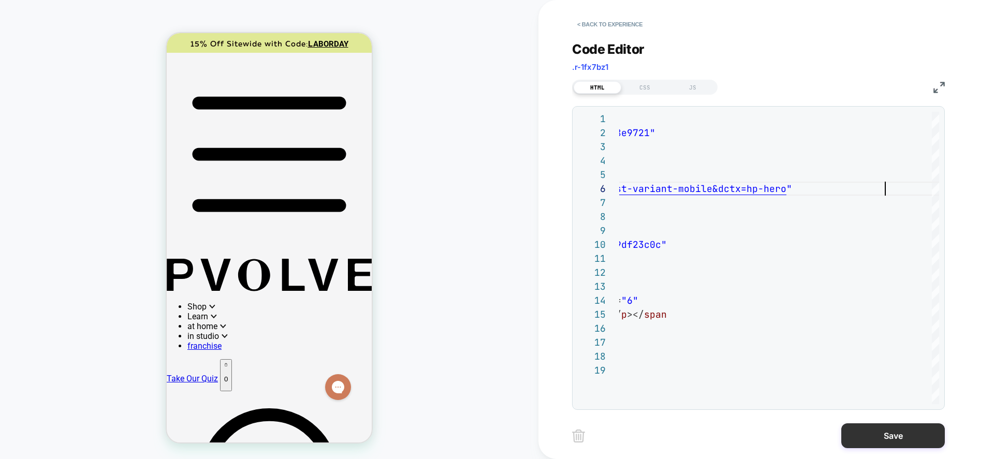
type textarea "**********"
click at [783, 402] on button "Save" at bounding box center [894, 436] width 104 height 25
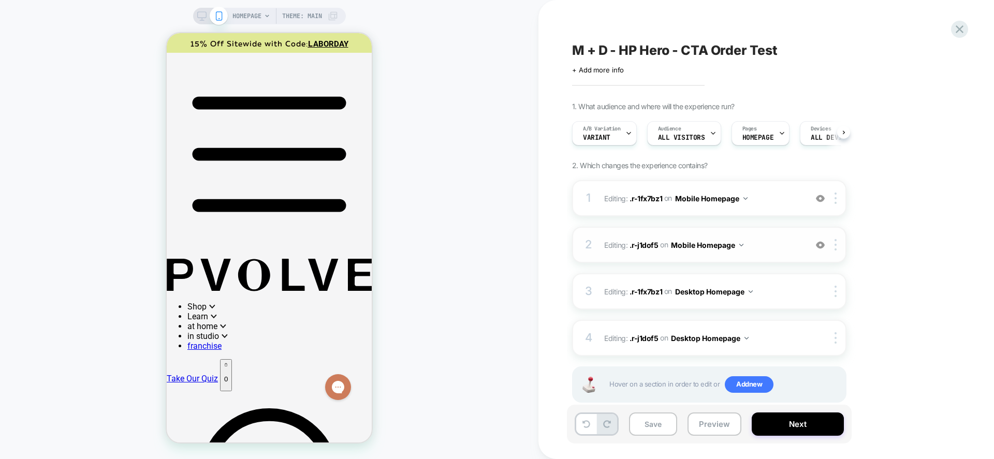
scroll to position [0, 1]
click at [644, 244] on span ".r-j1dof5" at bounding box center [644, 244] width 29 height 9
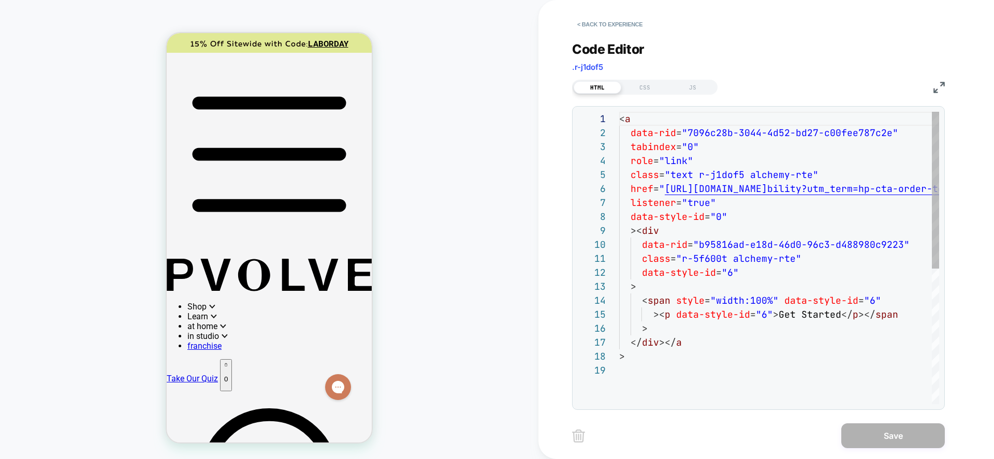
scroll to position [122, 0]
click at [783, 195] on div "< a data-rid = "7096c28b-3044-4d52-bd27-c00fee787c2e" tabindex = "0" role = "li…" at bounding box center [913, 384] width 589 height 544
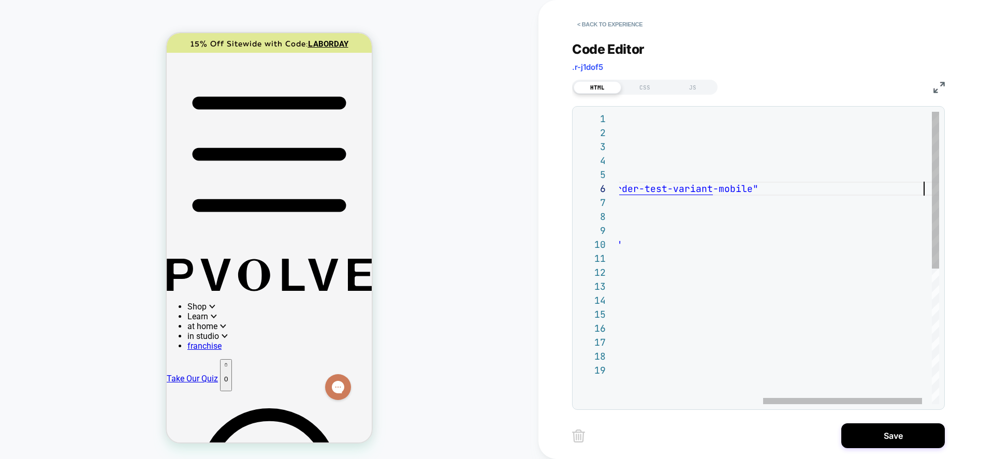
scroll to position [70, 604]
click at [783, 272] on div "< a data-rid = "7096c28b-3044-4d52-bd27-c00fee787c2e" tabindex = "0" role = "li…" at bounding box center [635, 384] width 628 height 544
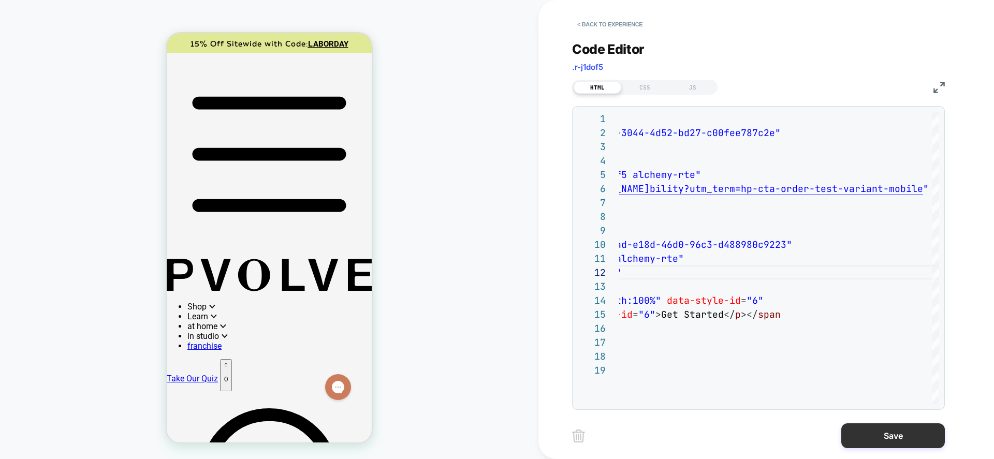
type textarea "**********"
click at [783, 402] on button "Save" at bounding box center [894, 436] width 104 height 25
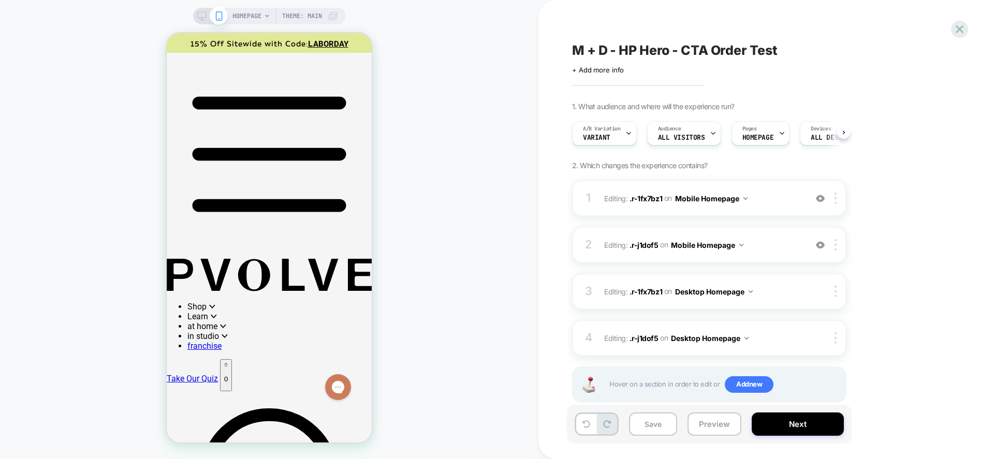
scroll to position [0, 1]
click at [650, 402] on button "Save" at bounding box center [653, 424] width 48 height 23
click at [616, 128] on span "A/B Variation" at bounding box center [602, 128] width 38 height 7
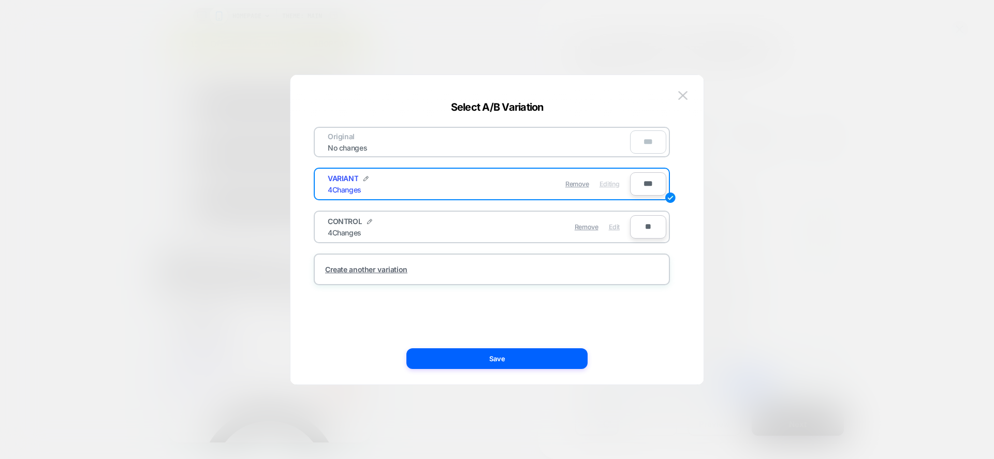
click at [616, 226] on span "Edit" at bounding box center [614, 227] width 11 height 8
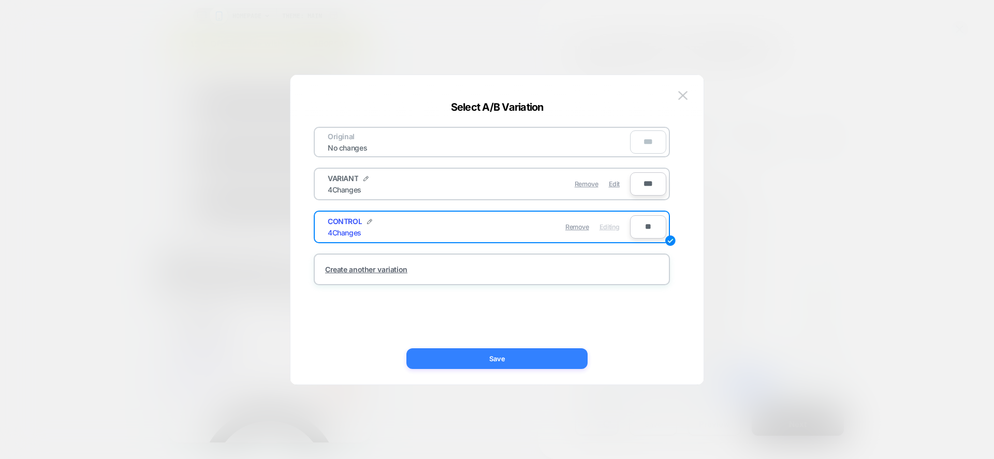
click at [481, 357] on button "Save" at bounding box center [497, 359] width 181 height 21
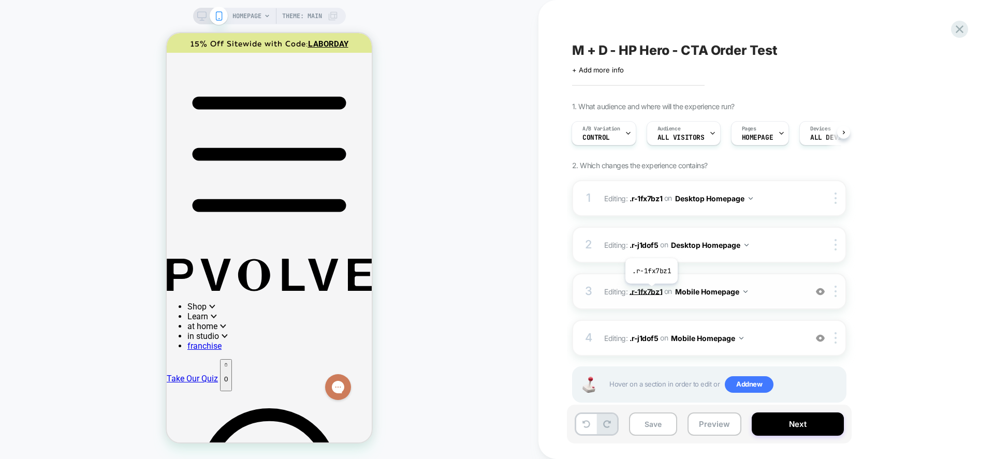
click at [652, 292] on span ".r-1fx7bz1" at bounding box center [646, 291] width 33 height 9
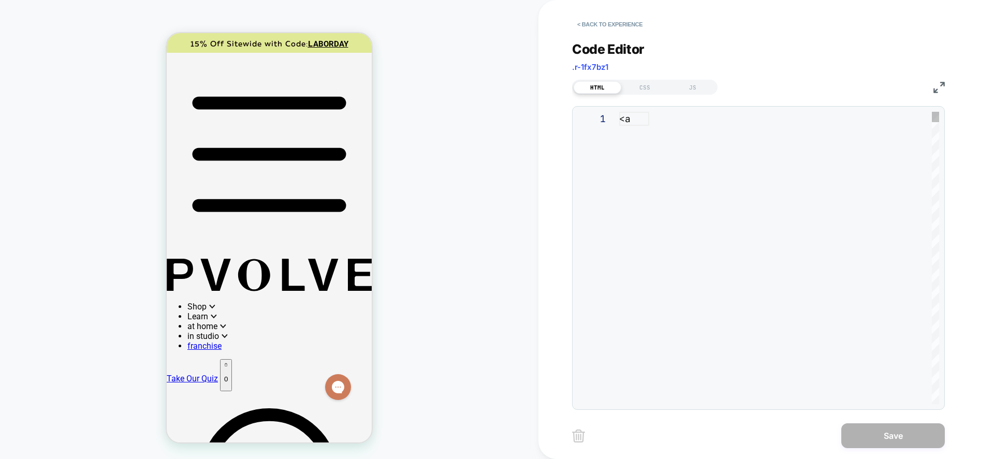
scroll to position [140, 0]
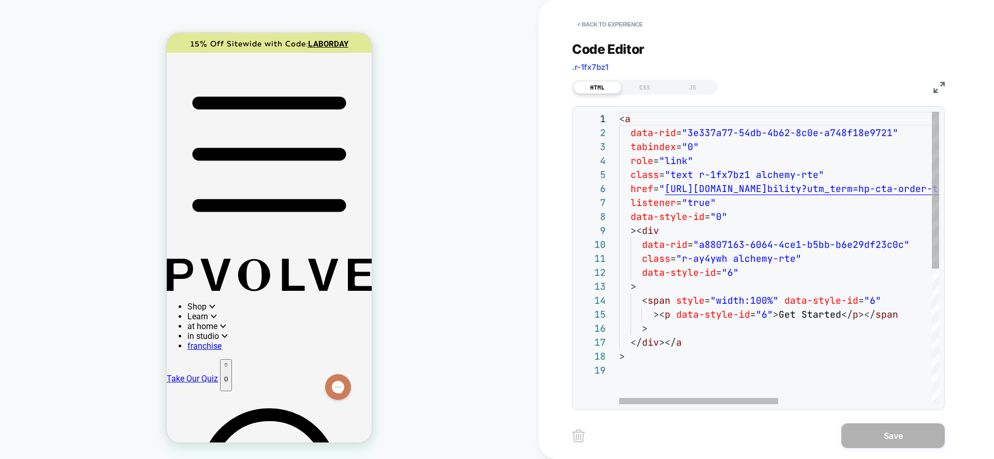
click at [783, 197] on div "< a data-rid = "3e337a77-54db-4b62-8c0e-a748f18e9721" tabindex = "0" role = "li…" at bounding box center [933, 384] width 628 height 544
click at [783, 187] on div "< a data-rid = "3e337a77-54db-4b62-8c0e-a748f18e9721" tabindex = "0" role = "li…" at bounding box center [933, 384] width 628 height 544
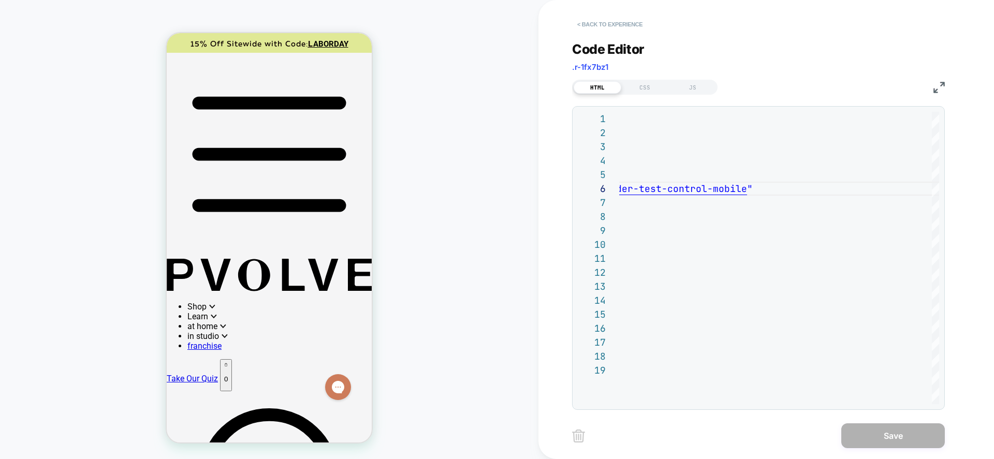
click at [624, 26] on button "< Back to experience" at bounding box center [610, 24] width 76 height 17
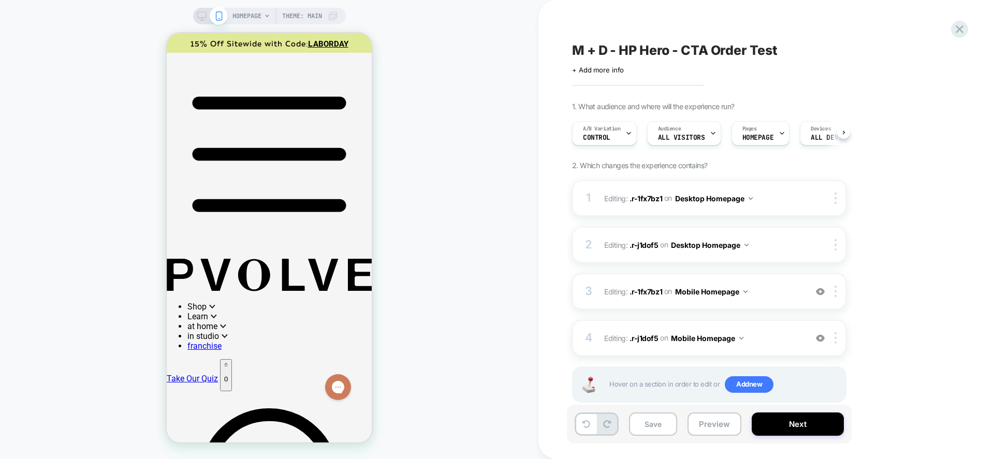
scroll to position [0, 1]
click at [640, 290] on span ".r-1fx7bz1" at bounding box center [646, 291] width 33 height 9
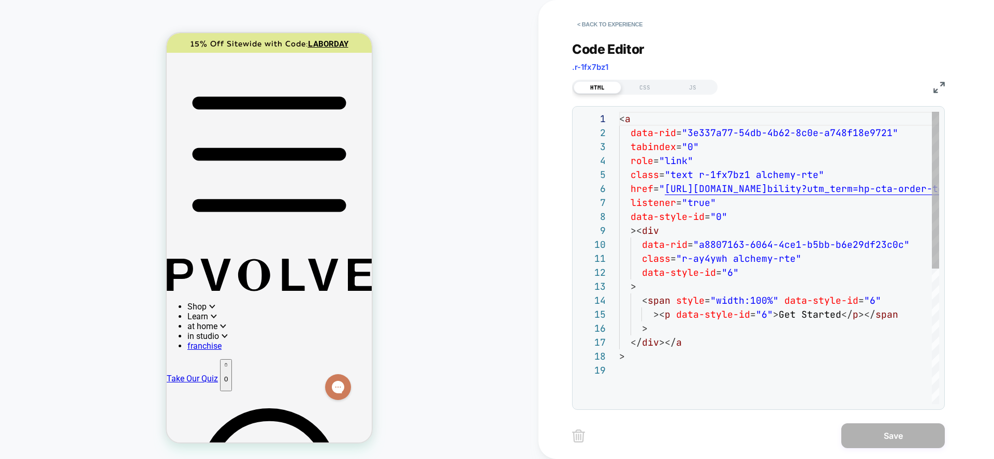
scroll to position [140, 0]
click at [597, 26] on button "< Back to experience" at bounding box center [610, 24] width 76 height 17
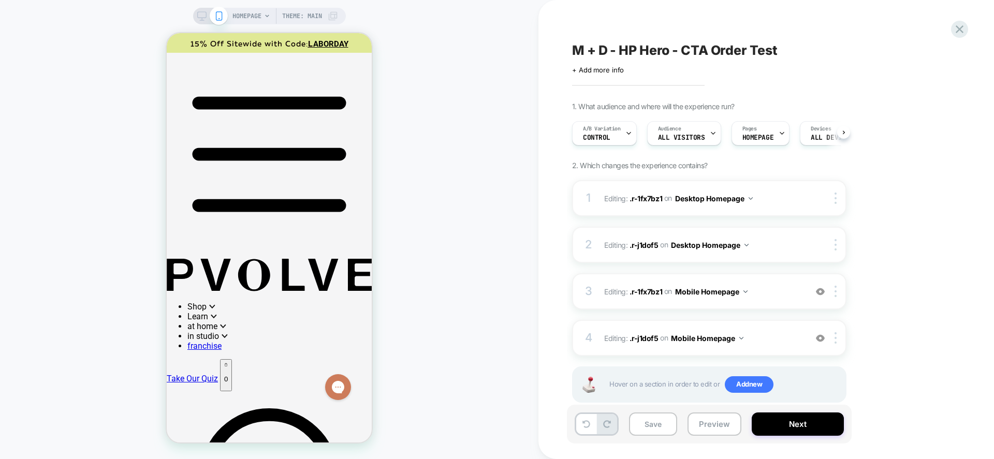
scroll to position [0, 1]
click at [205, 13] on rect at bounding box center [201, 15] width 9 height 6
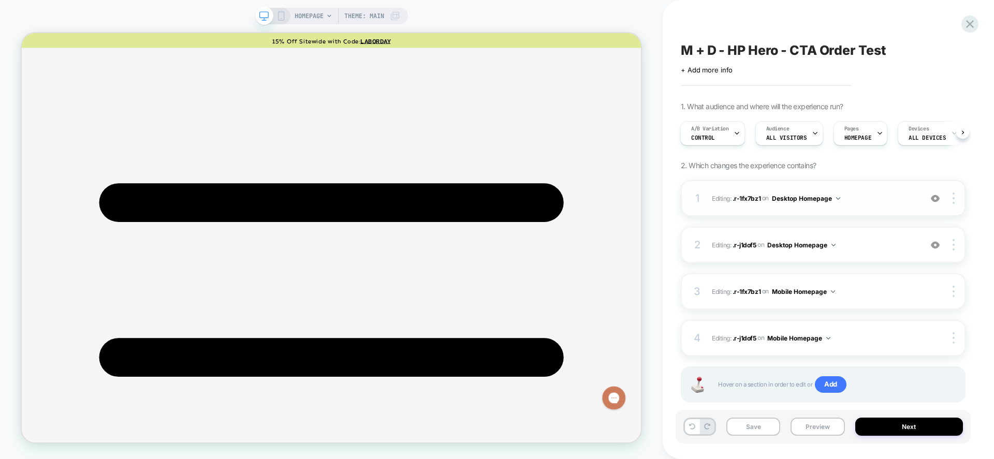
click at [747, 205] on div "1 Editing : .r-1fx7bz1 .r-1fx7bz1 on Desktop Homepage Add Before Add After Copy…" at bounding box center [823, 198] width 285 height 36
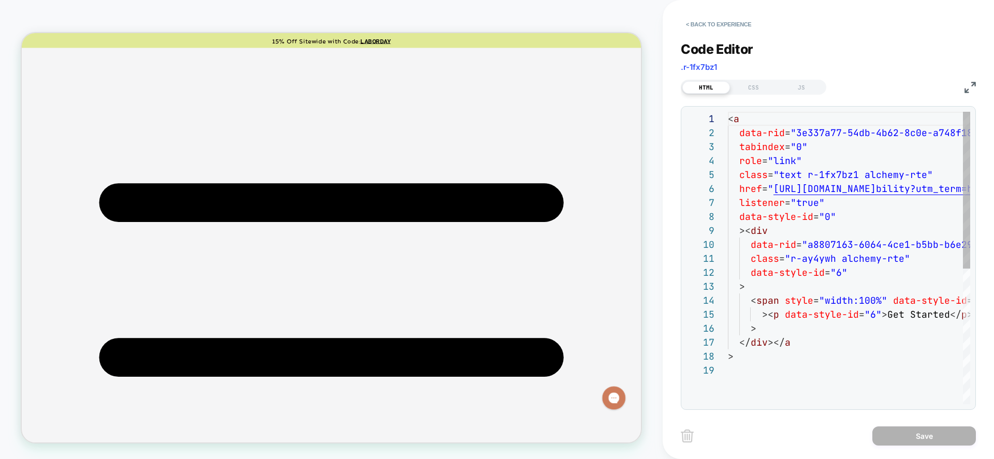
scroll to position [140, 0]
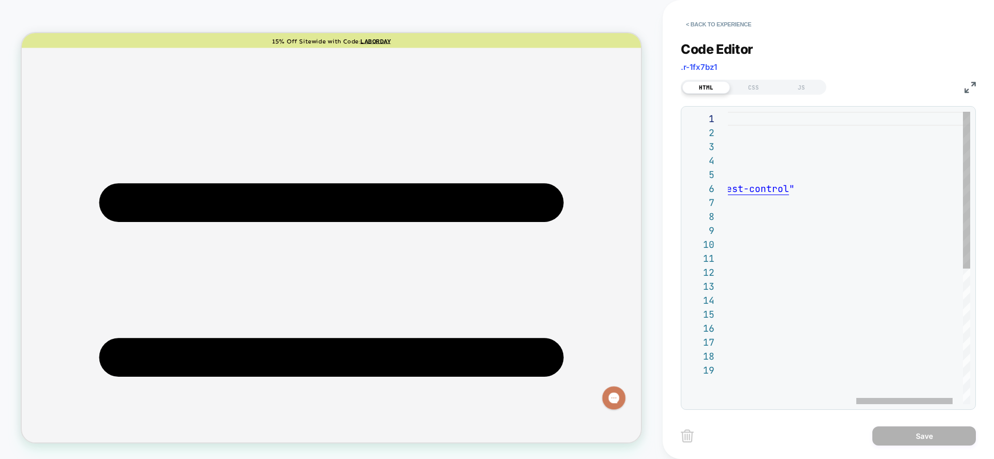
click at [783, 188] on div "data-style-id = "0" >< div data-rid = "a8807163-6064-4ce1-b5bb-b6e29df23c0c" cl…" at bounding box center [702, 384] width 589 height 544
type textarea "**********"
click at [783, 402] on button "Save" at bounding box center [925, 436] width 104 height 19
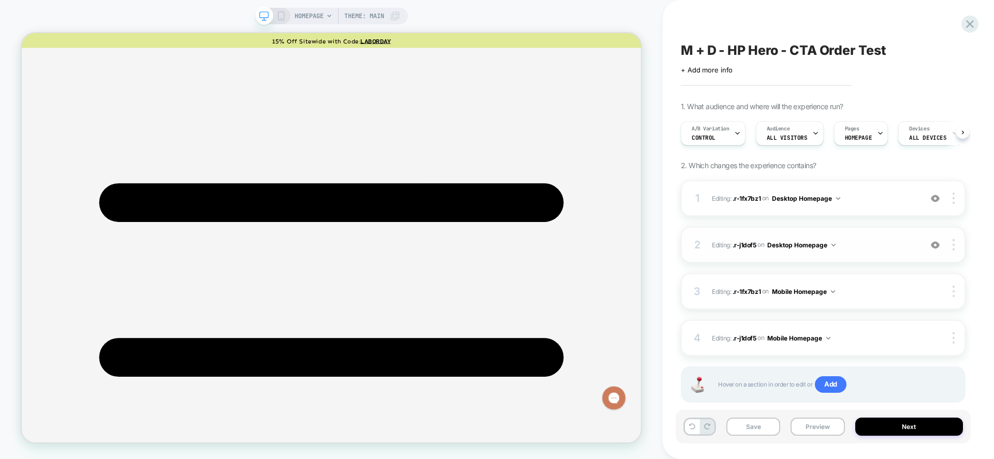
scroll to position [0, 1]
click at [756, 244] on span ".r-j1dof5" at bounding box center [745, 245] width 24 height 8
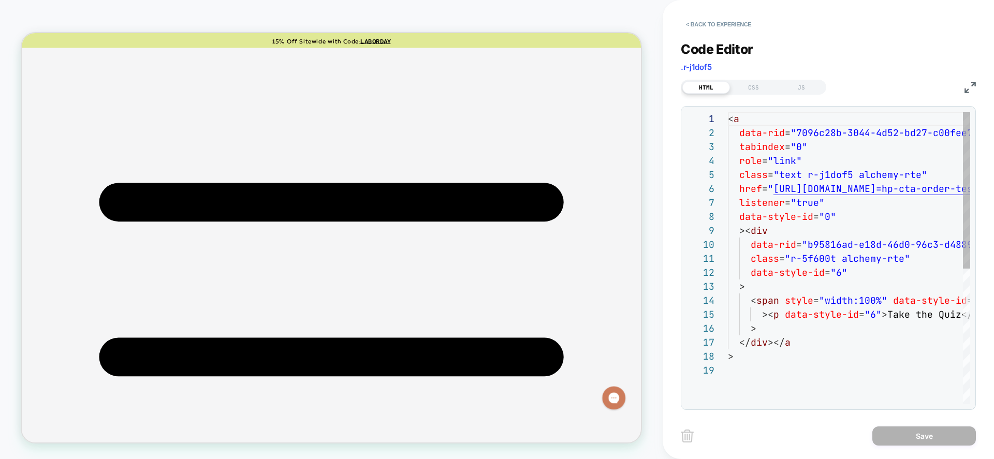
scroll to position [140, 0]
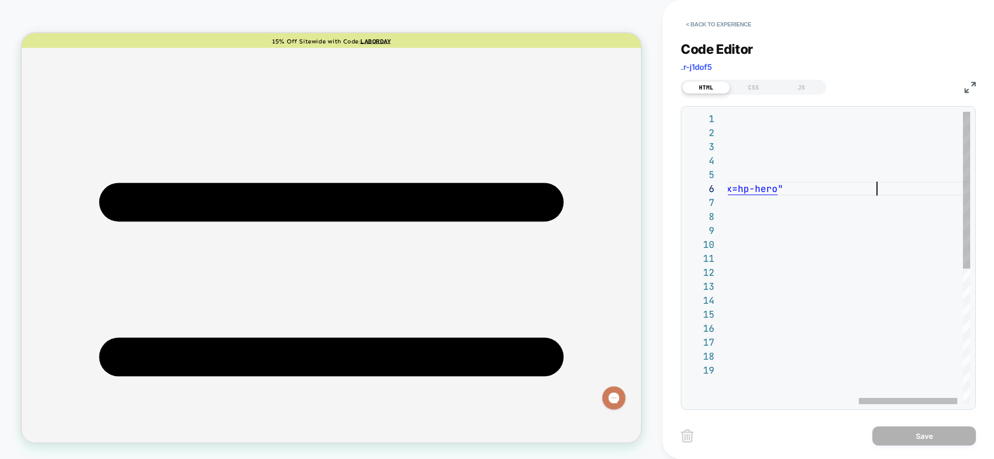
type textarea "**********"
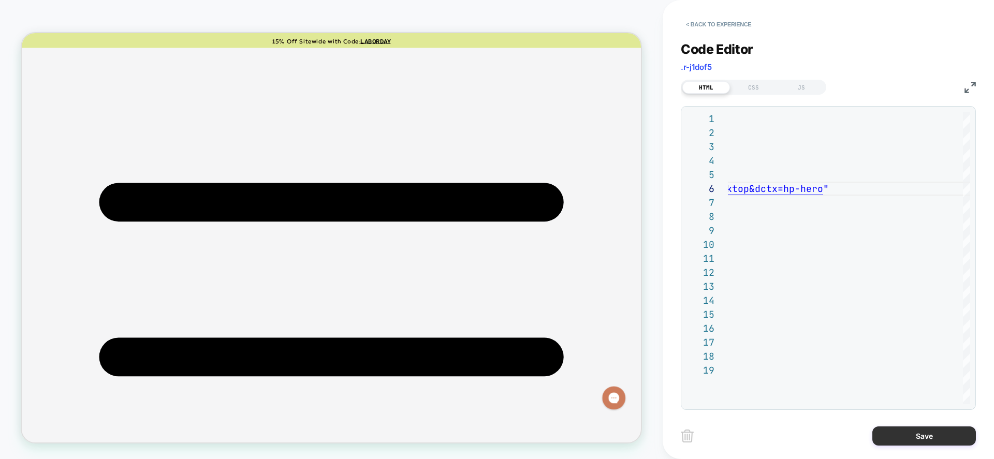
click at [783, 402] on button "Save" at bounding box center [925, 436] width 104 height 19
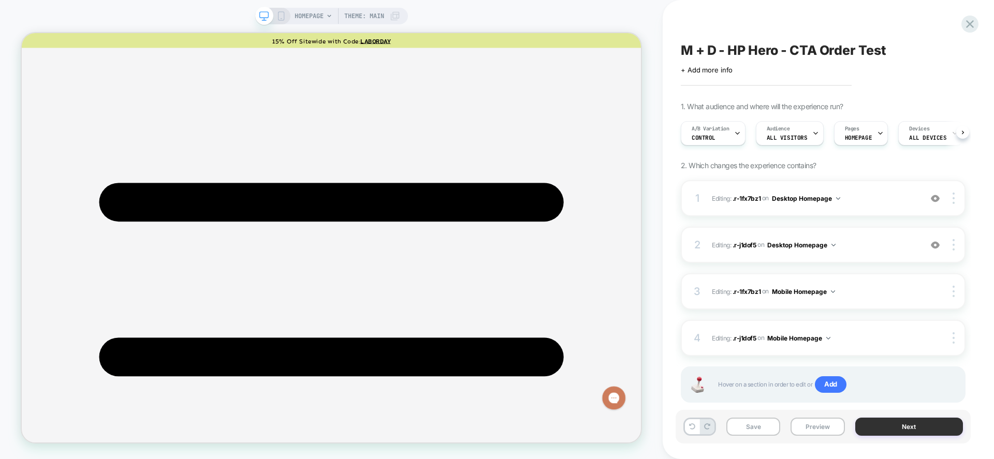
scroll to position [0, 1]
click at [724, 139] on div "A/B Variation CONTROL" at bounding box center [710, 133] width 59 height 23
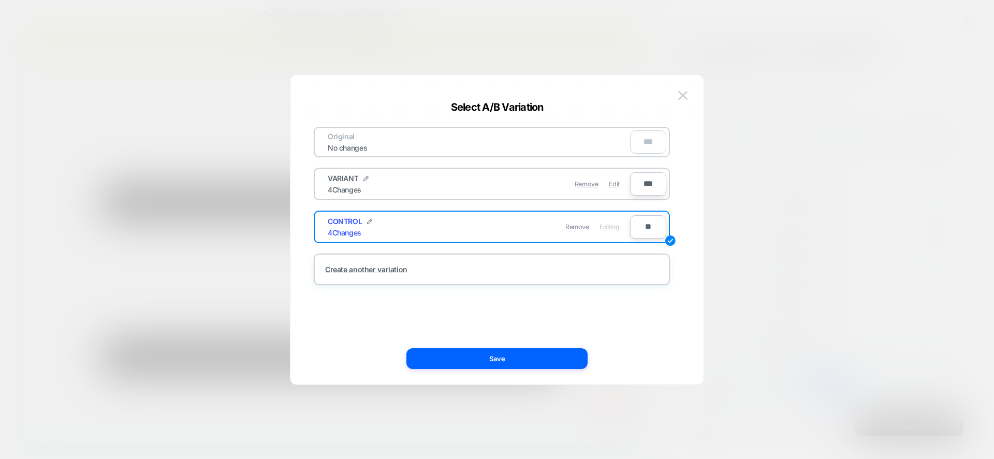
click at [429, 184] on div "VARIANT 4 Changes" at bounding box center [403, 184] width 151 height 20
click at [618, 183] on span "Edit" at bounding box center [614, 184] width 11 height 8
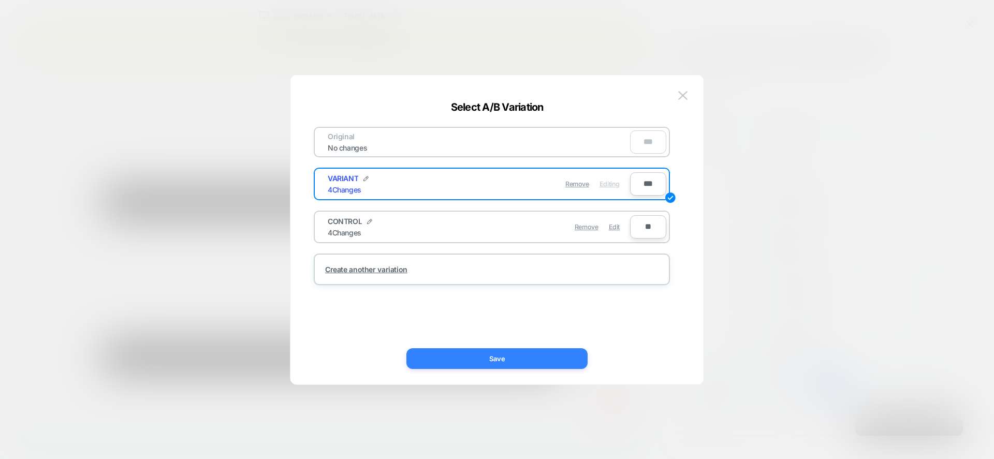
click at [535, 350] on button "Save" at bounding box center [497, 359] width 181 height 21
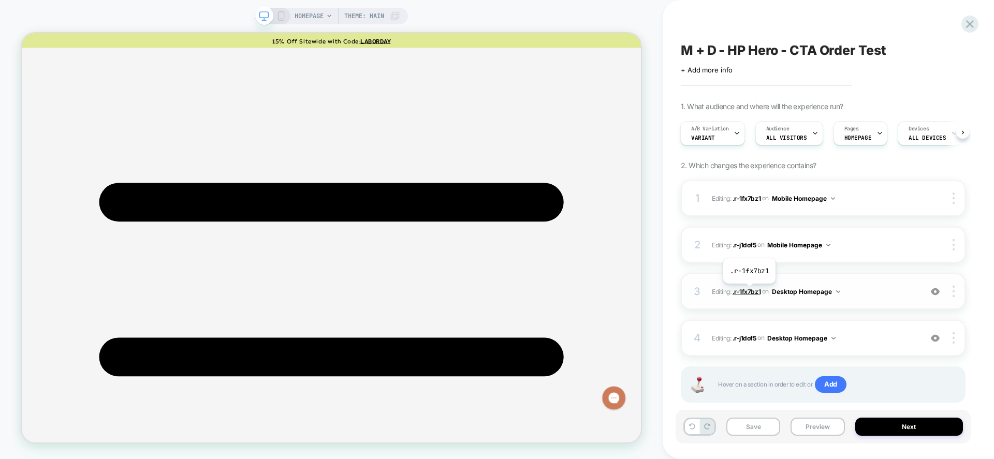
click at [749, 292] on span ".r-1fx7bz1" at bounding box center [747, 291] width 28 height 8
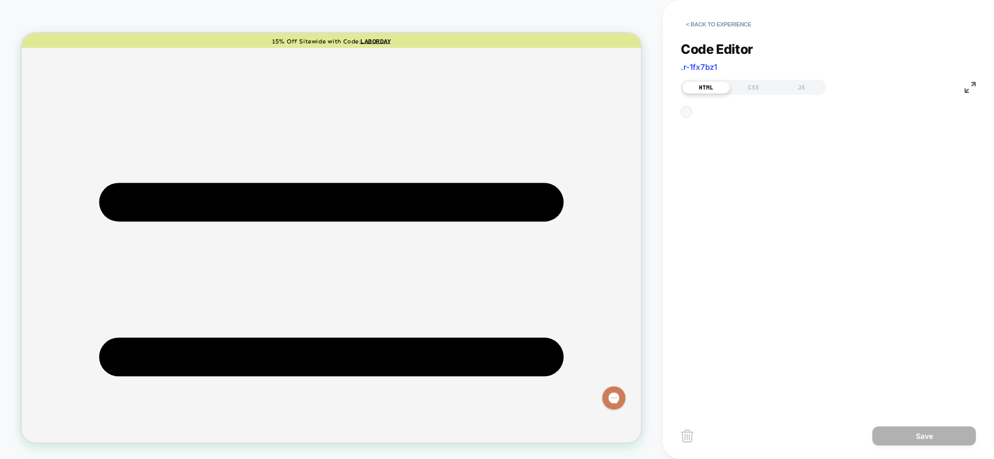
scroll to position [0, 0]
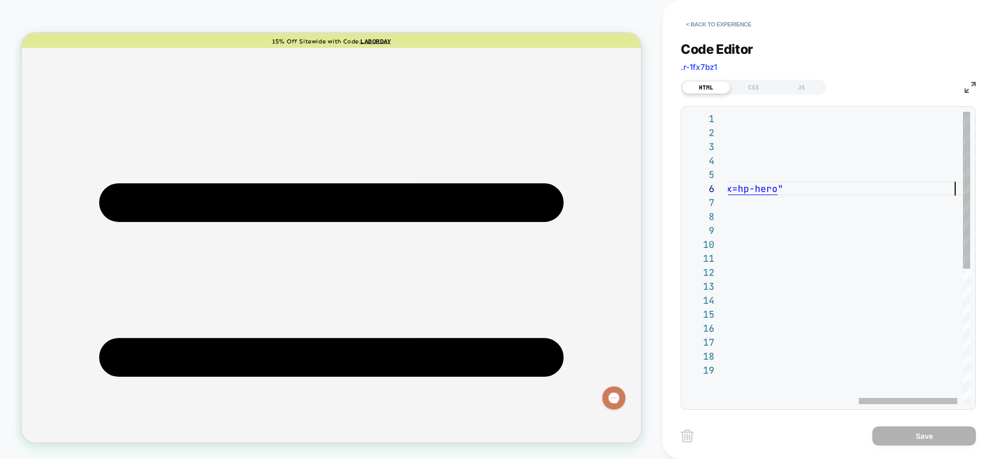
scroll to position [70, 547]
type textarea "**********"
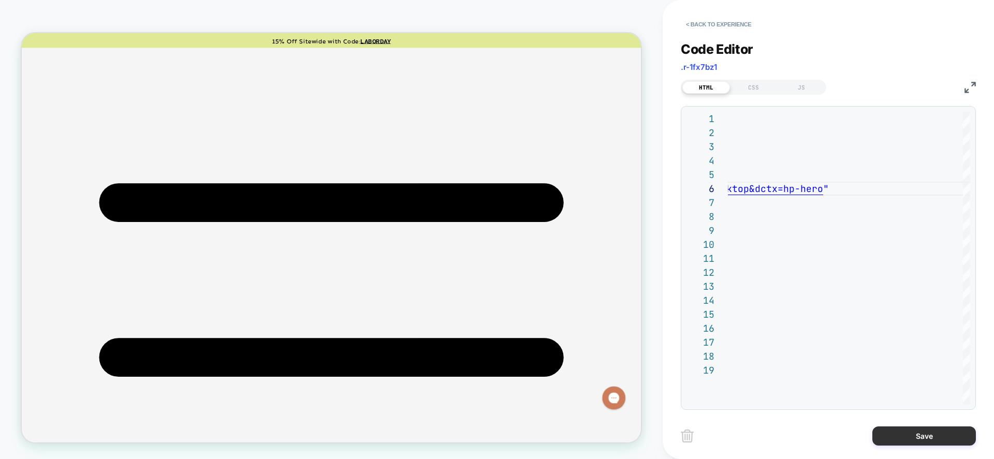
click at [783, 402] on button "Save" at bounding box center [925, 436] width 104 height 19
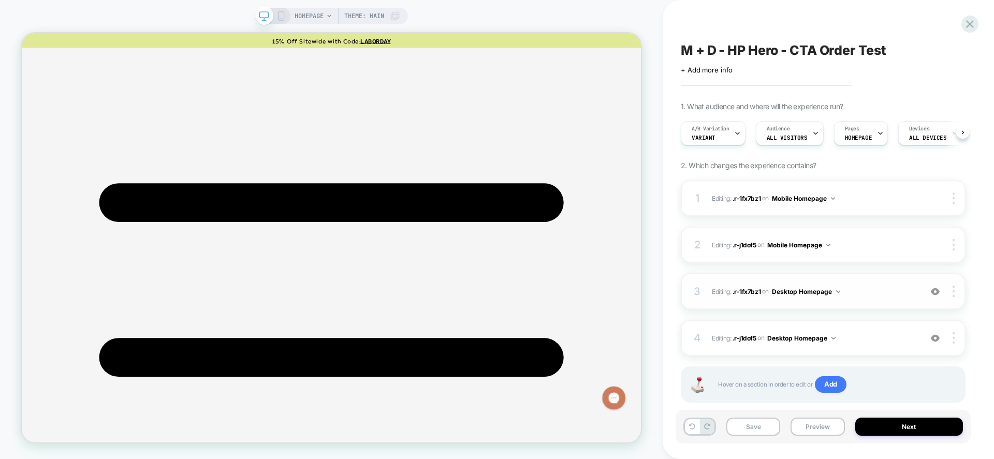
scroll to position [0, 1]
click at [740, 341] on span ".r-j1dof5" at bounding box center [745, 338] width 24 height 8
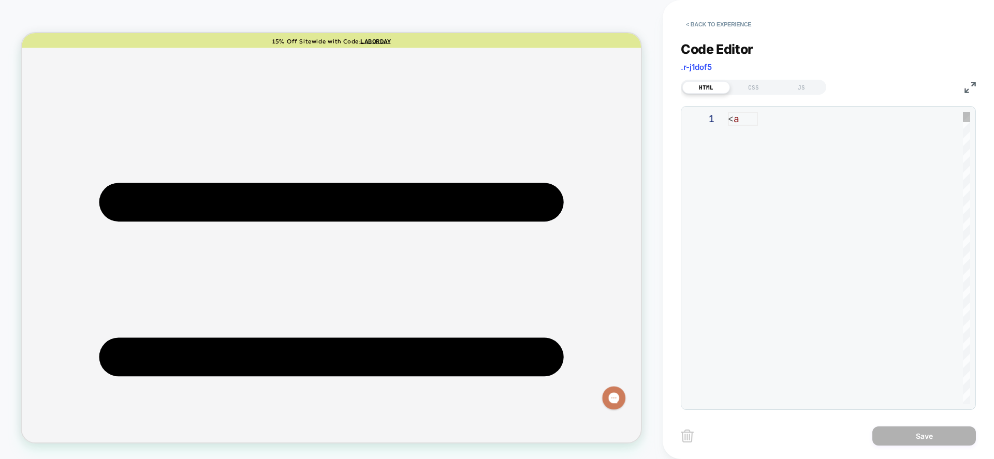
scroll to position [140, 0]
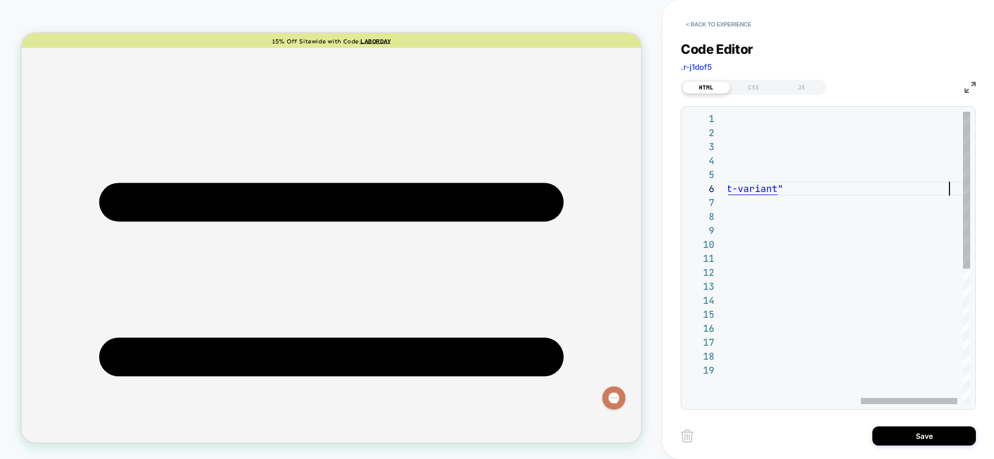
type textarea "**********"
click at [783, 402] on button "Save" at bounding box center [925, 436] width 104 height 19
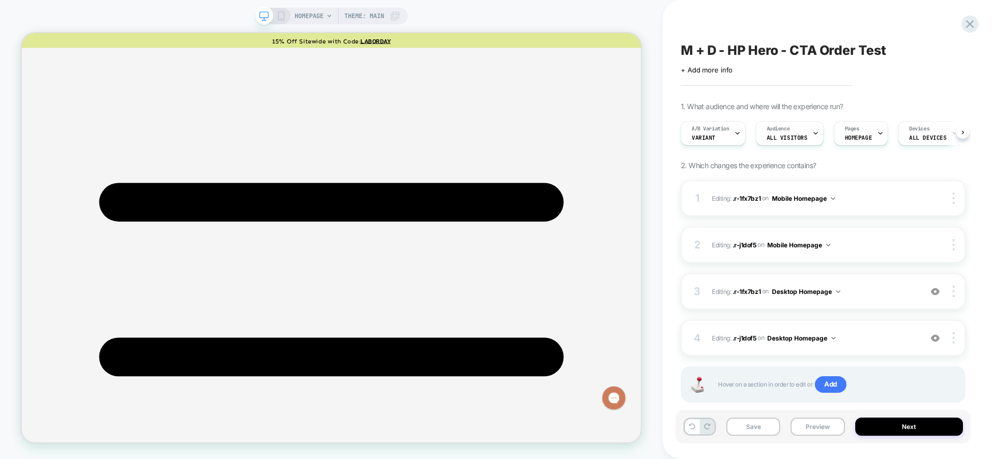
scroll to position [0, 1]
click at [733, 402] on button "Save" at bounding box center [754, 427] width 54 height 18
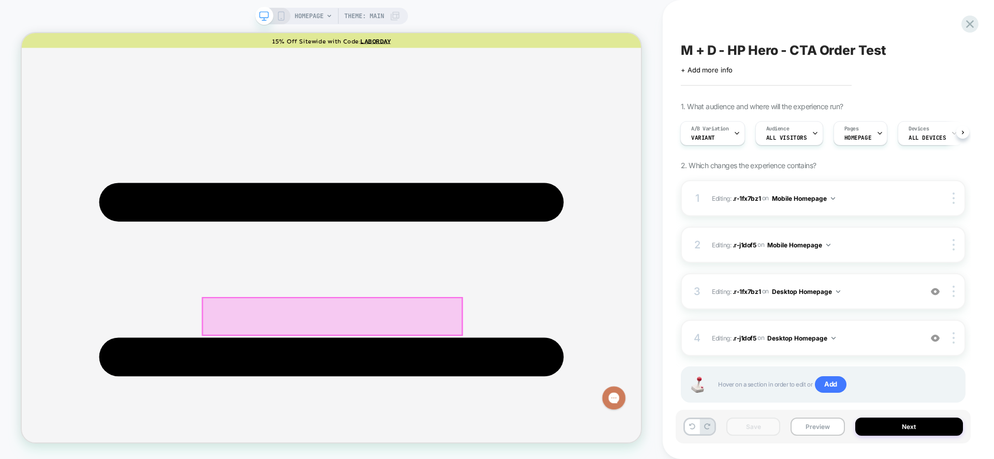
scroll to position [3, 0]
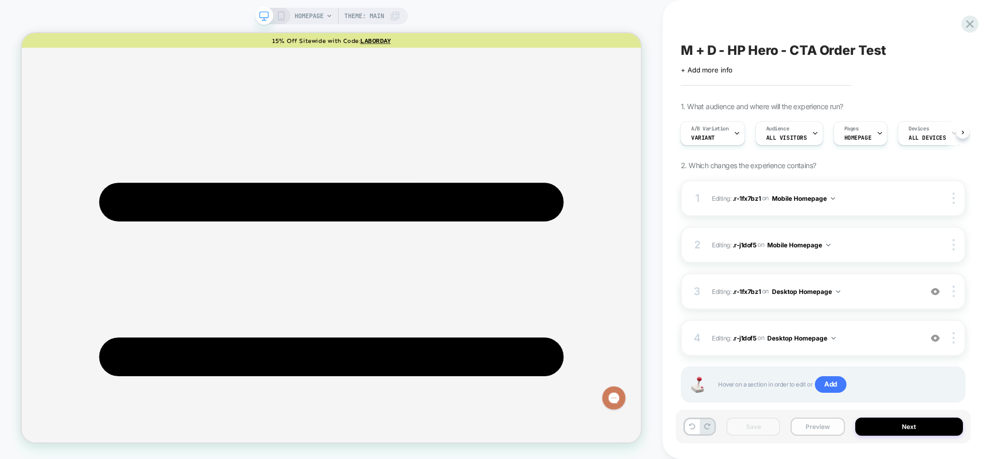
click at [783, 402] on button "Preview" at bounding box center [818, 427] width 54 height 18
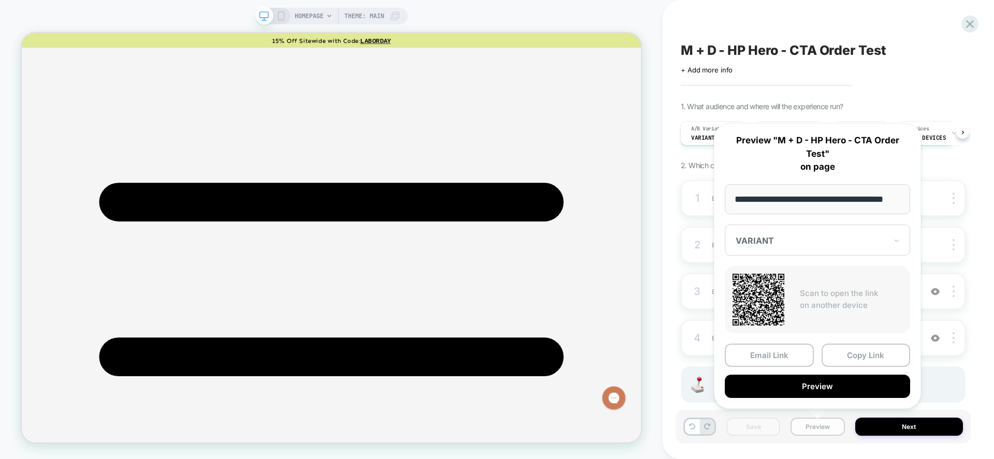
scroll to position [0, 20]
click at [783, 385] on button "Preview" at bounding box center [817, 387] width 185 height 23
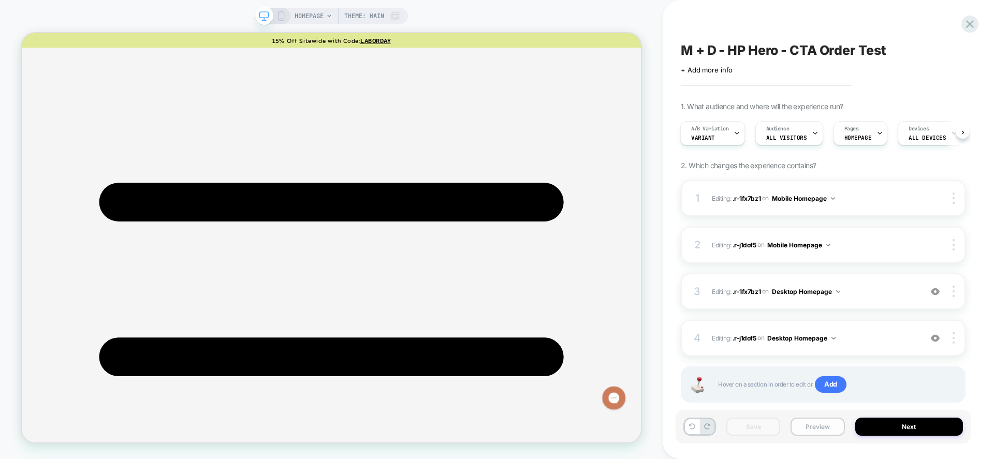
click at [783, 402] on button "Preview" at bounding box center [818, 427] width 54 height 18
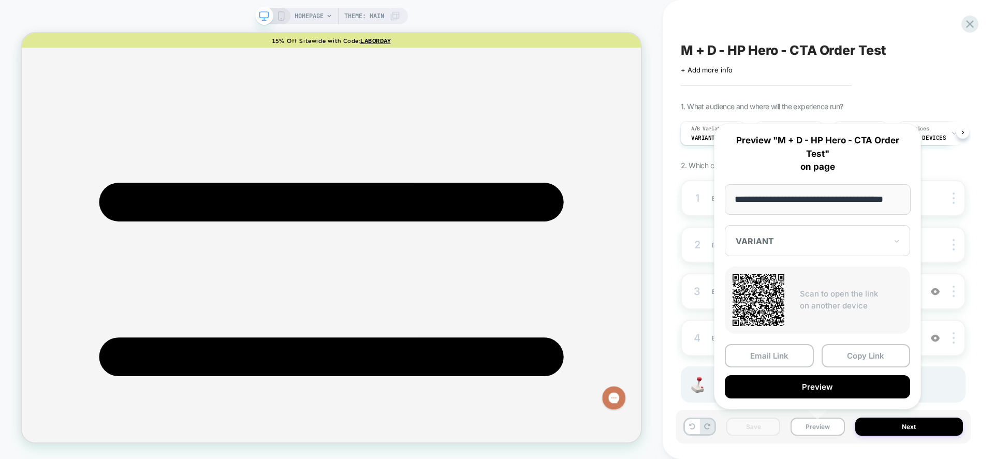
click at [771, 245] on div at bounding box center [811, 241] width 151 height 10
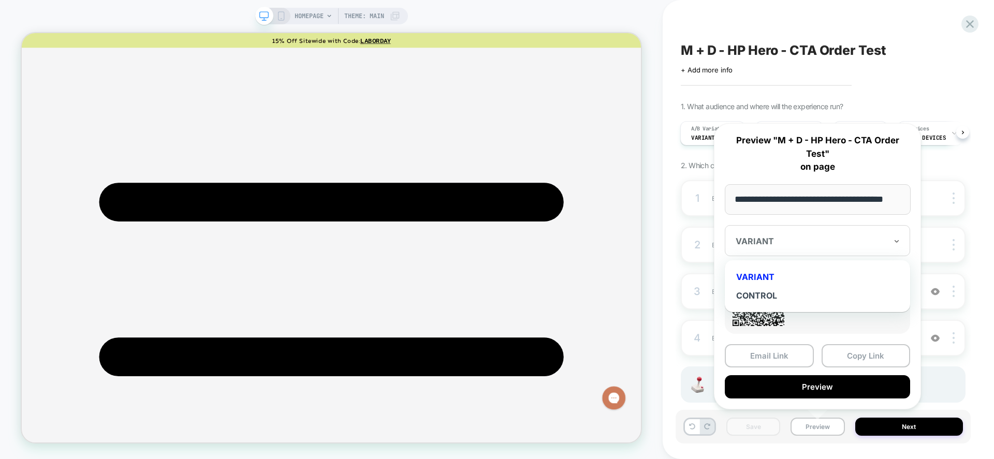
scroll to position [0, 0]
click at [769, 298] on div "CONTROL" at bounding box center [817, 295] width 175 height 19
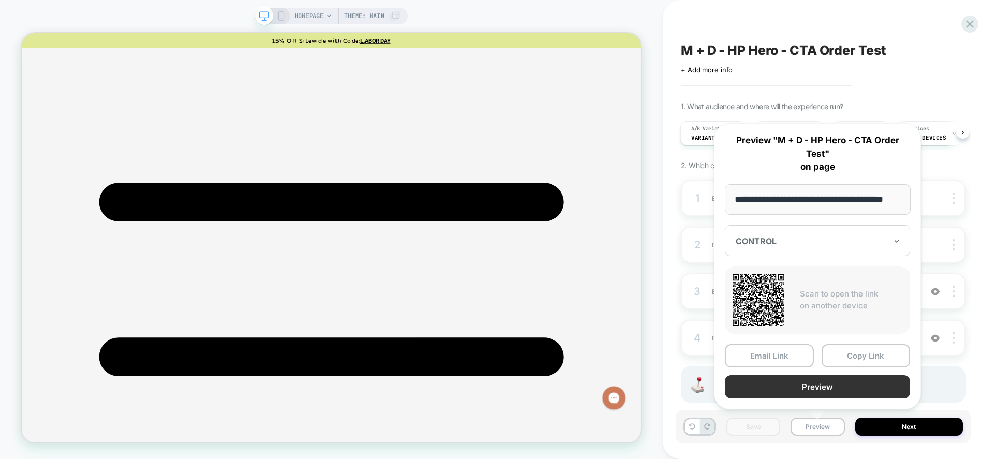
click at [783, 387] on button "Preview" at bounding box center [817, 387] width 185 height 23
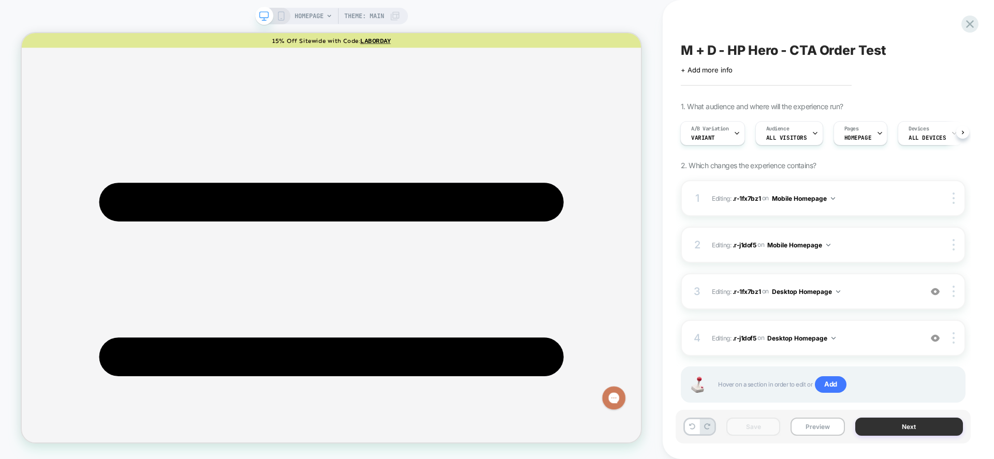
click at [783, 402] on button "Next" at bounding box center [910, 427] width 108 height 18
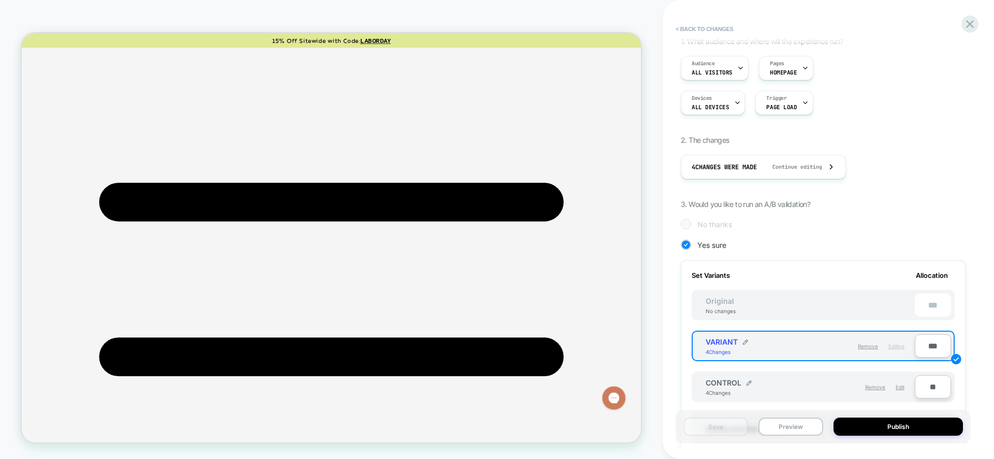
scroll to position [112, 0]
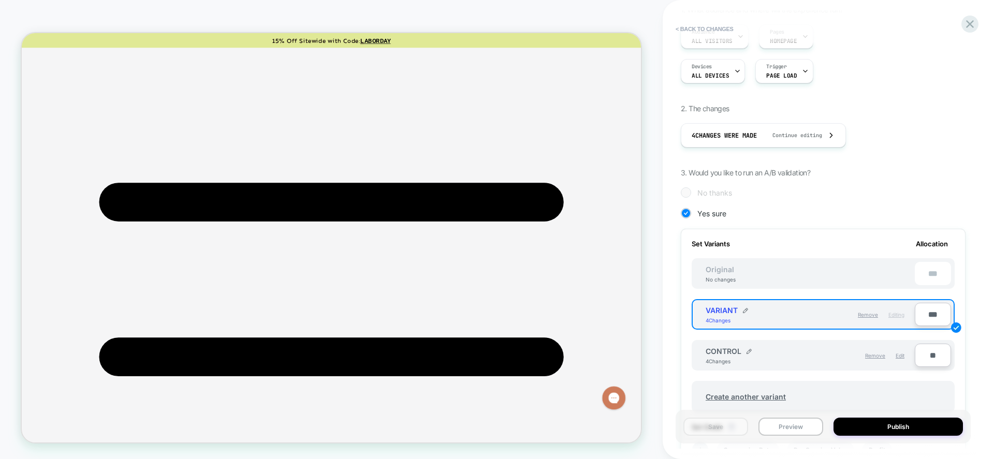
click at [783, 351] on input "**" at bounding box center [933, 355] width 36 height 23
type input "***"
type input "**"
type input "***"
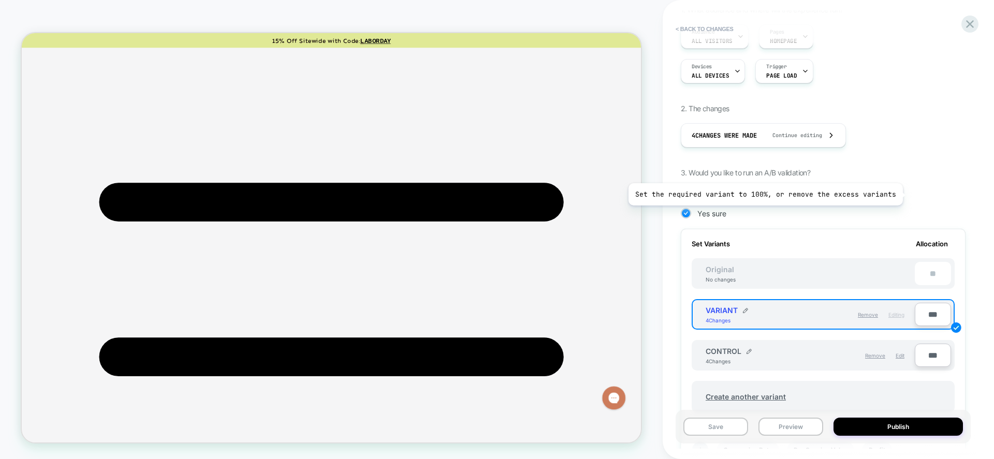
click at [783, 167] on div "1. What audience and where will the experience run? Audience All Visitors Pages…" at bounding box center [823, 316] width 285 height 623
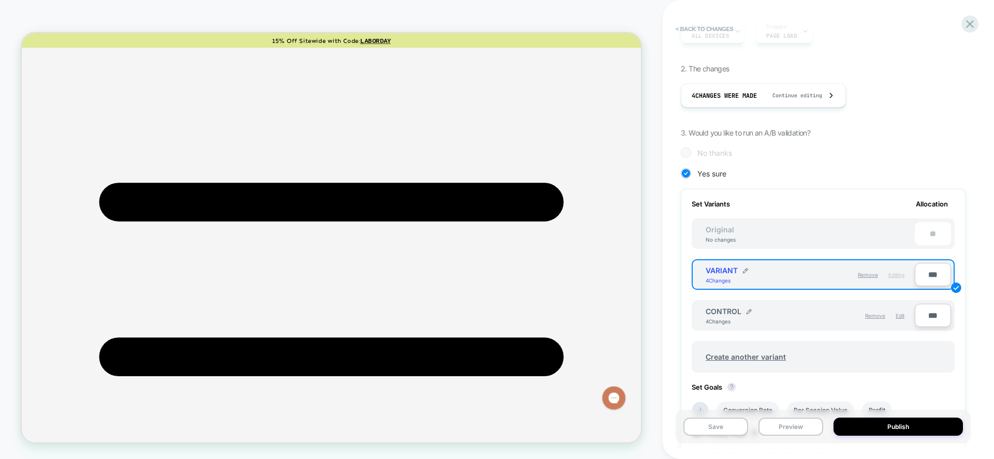
scroll to position [263, 0]
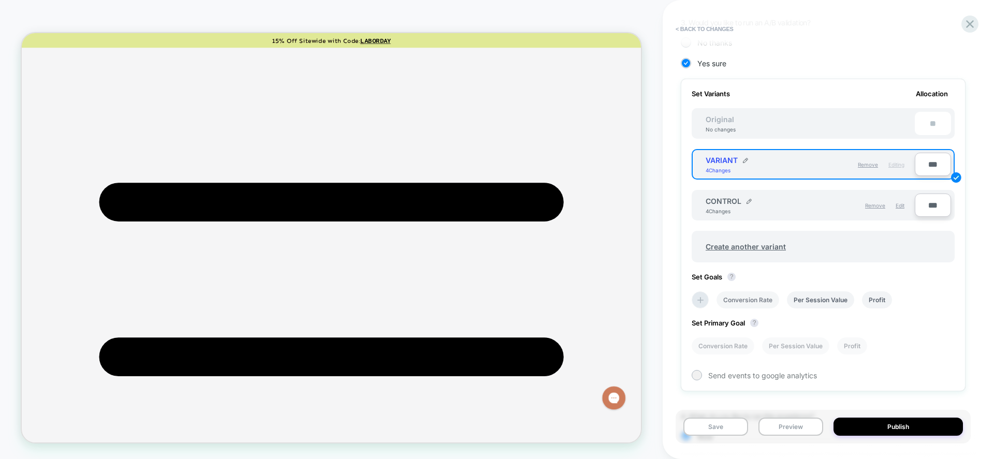
click at [768, 298] on li "Conversion Rate" at bounding box center [748, 300] width 63 height 17
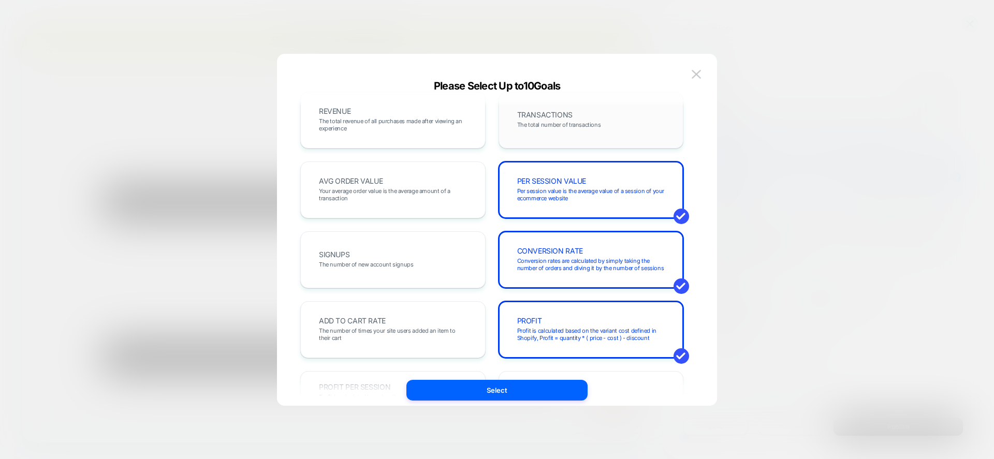
scroll to position [15, 0]
click at [694, 76] on img at bounding box center [696, 74] width 9 height 9
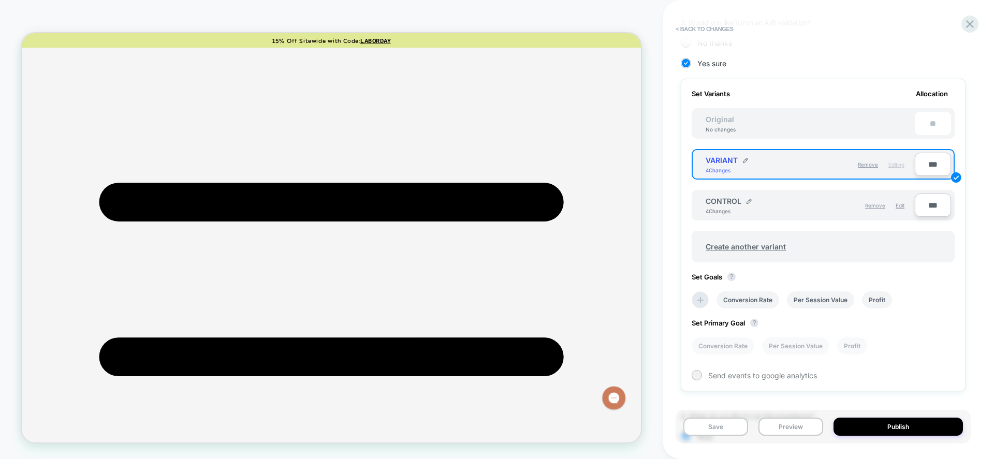
scroll to position [333, 0]
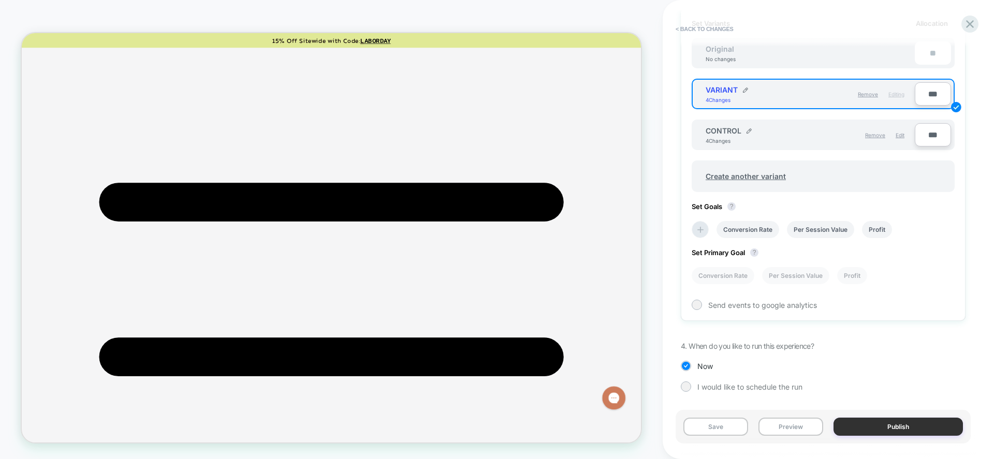
click at [783, 402] on button "Publish" at bounding box center [898, 427] width 129 height 18
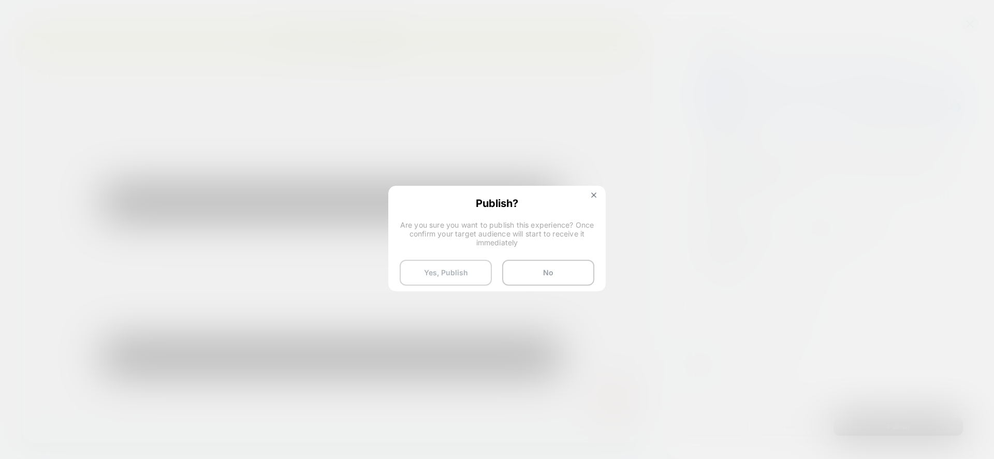
click at [465, 269] on button "Yes, Publish" at bounding box center [446, 273] width 92 height 26
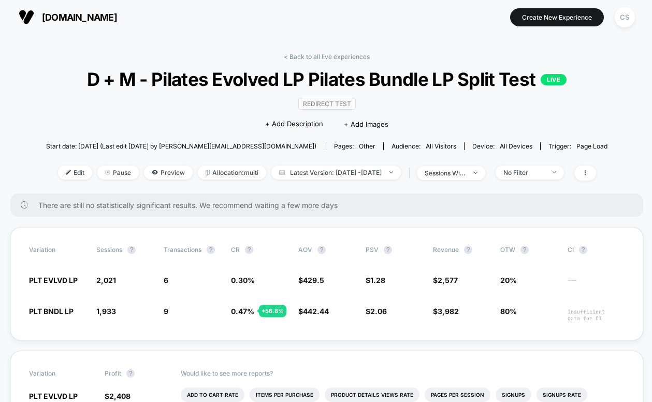
scroll to position [2, 0]
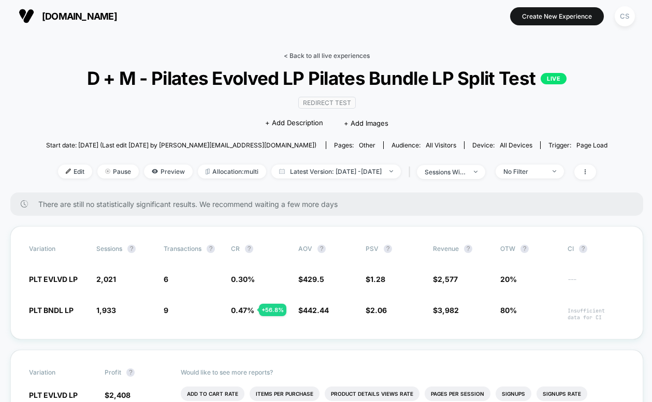
click at [309, 53] on link "< Back to all live experiences" at bounding box center [327, 56] width 86 height 8
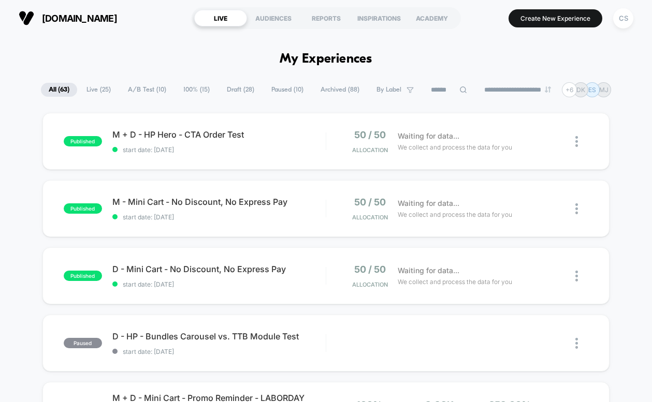
click at [100, 93] on span "Live ( 25 )" at bounding box center [99, 90] width 40 height 14
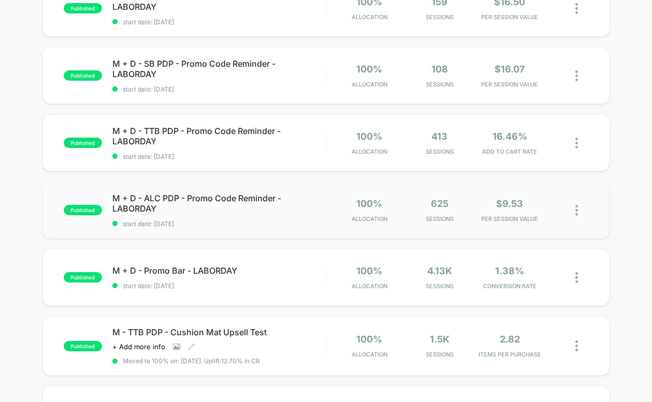
scroll to position [364, 0]
